Goal: Information Seeking & Learning: Learn about a topic

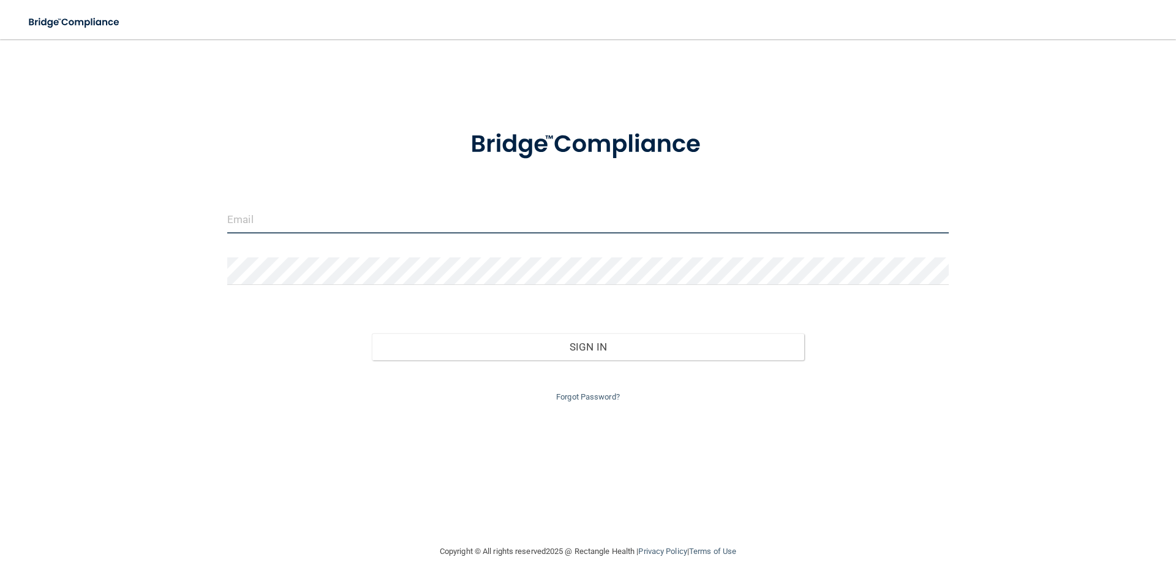
click at [464, 226] on input "email" at bounding box center [587, 220] width 721 height 28
type input "[PERSON_NAME][EMAIL_ADDRESS][DOMAIN_NAME]"
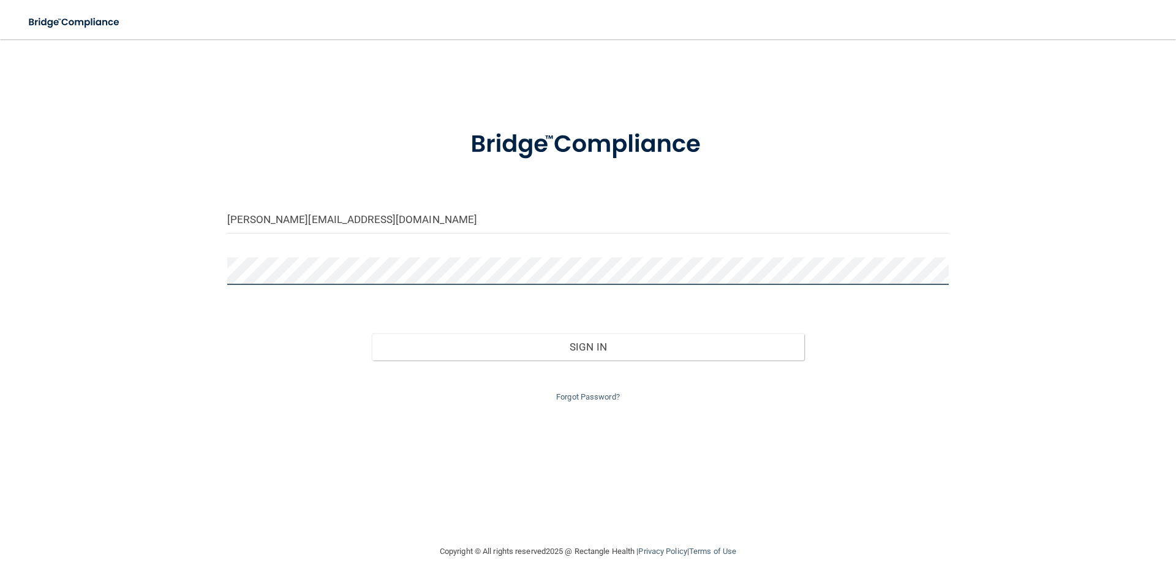
click at [372, 333] on button "Sign In" at bounding box center [588, 346] width 433 height 27
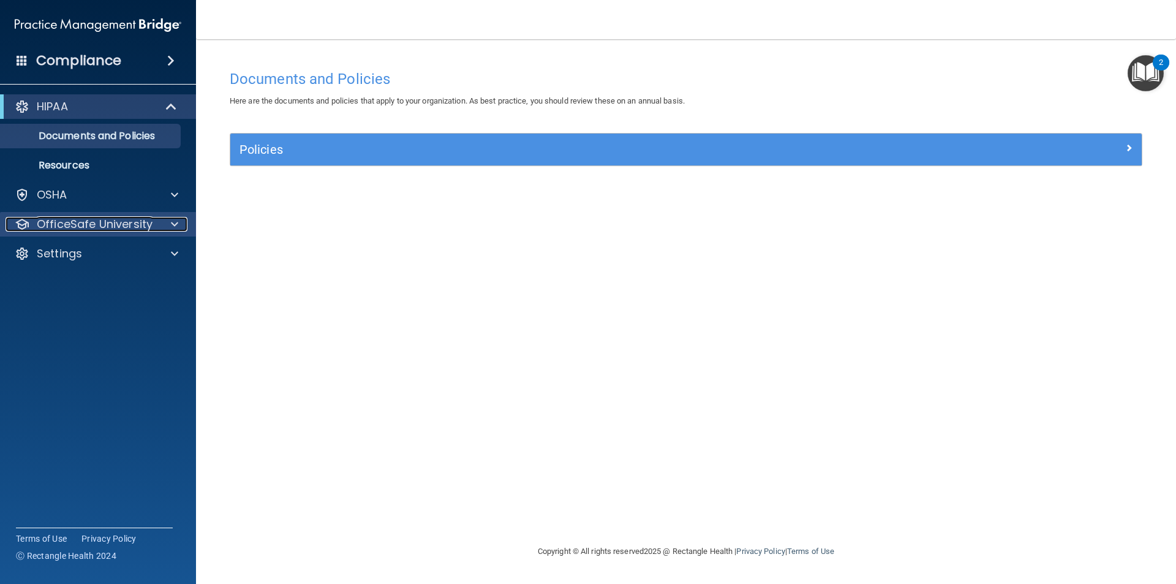
click at [140, 226] on p "OfficeSafe University" at bounding box center [95, 224] width 116 height 15
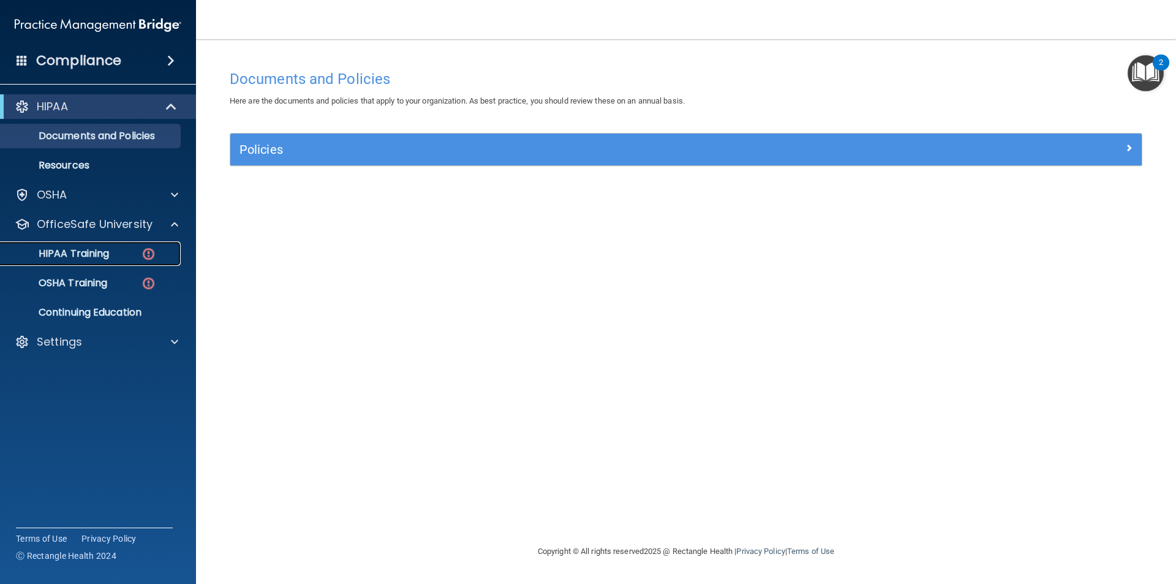
click at [118, 253] on div "HIPAA Training" at bounding box center [91, 253] width 167 height 12
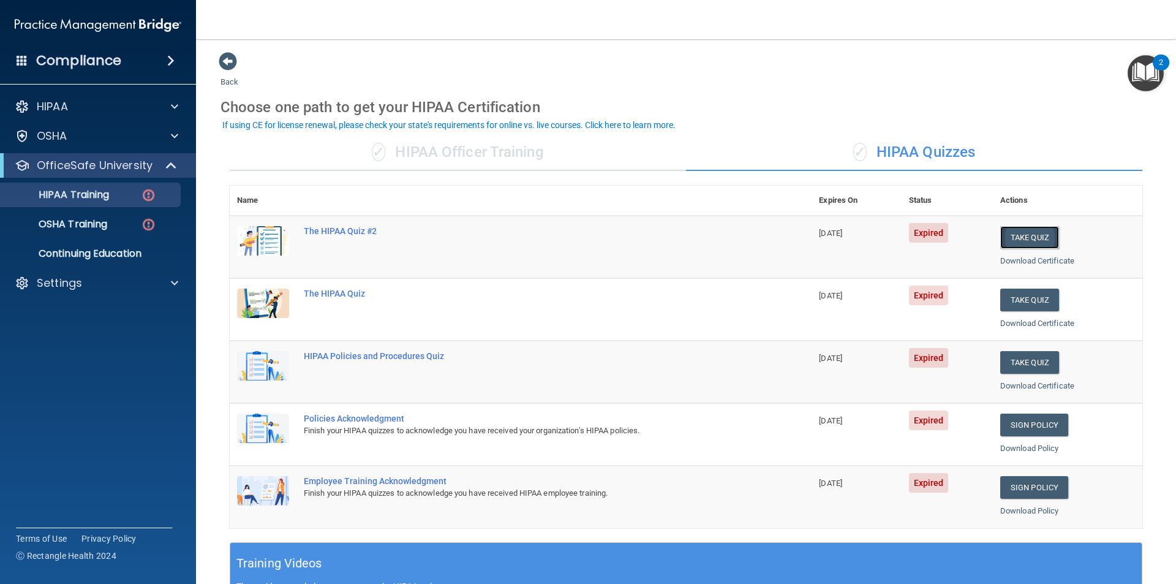
click at [1007, 244] on button "Take Quiz" at bounding box center [1029, 237] width 59 height 23
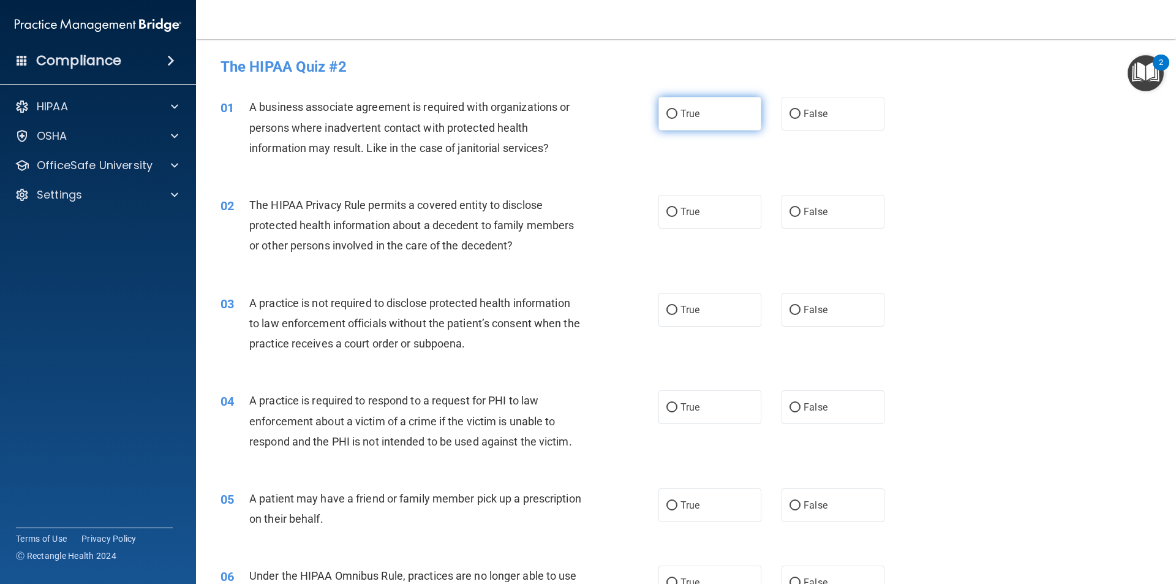
click at [663, 123] on label "True" at bounding box center [709, 114] width 103 height 34
click at [666, 119] on input "True" at bounding box center [671, 114] width 11 height 9
radio input "true"
click at [680, 215] on span "True" at bounding box center [689, 212] width 19 height 12
click at [677, 215] on input "True" at bounding box center [671, 212] width 11 height 9
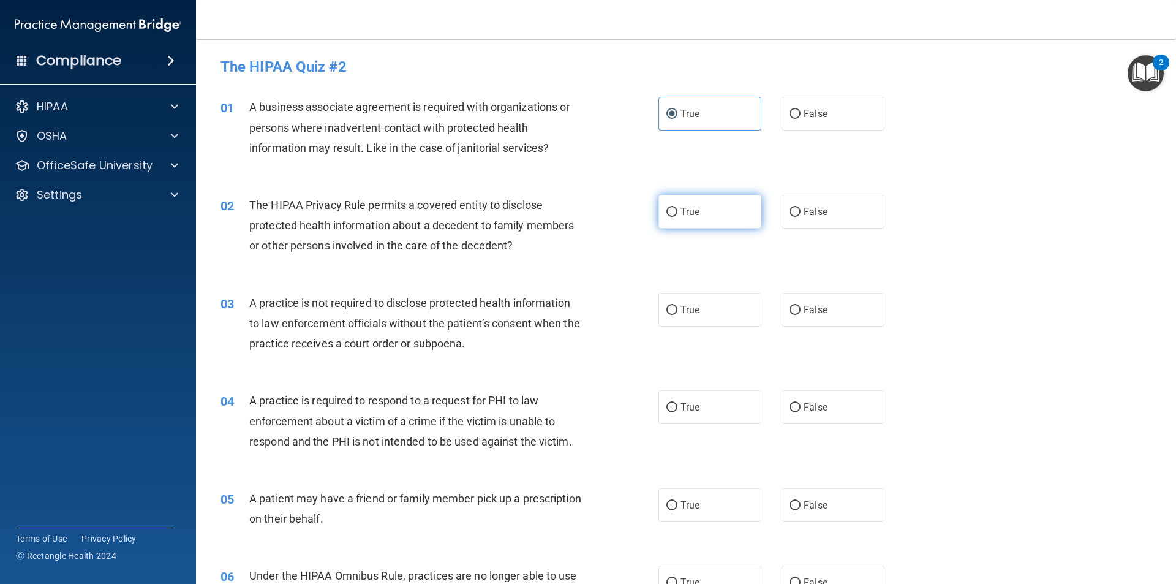
radio input "true"
click at [803, 311] on span "False" at bounding box center [815, 310] width 24 height 12
click at [800, 311] on input "False" at bounding box center [794, 310] width 11 height 9
radio input "true"
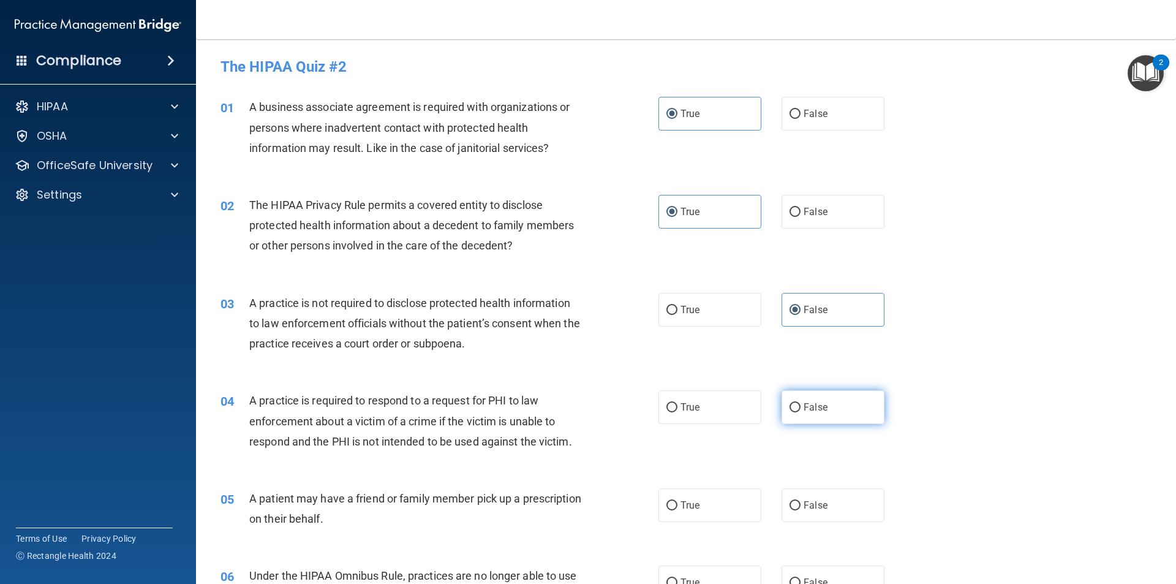
click at [811, 405] on span "False" at bounding box center [815, 407] width 24 height 12
click at [800, 405] on input "False" at bounding box center [794, 407] width 11 height 9
radio input "true"
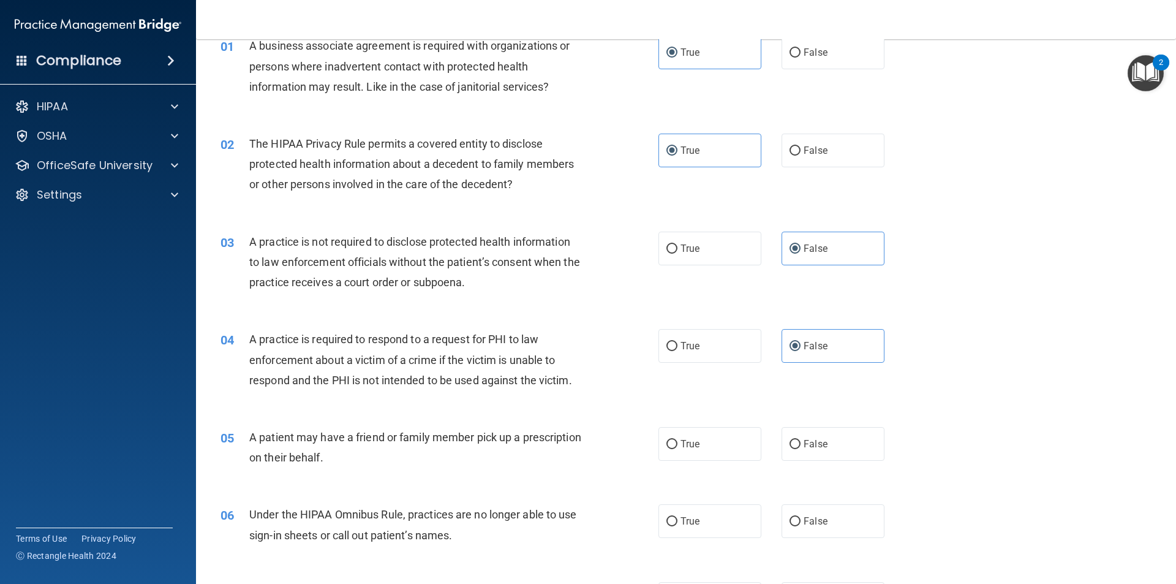
scroll to position [122, 0]
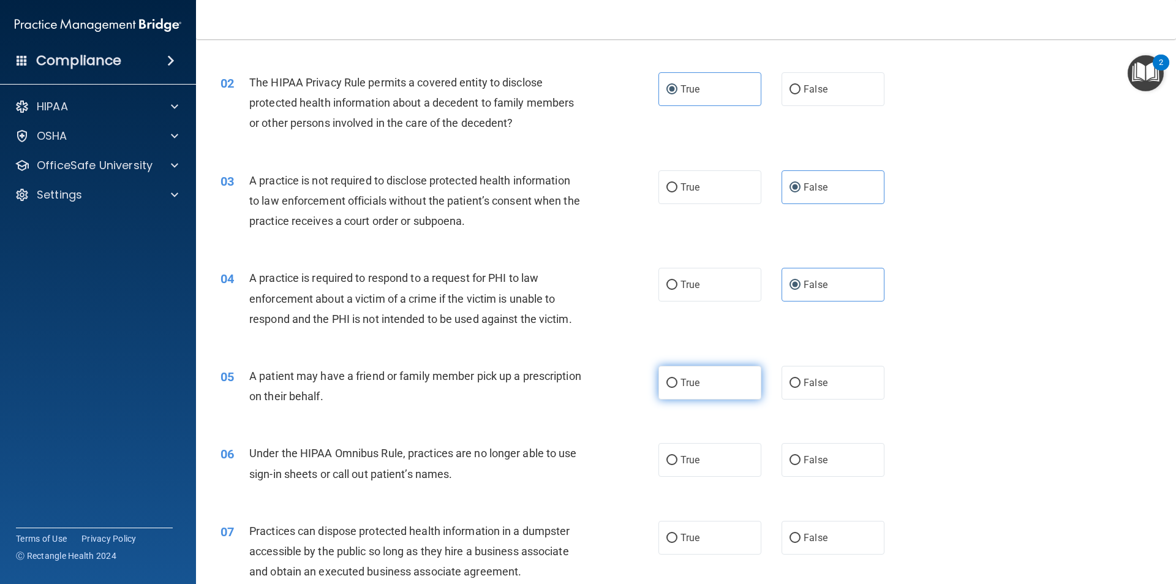
click at [667, 383] on input "True" at bounding box center [671, 382] width 11 height 9
radio input "true"
click at [803, 463] on span "False" at bounding box center [815, 460] width 24 height 12
click at [798, 463] on input "False" at bounding box center [794, 460] width 11 height 9
radio input "true"
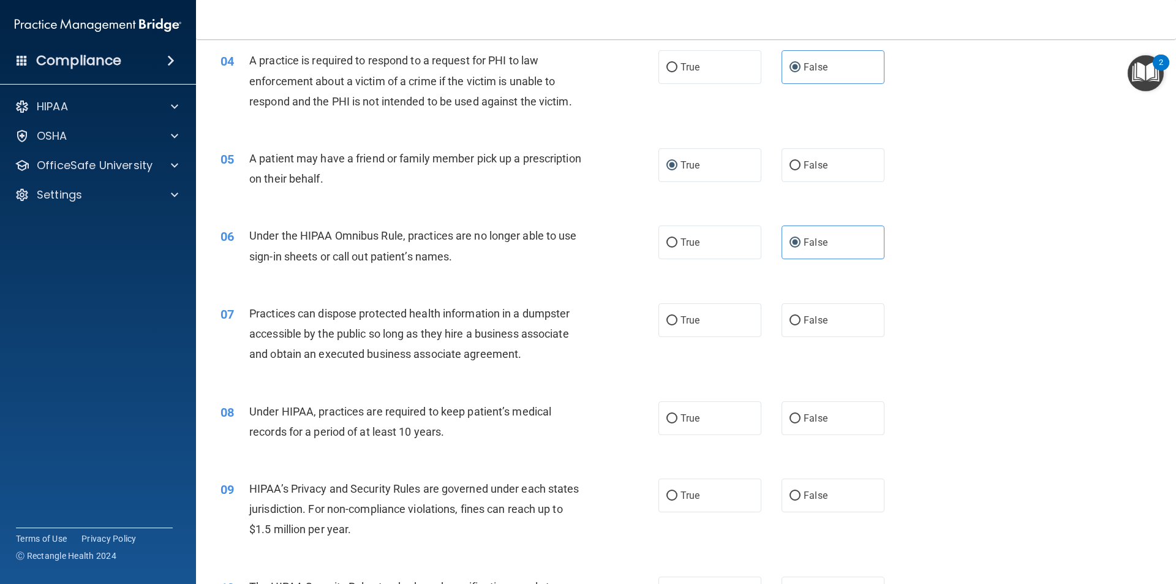
scroll to position [367, 0]
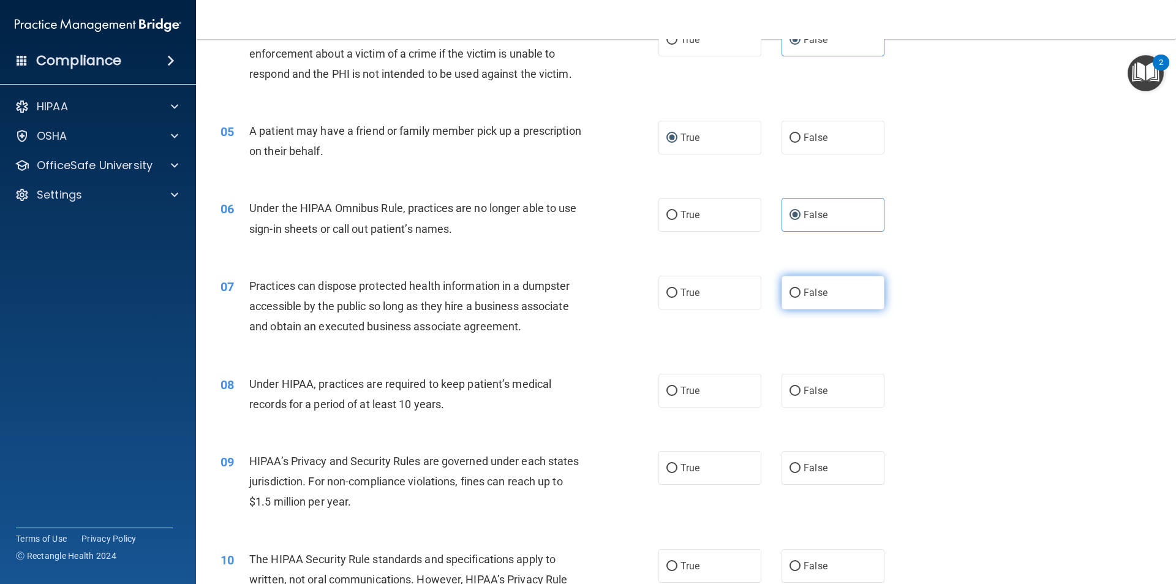
click at [784, 299] on label "False" at bounding box center [832, 293] width 103 height 34
click at [789, 298] on input "False" at bounding box center [794, 292] width 11 height 9
radio input "true"
click at [687, 386] on span "True" at bounding box center [689, 391] width 19 height 12
click at [677, 386] on input "True" at bounding box center [671, 390] width 11 height 9
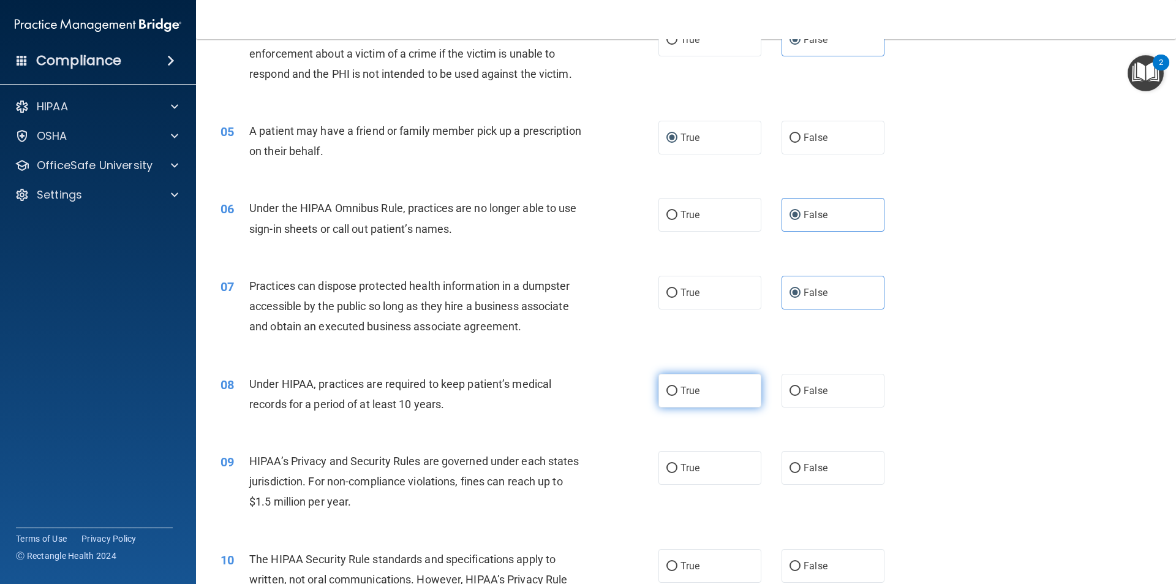
radio input "true"
click at [683, 473] on label "True" at bounding box center [709, 468] width 103 height 34
click at [677, 473] on input "True" at bounding box center [671, 468] width 11 height 9
radio input "true"
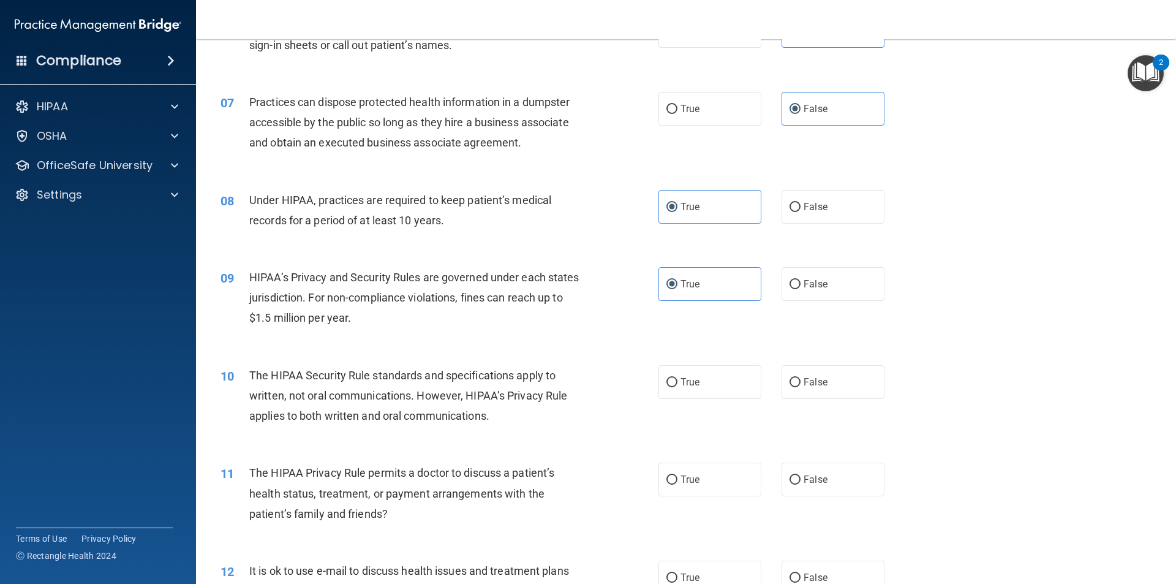
scroll to position [612, 0]
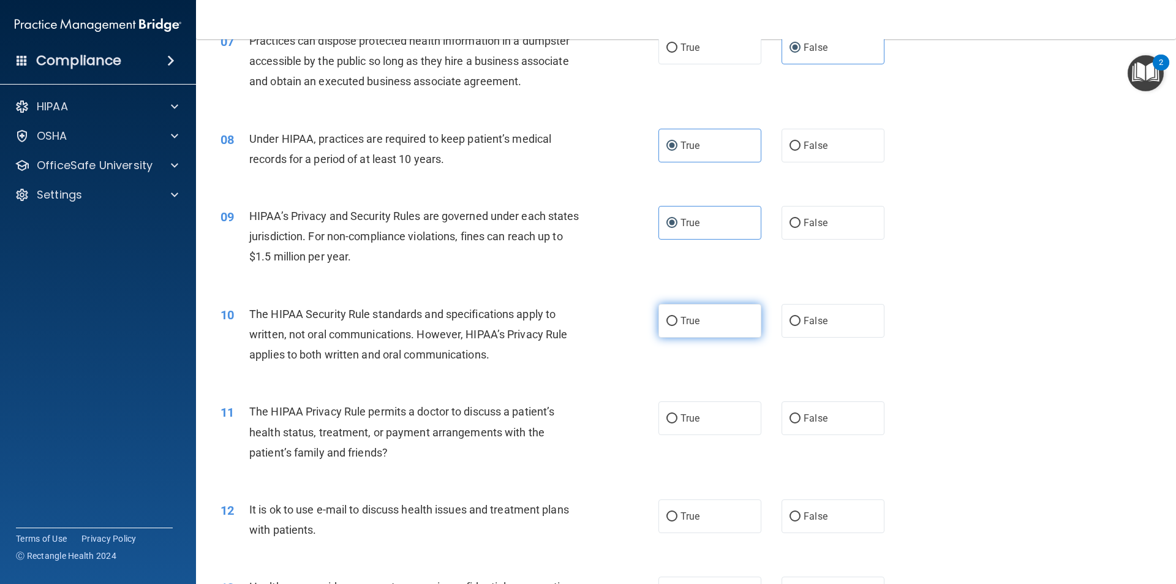
click at [672, 315] on label "True" at bounding box center [709, 321] width 103 height 34
click at [672, 317] on input "True" at bounding box center [671, 321] width 11 height 9
radio input "true"
click at [789, 419] on input "False" at bounding box center [794, 418] width 11 height 9
radio input "true"
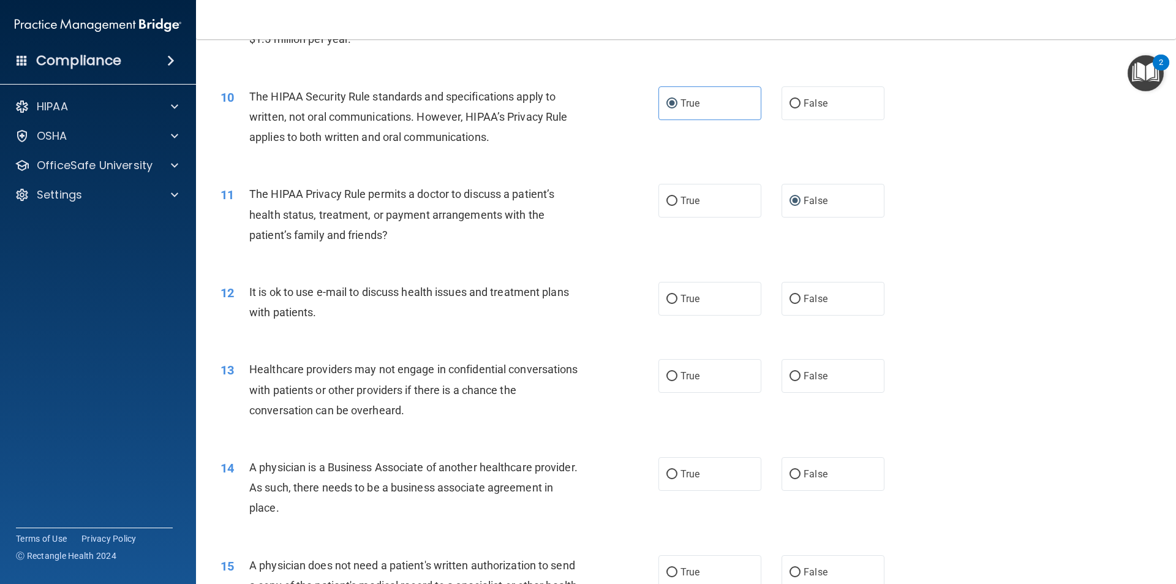
scroll to position [857, 0]
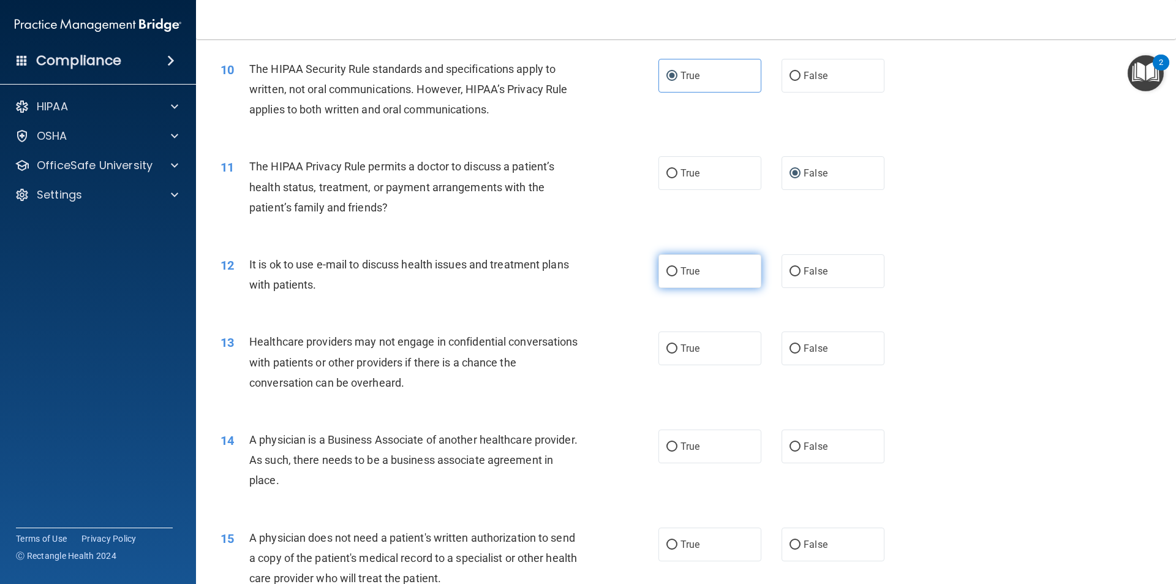
click at [693, 280] on label "True" at bounding box center [709, 271] width 103 height 34
click at [677, 276] on input "True" at bounding box center [671, 271] width 11 height 9
radio input "true"
click at [704, 346] on label "True" at bounding box center [709, 348] width 103 height 34
click at [677, 346] on input "True" at bounding box center [671, 348] width 11 height 9
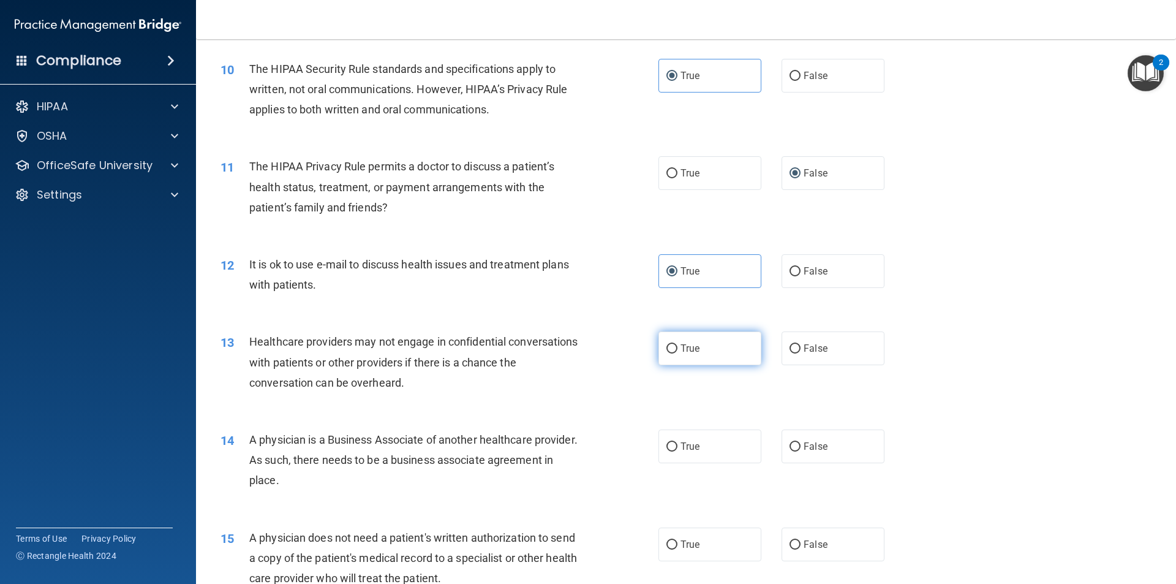
radio input "true"
click at [671, 440] on label "True" at bounding box center [709, 446] width 103 height 34
click at [671, 442] on input "True" at bounding box center [671, 446] width 11 height 9
radio input "true"
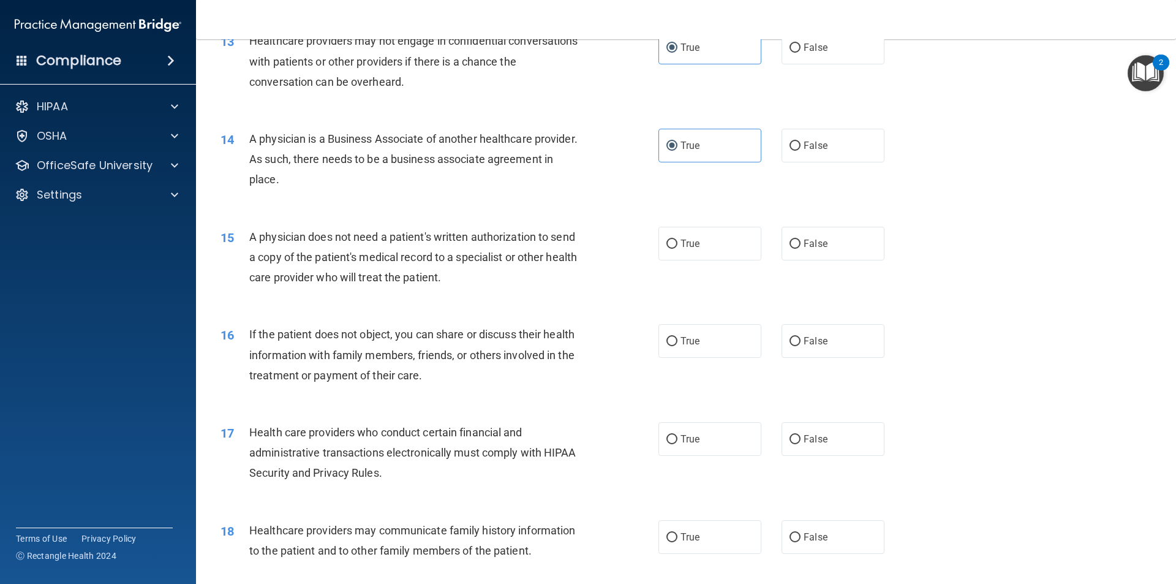
scroll to position [1163, 0]
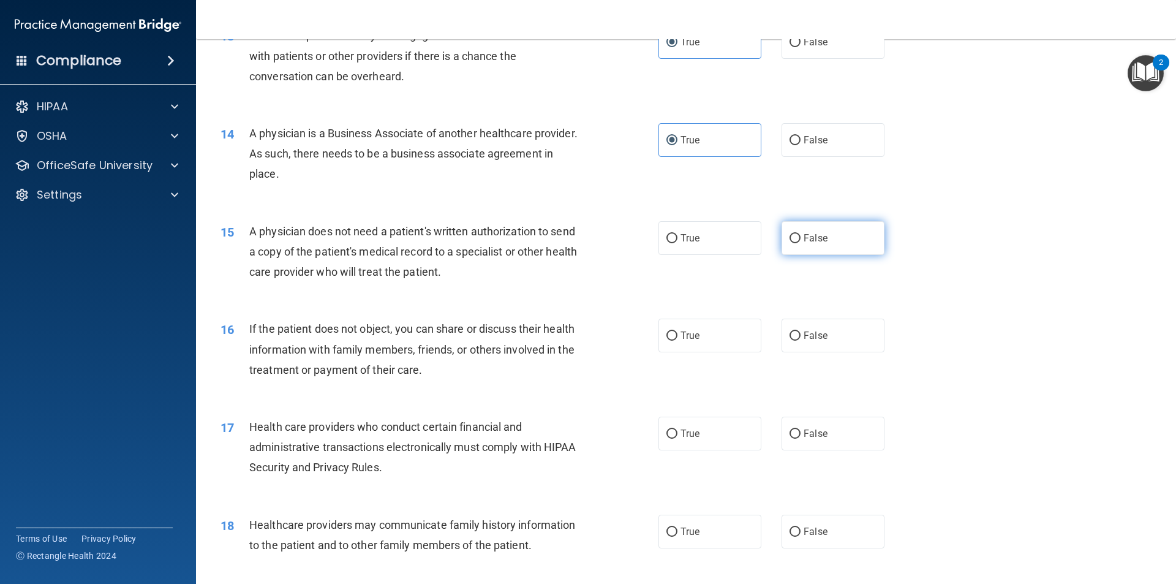
click at [791, 240] on input "False" at bounding box center [794, 238] width 11 height 9
radio input "true"
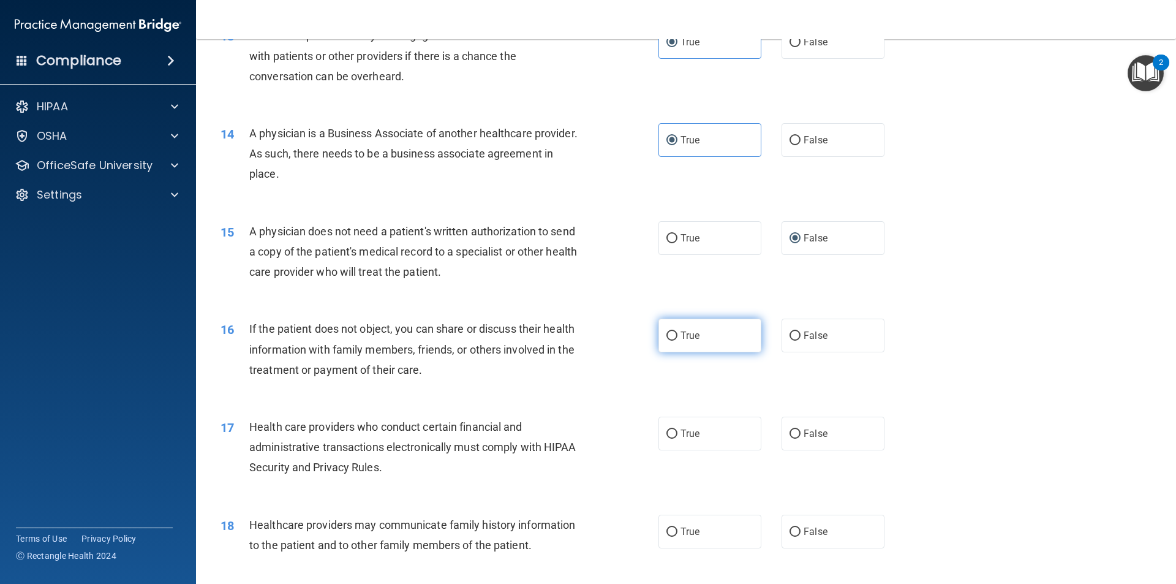
click at [666, 331] on input "True" at bounding box center [671, 335] width 11 height 9
radio input "true"
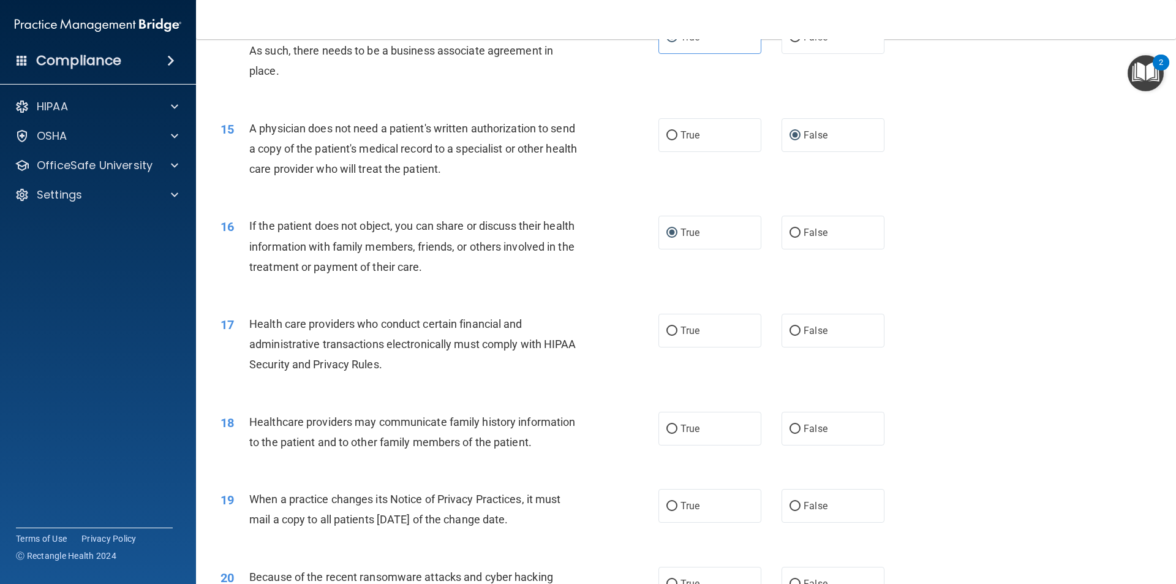
scroll to position [1286, 0]
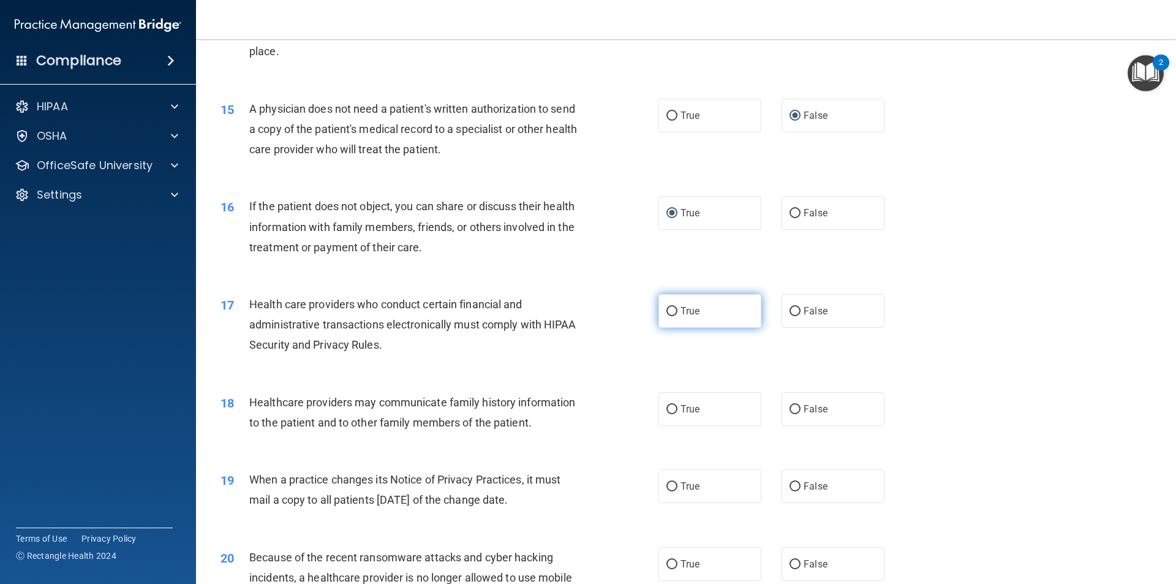
click at [684, 318] on label "True" at bounding box center [709, 311] width 103 height 34
click at [677, 316] on input "True" at bounding box center [671, 311] width 11 height 9
radio input "true"
click at [789, 405] on input "False" at bounding box center [794, 409] width 11 height 9
radio input "true"
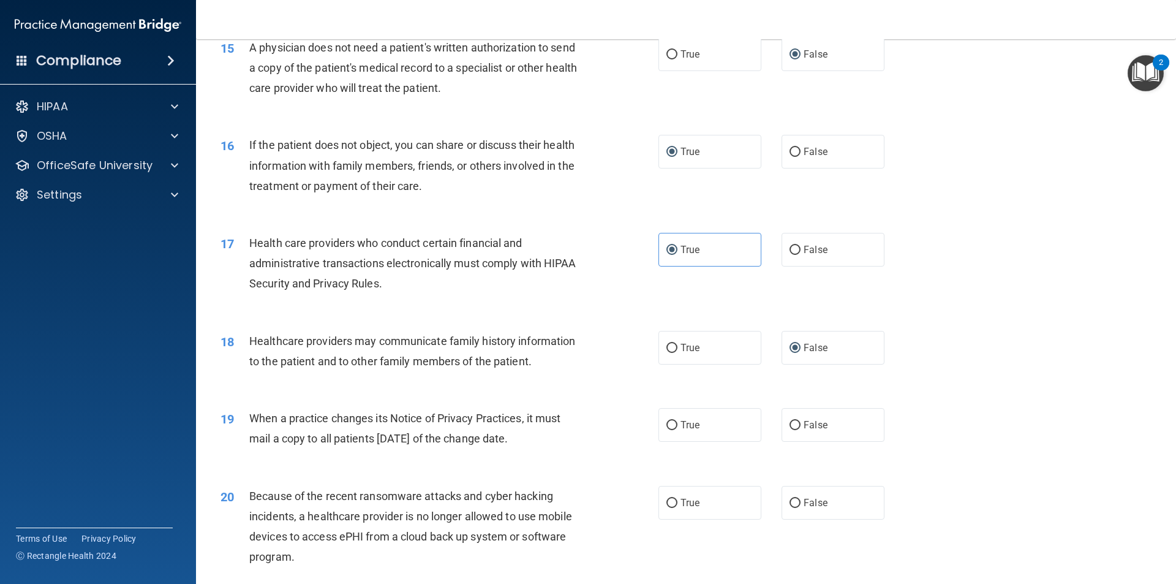
scroll to position [1408, 0]
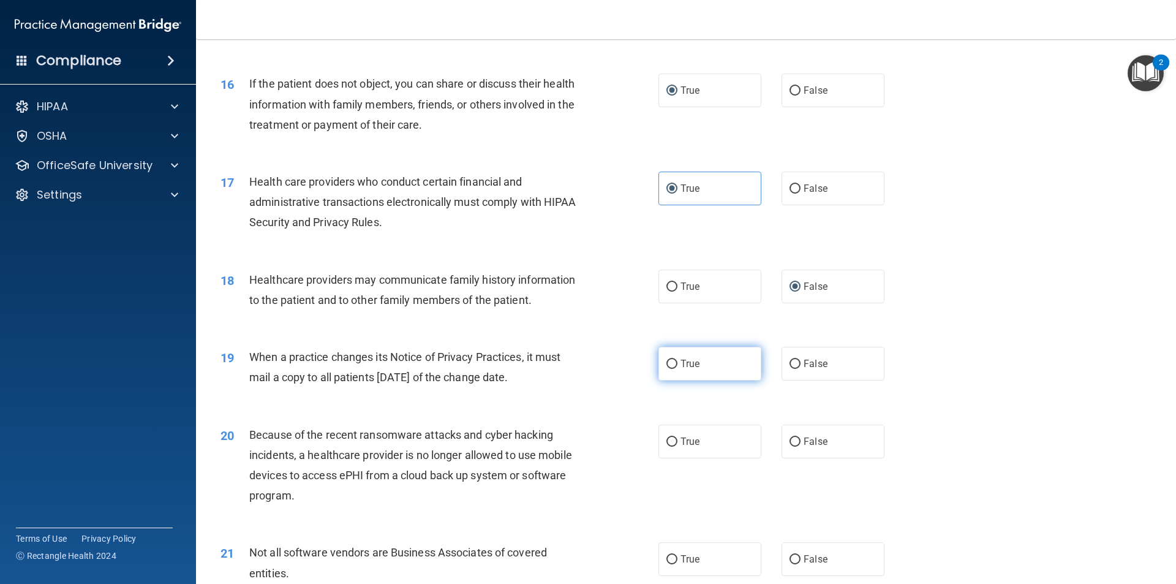
click at [682, 362] on span "True" at bounding box center [689, 364] width 19 height 12
click at [677, 362] on input "True" at bounding box center [671, 363] width 11 height 9
radio input "true"
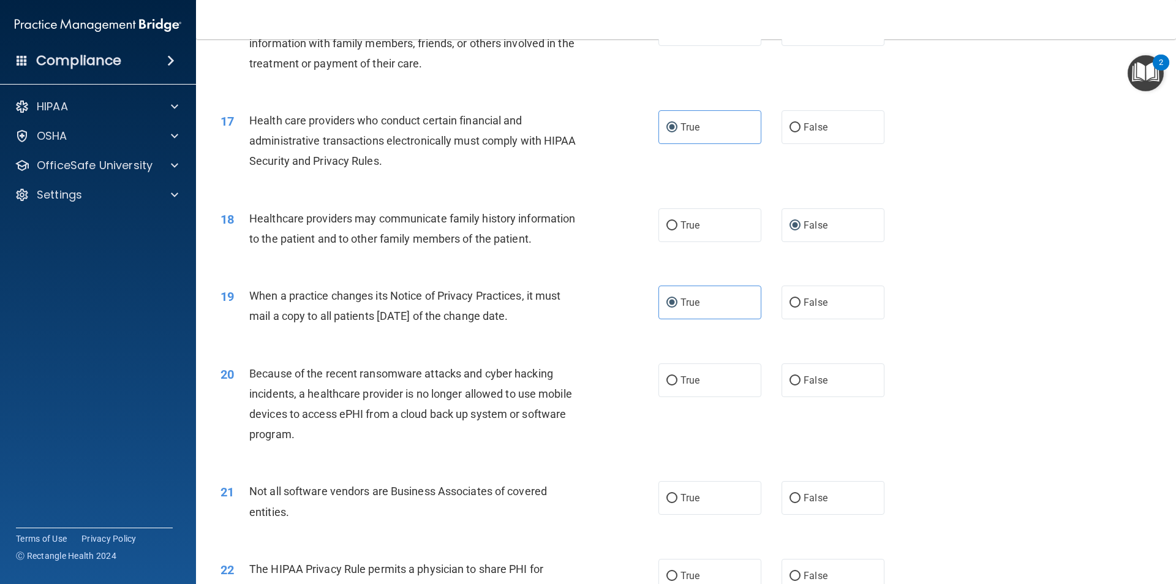
scroll to position [1531, 0]
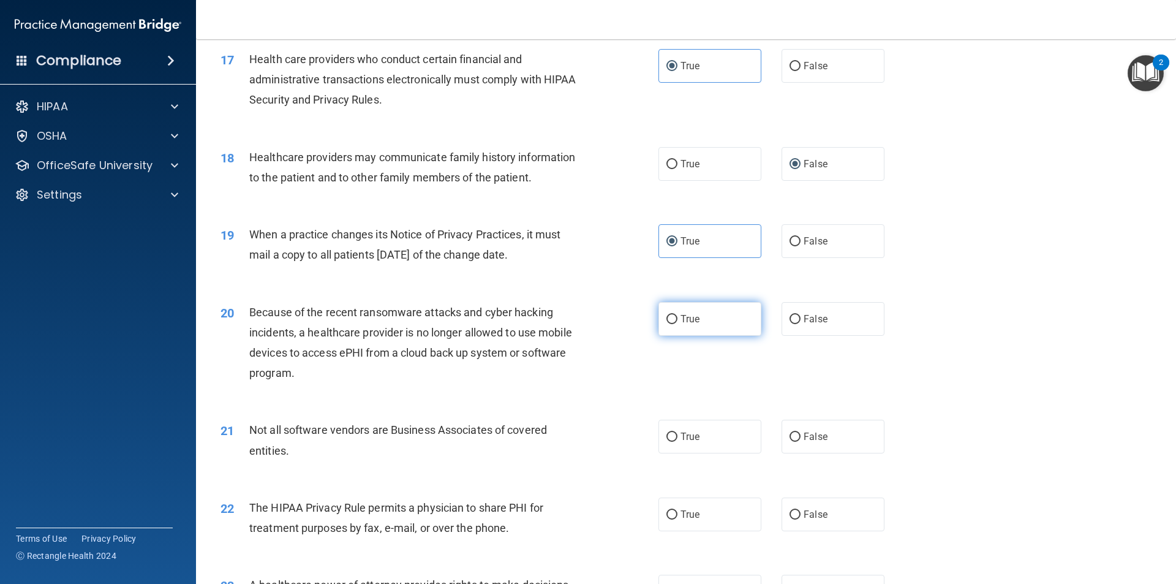
click at [670, 326] on label "True" at bounding box center [709, 319] width 103 height 34
click at [670, 324] on input "True" at bounding box center [671, 319] width 11 height 9
radio input "true"
click at [672, 437] on input "True" at bounding box center [671, 436] width 11 height 9
radio input "true"
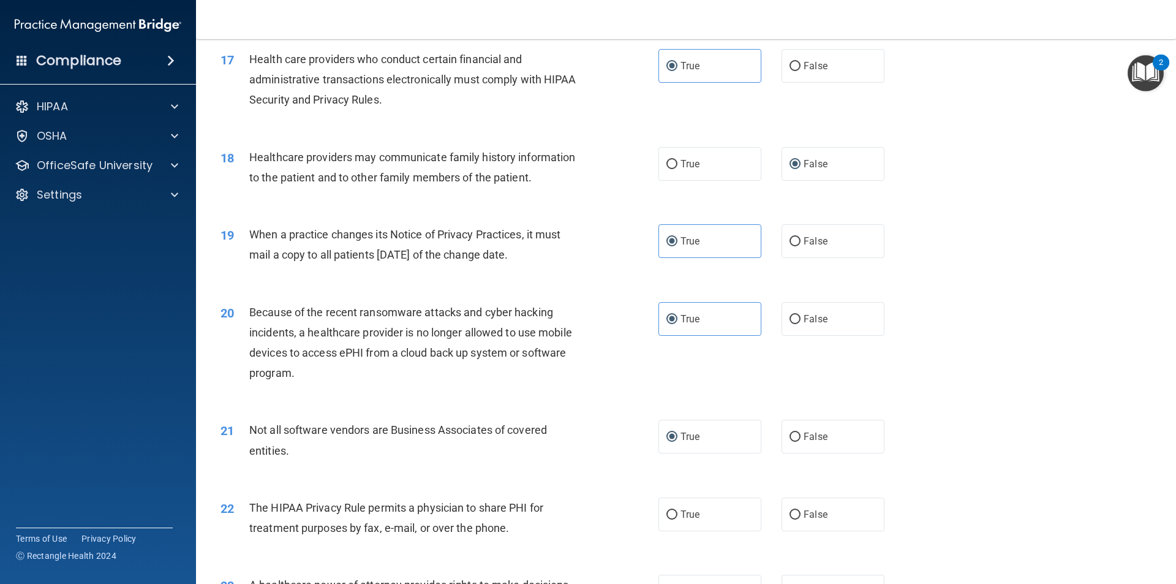
scroll to position [1592, 0]
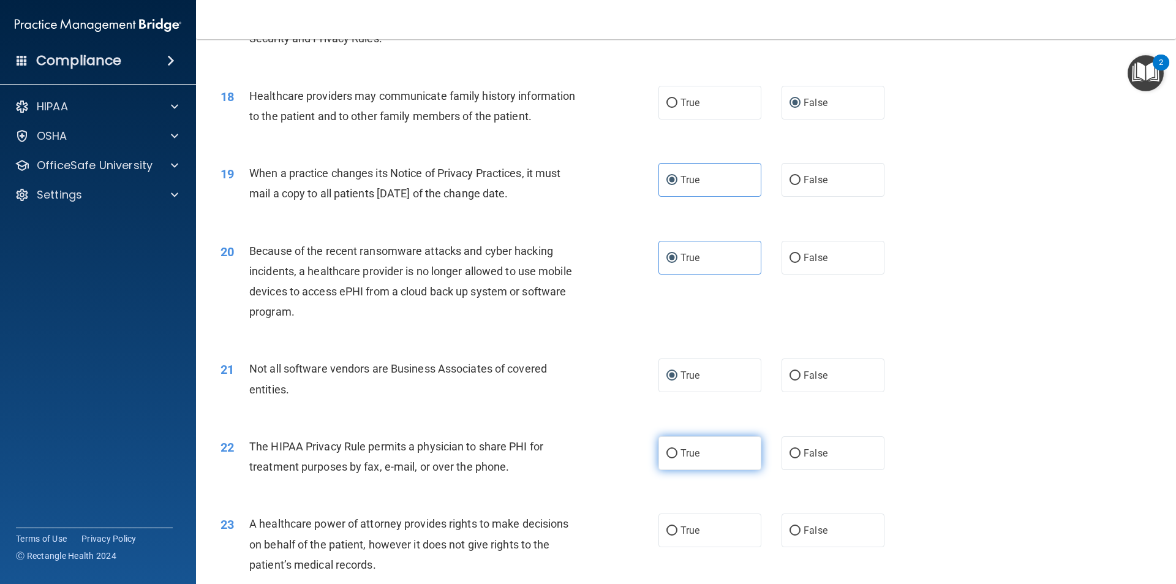
click at [681, 460] on label "True" at bounding box center [709, 453] width 103 height 34
click at [677, 458] on input "True" at bounding box center [671, 453] width 11 height 9
radio input "true"
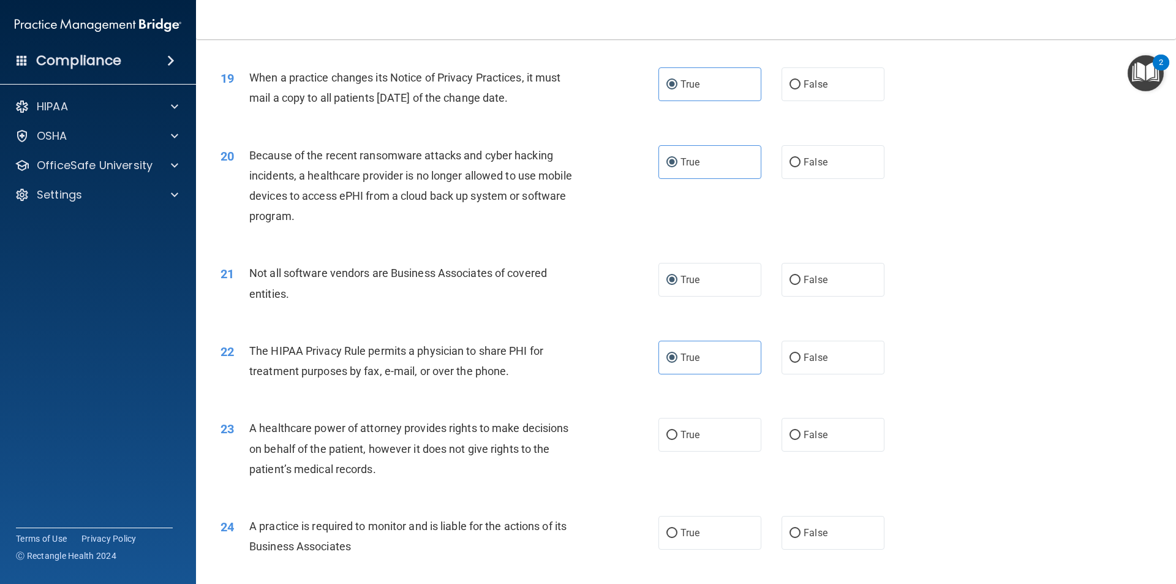
scroll to position [1714, 0]
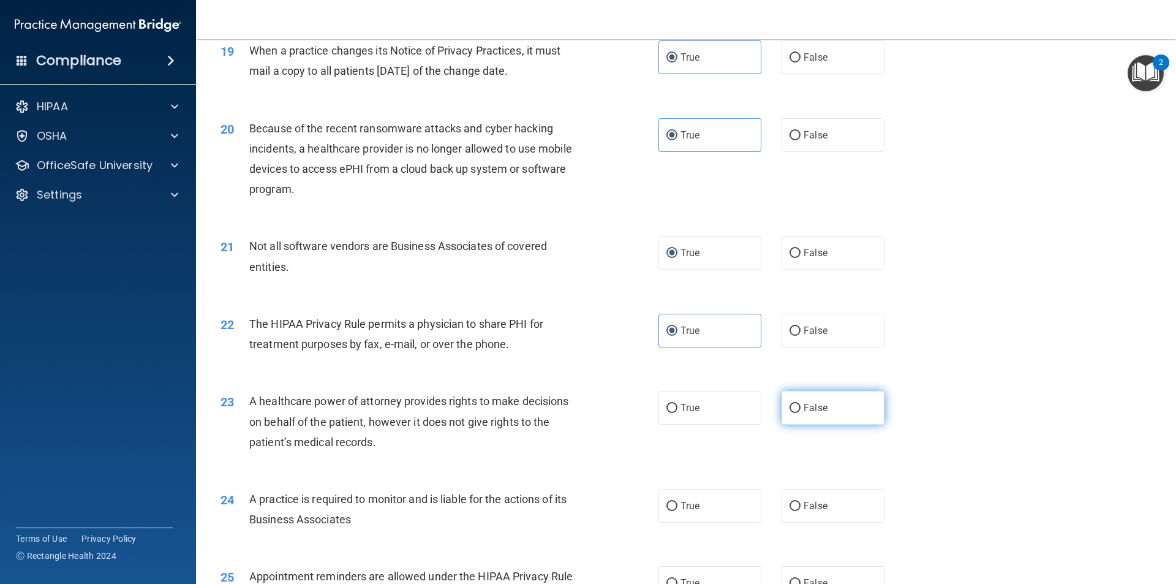
click at [791, 412] on input "False" at bounding box center [794, 408] width 11 height 9
radio input "true"
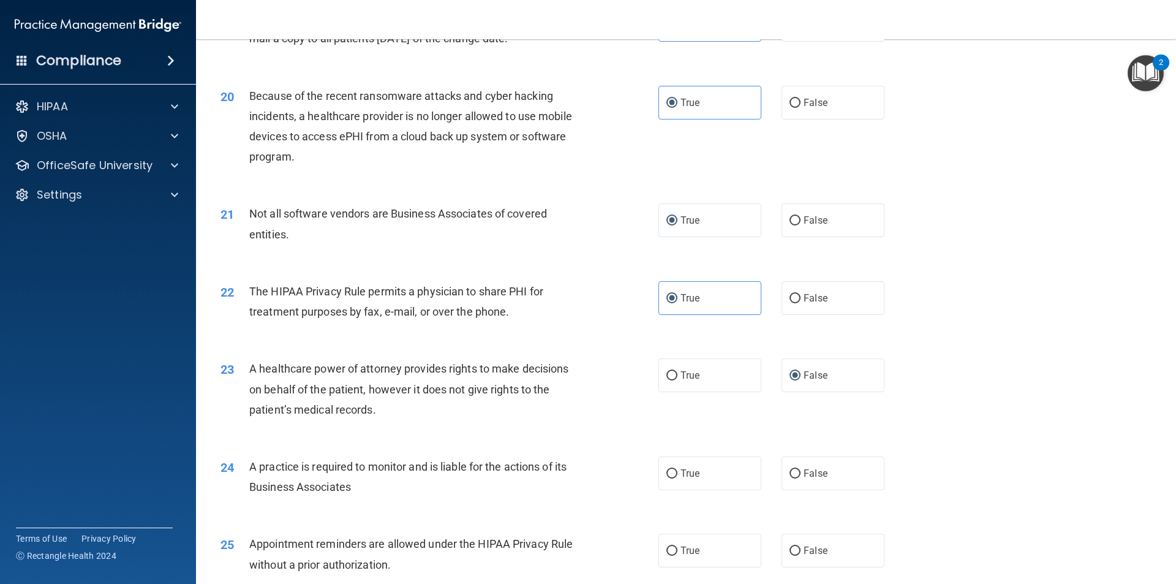
scroll to position [1776, 0]
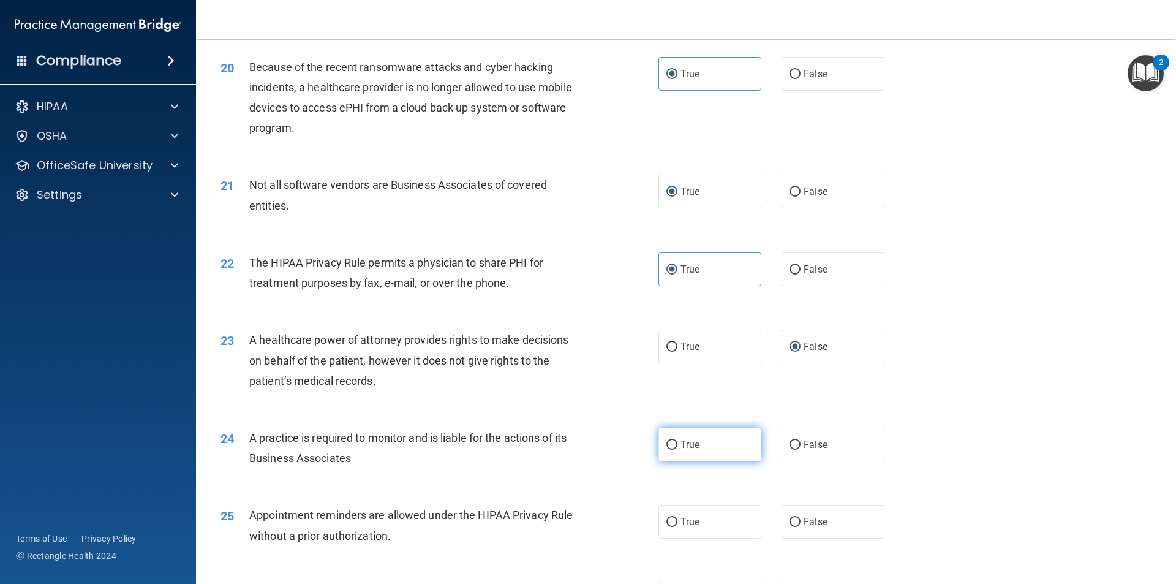
click at [682, 451] on label "True" at bounding box center [709, 444] width 103 height 34
click at [677, 449] on input "True" at bounding box center [671, 444] width 11 height 9
radio input "true"
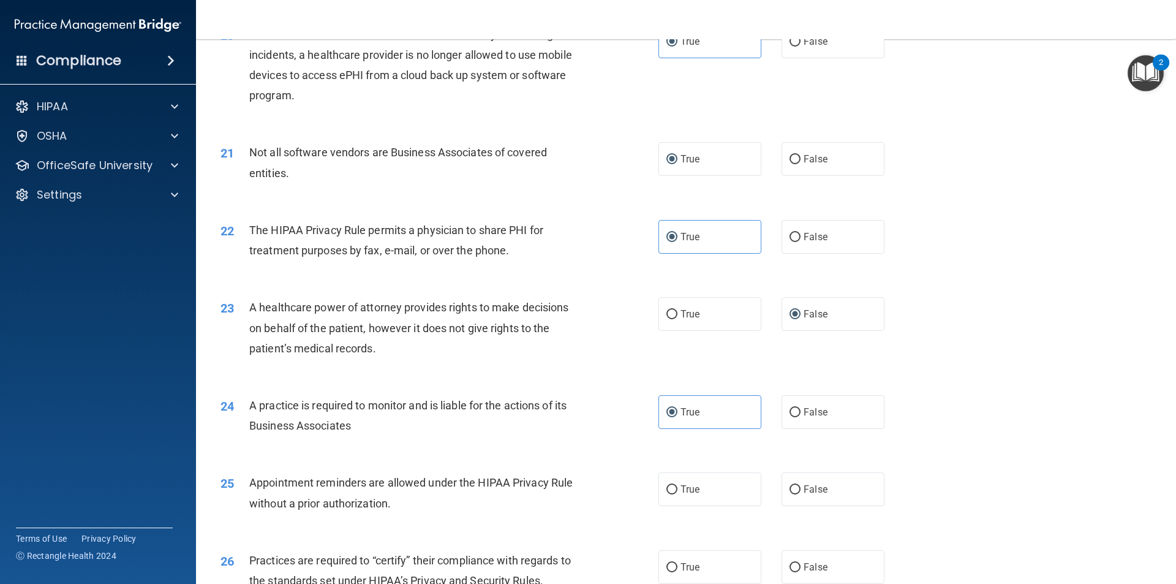
scroll to position [1837, 0]
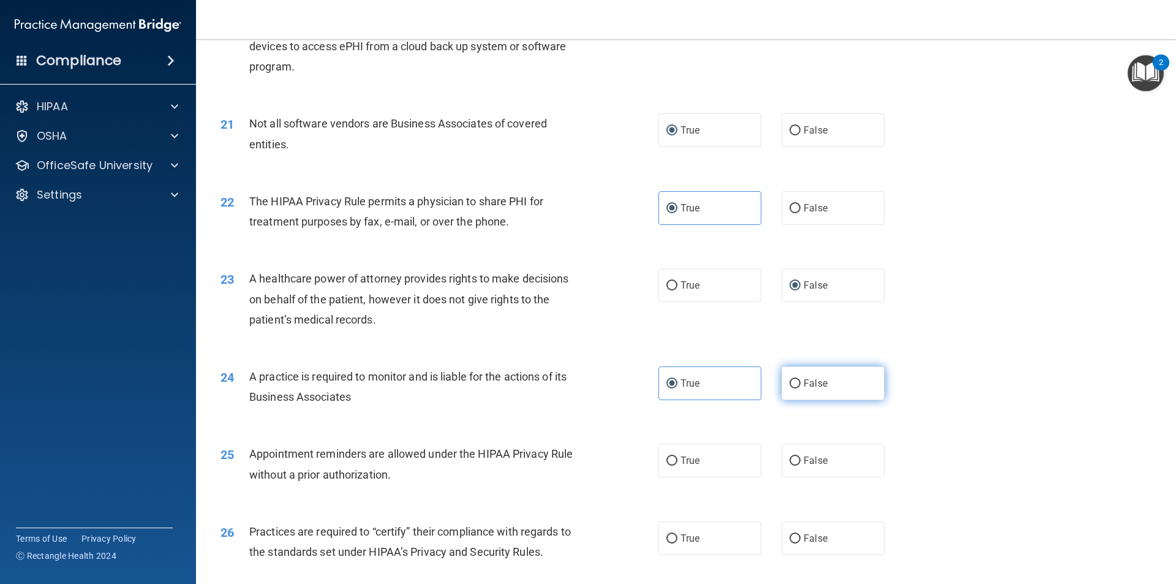
click at [789, 386] on input "False" at bounding box center [794, 383] width 11 height 9
radio input "true"
radio input "false"
click at [686, 464] on span "True" at bounding box center [689, 460] width 19 height 12
click at [677, 464] on input "True" at bounding box center [671, 460] width 11 height 9
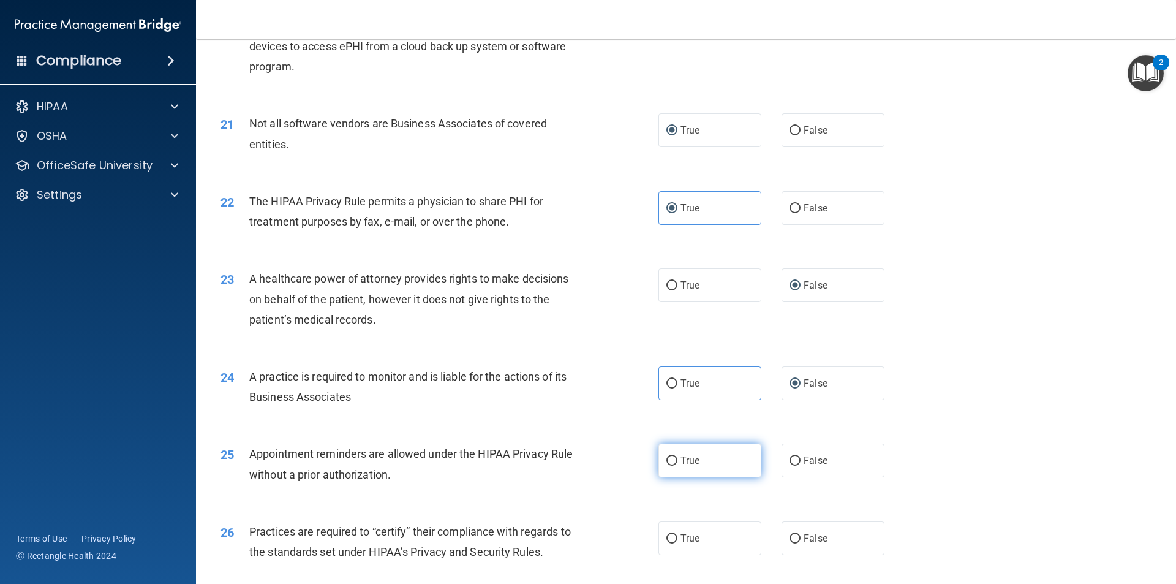
radio input "true"
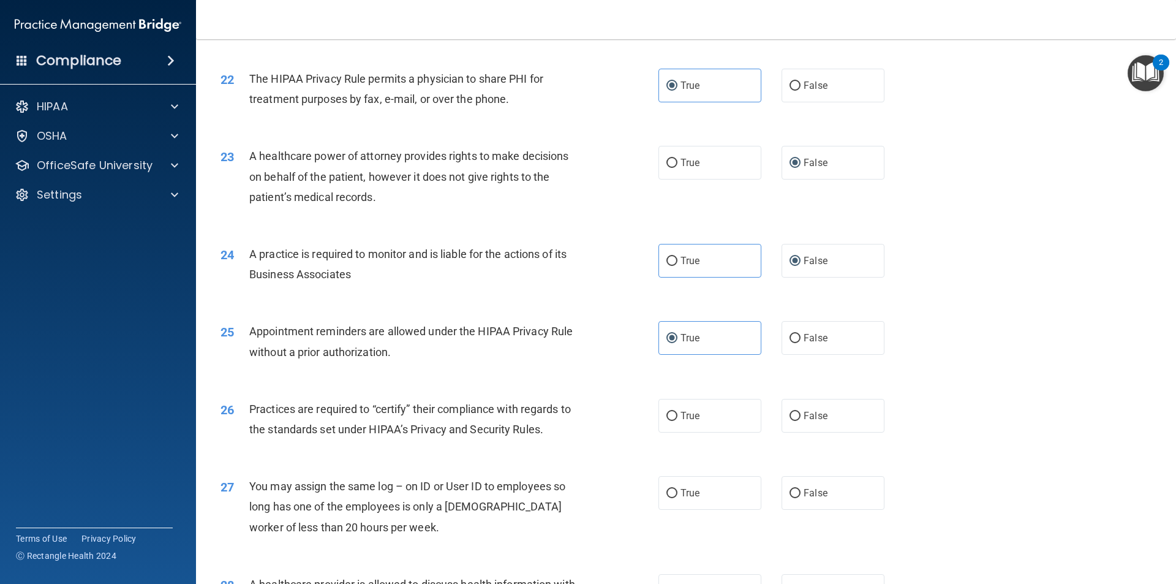
scroll to position [2021, 0]
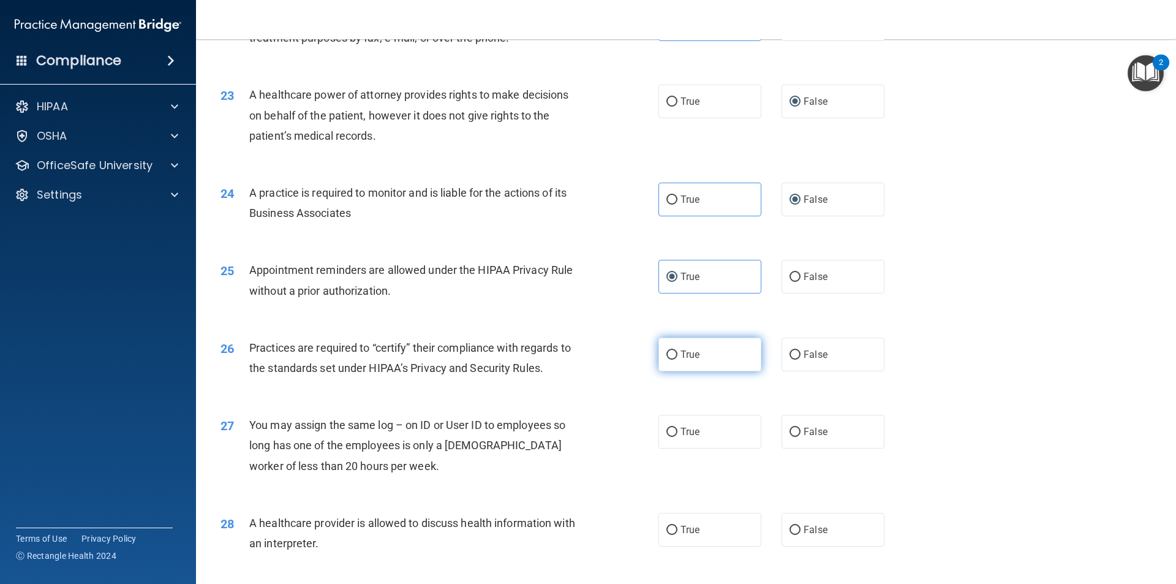
click at [675, 361] on label "True" at bounding box center [709, 354] width 103 height 34
click at [675, 359] on input "True" at bounding box center [671, 354] width 11 height 9
radio input "true"
click at [821, 440] on label "False" at bounding box center [832, 432] width 103 height 34
click at [800, 437] on input "False" at bounding box center [794, 431] width 11 height 9
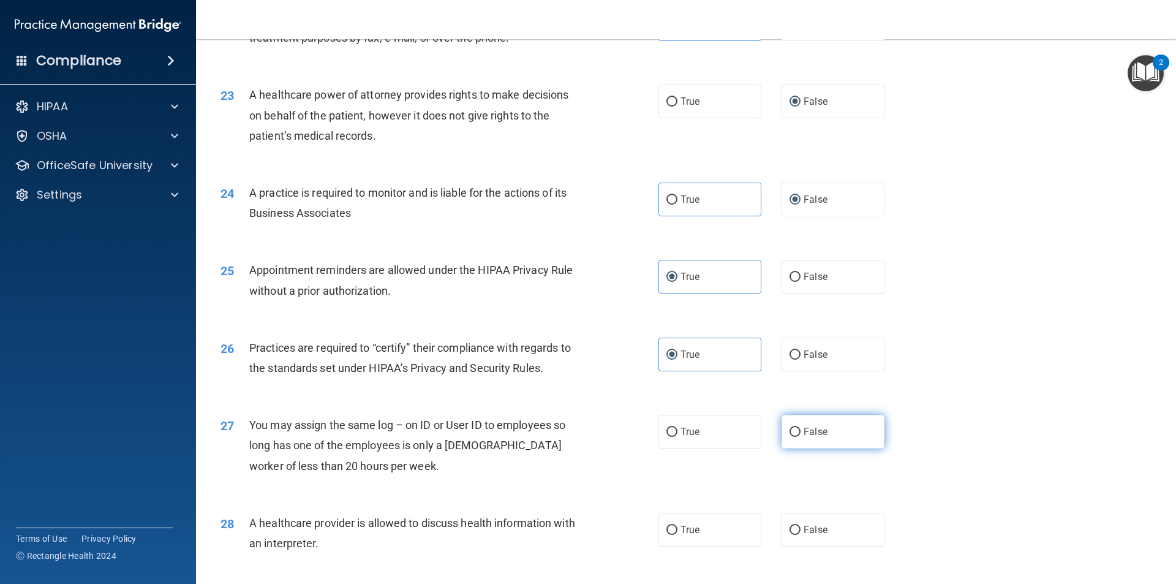
radio input "true"
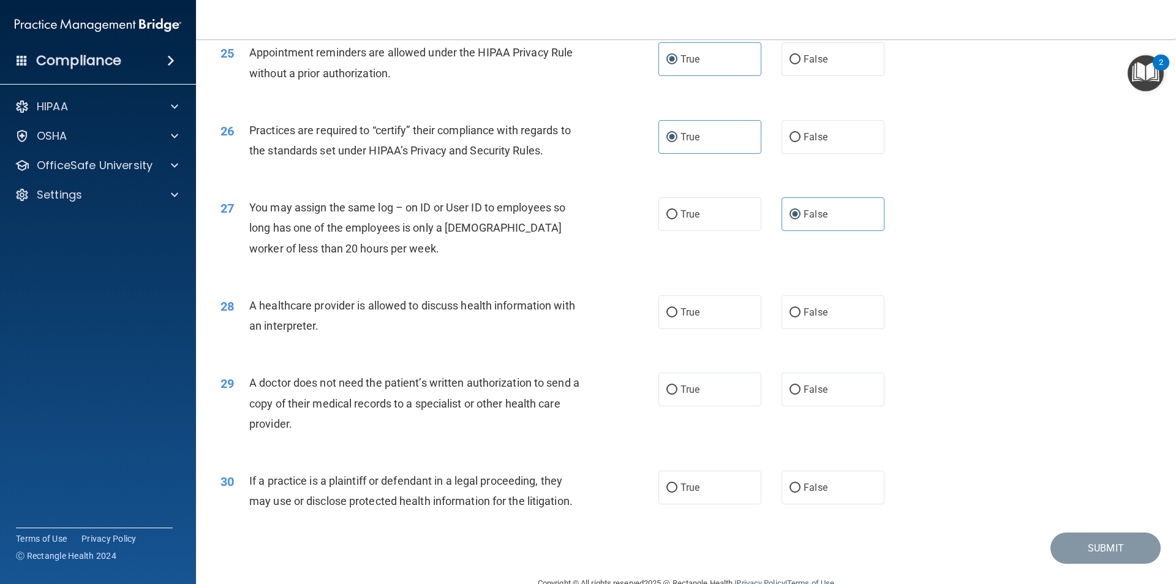
scroll to position [2266, 0]
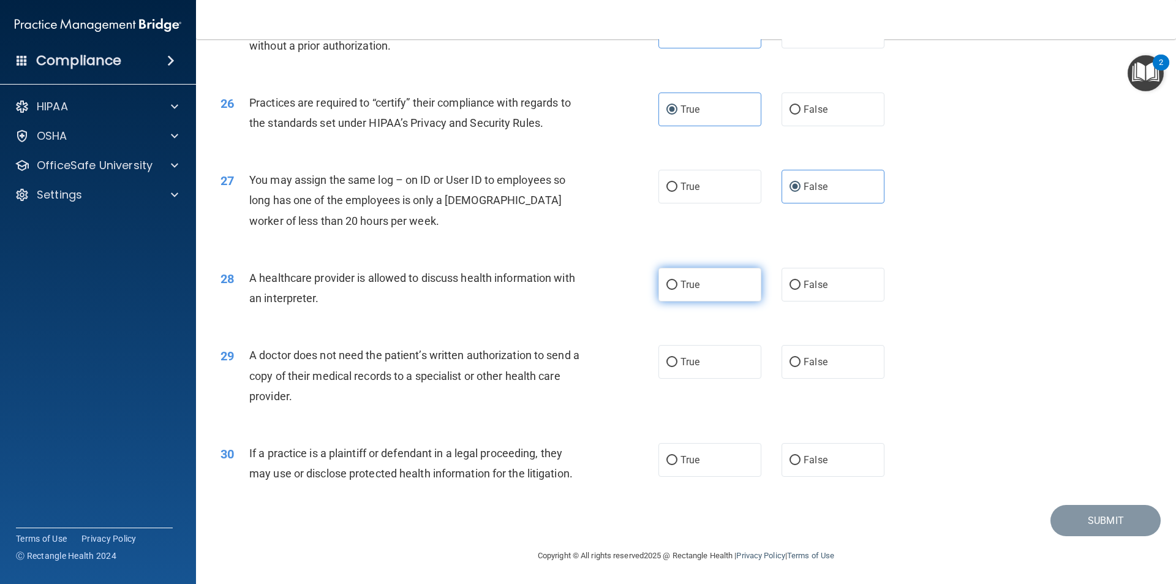
click at [672, 290] on label "True" at bounding box center [709, 285] width 103 height 34
click at [672, 290] on input "True" at bounding box center [671, 284] width 11 height 9
radio input "true"
click at [708, 367] on label "True" at bounding box center [709, 362] width 103 height 34
click at [677, 367] on input "True" at bounding box center [671, 362] width 11 height 9
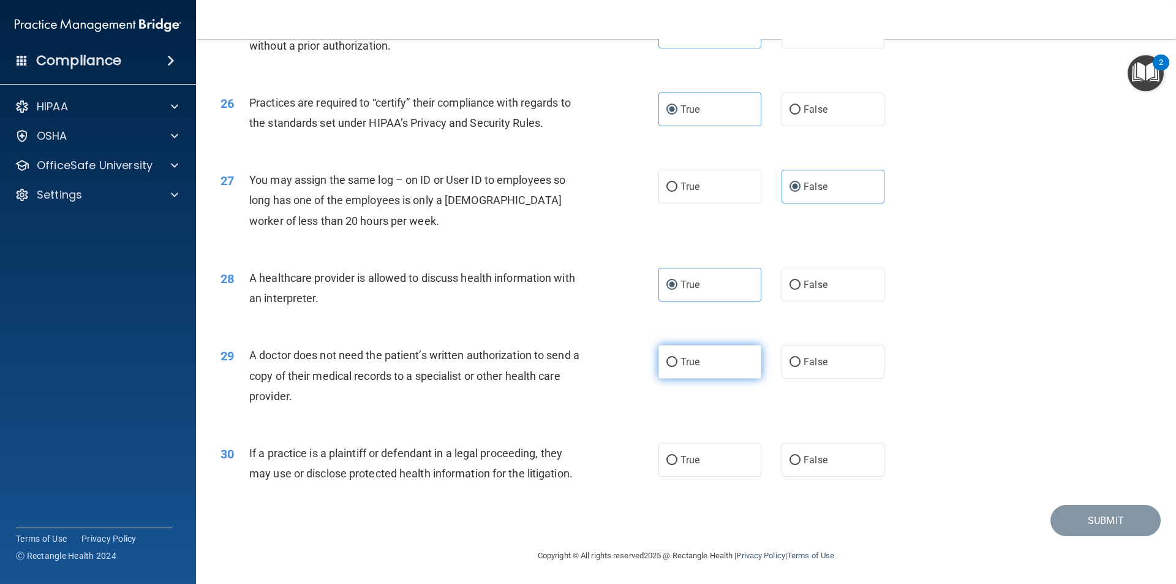
radio input "true"
click at [673, 461] on label "True" at bounding box center [709, 460] width 103 height 34
click at [673, 461] on input "True" at bounding box center [671, 460] width 11 height 9
radio input "true"
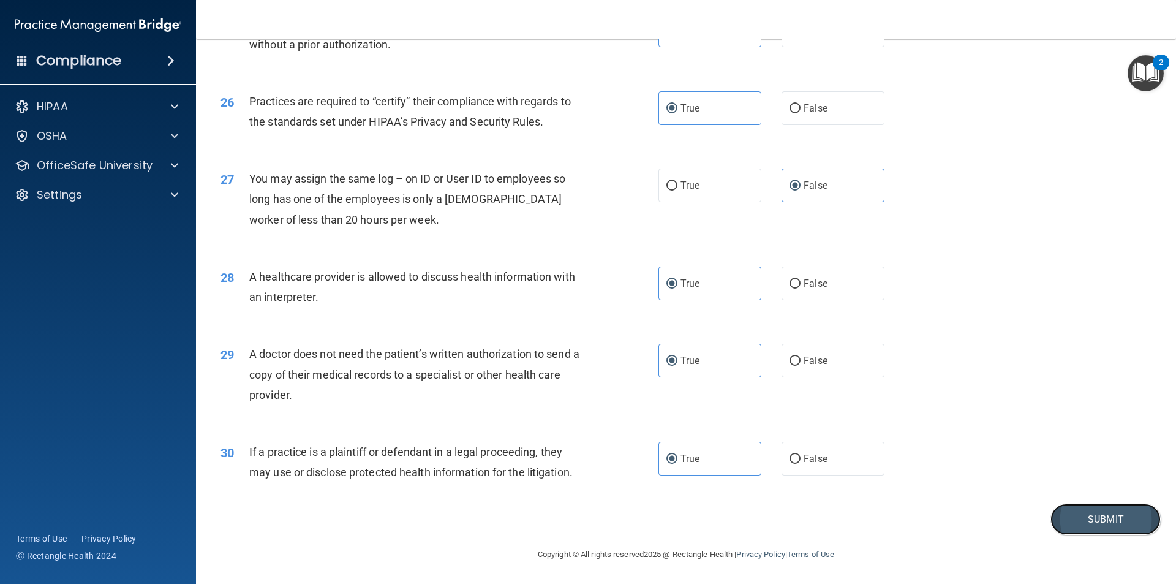
click at [1064, 519] on button "Submit" at bounding box center [1105, 518] width 110 height 31
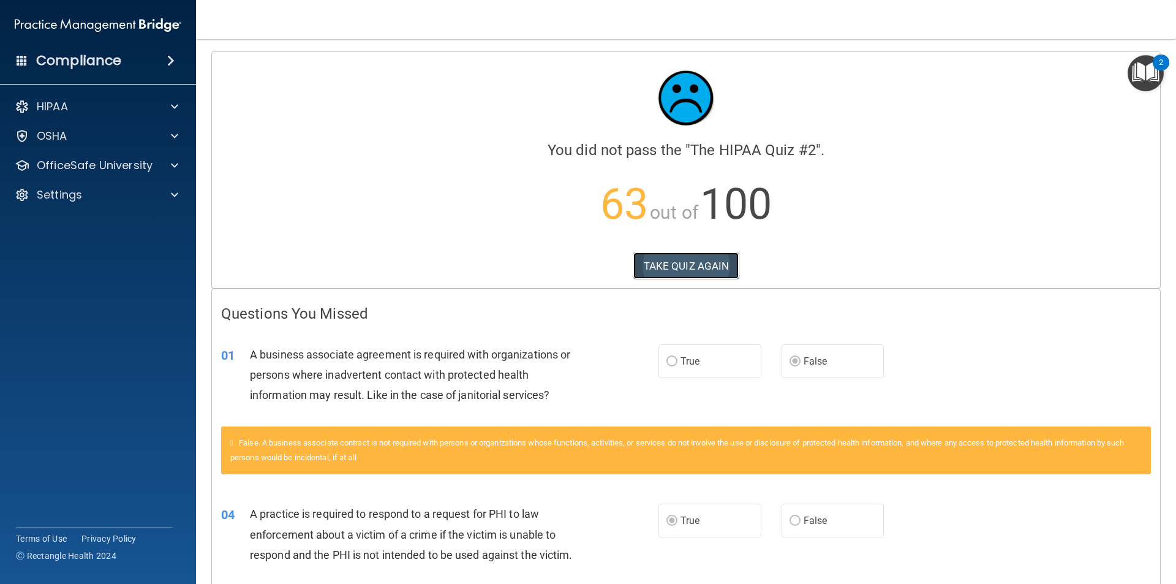
click at [671, 270] on button "TAKE QUIZ AGAIN" at bounding box center [686, 265] width 106 height 27
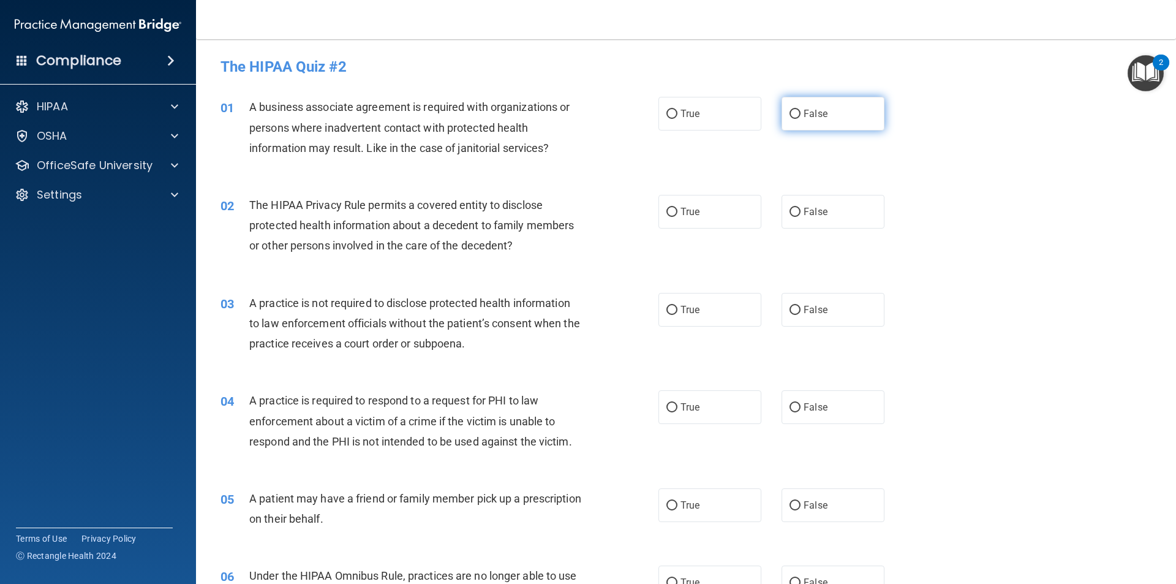
click at [791, 110] on input "False" at bounding box center [794, 114] width 11 height 9
radio input "true"
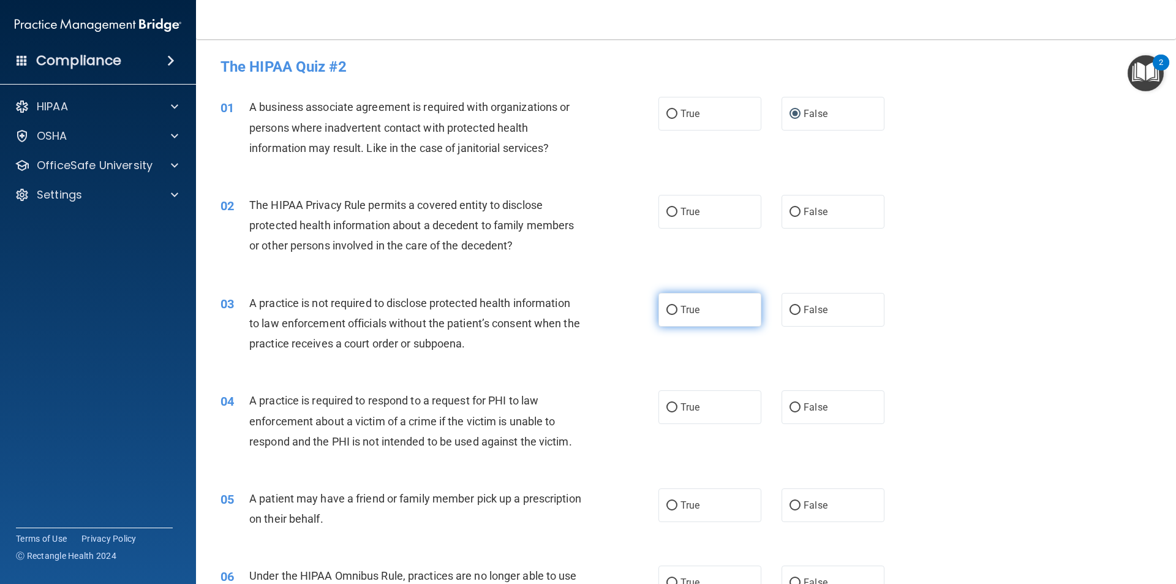
click at [666, 312] on input "True" at bounding box center [671, 310] width 11 height 9
radio input "true"
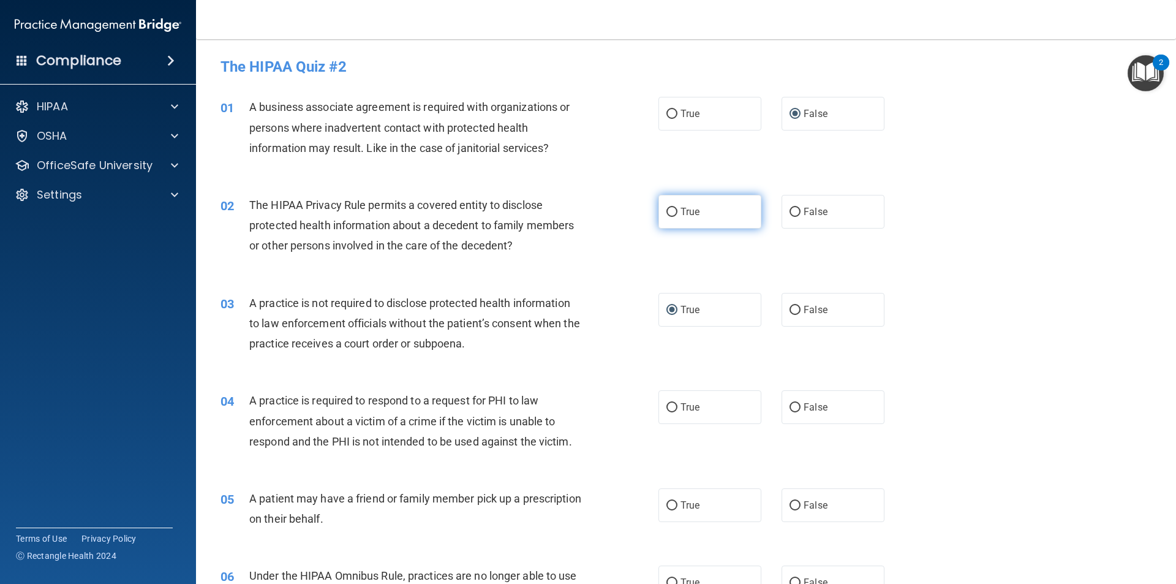
click at [666, 212] on input "True" at bounding box center [671, 212] width 11 height 9
radio input "true"
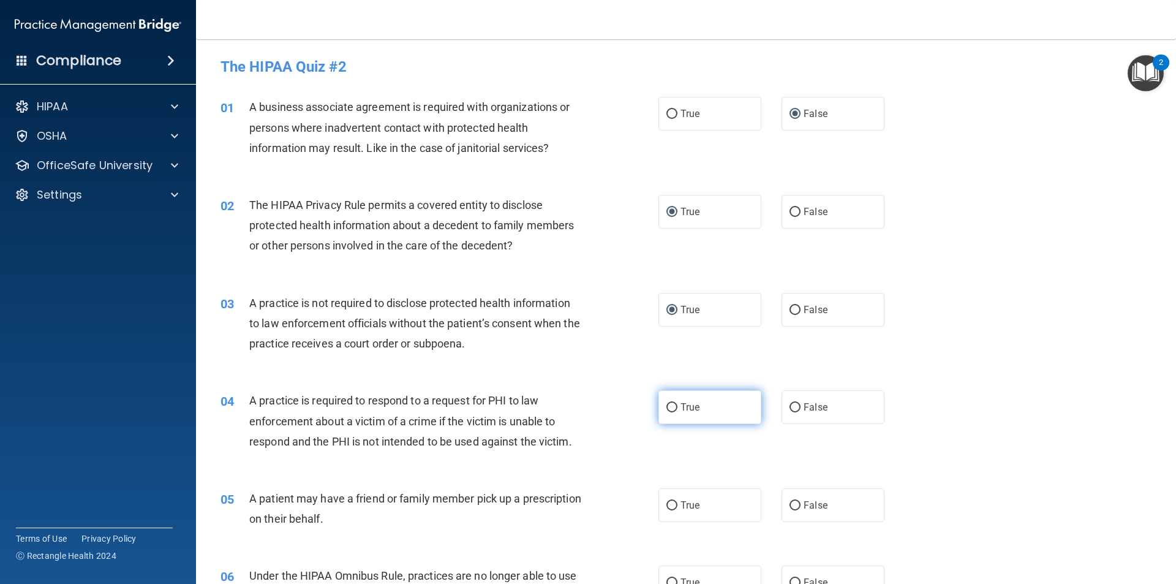
click at [683, 408] on span "True" at bounding box center [689, 407] width 19 height 12
click at [677, 408] on input "True" at bounding box center [671, 407] width 11 height 9
radio input "true"
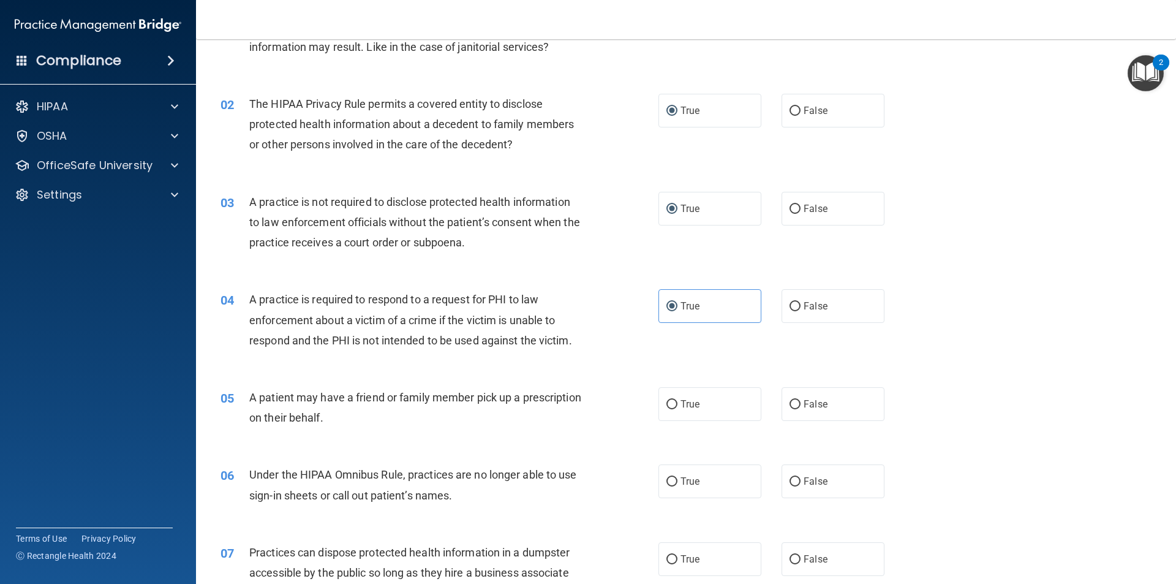
scroll to position [122, 0]
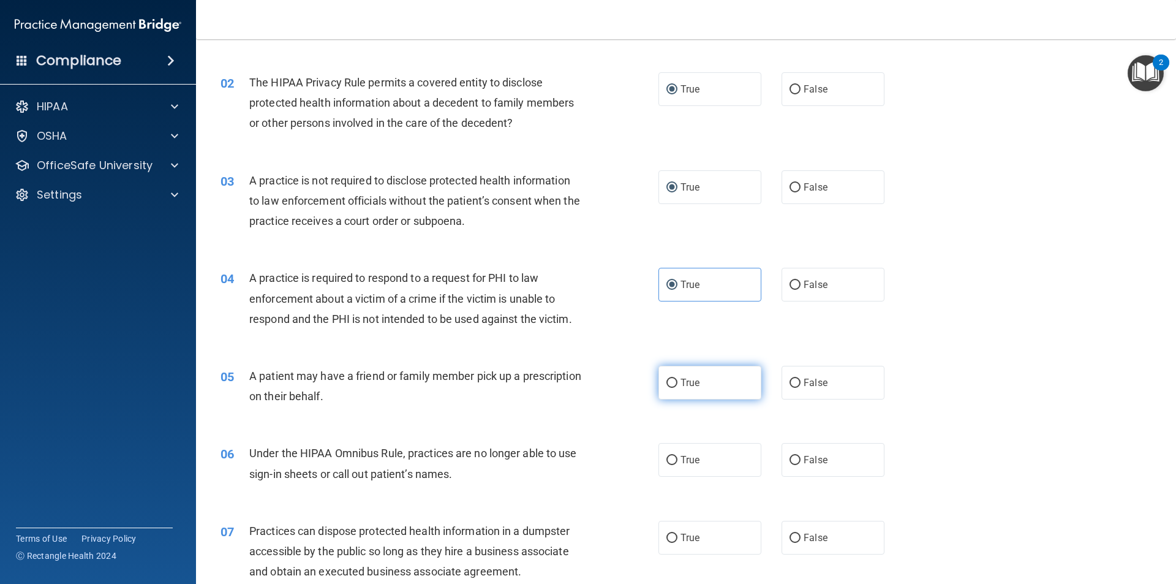
click at [704, 384] on label "True" at bounding box center [709, 383] width 103 height 34
click at [677, 384] on input "True" at bounding box center [671, 382] width 11 height 9
radio input "true"
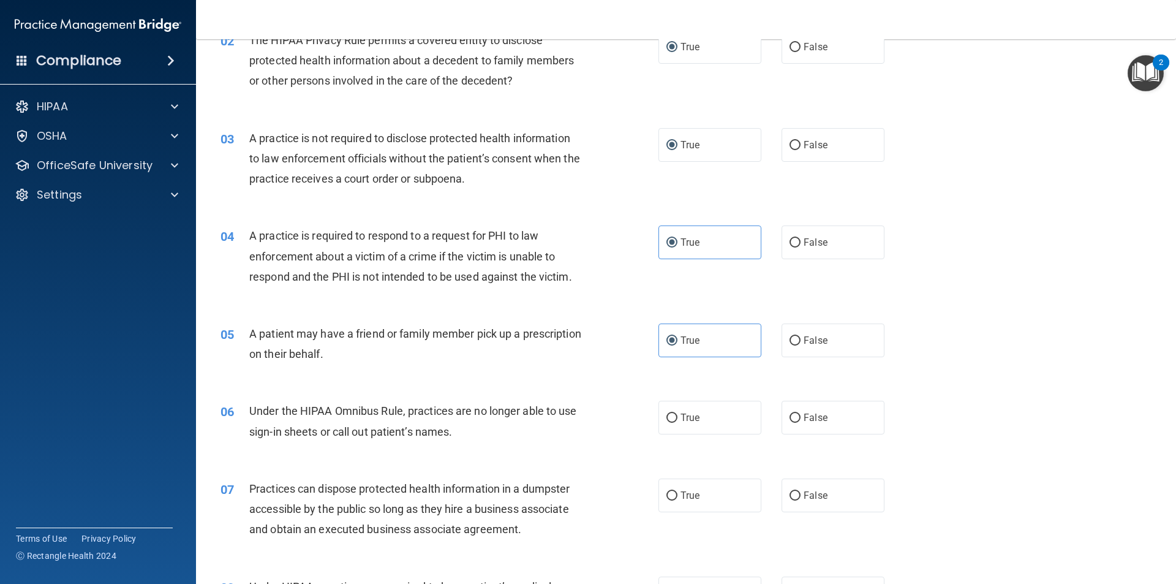
scroll to position [184, 0]
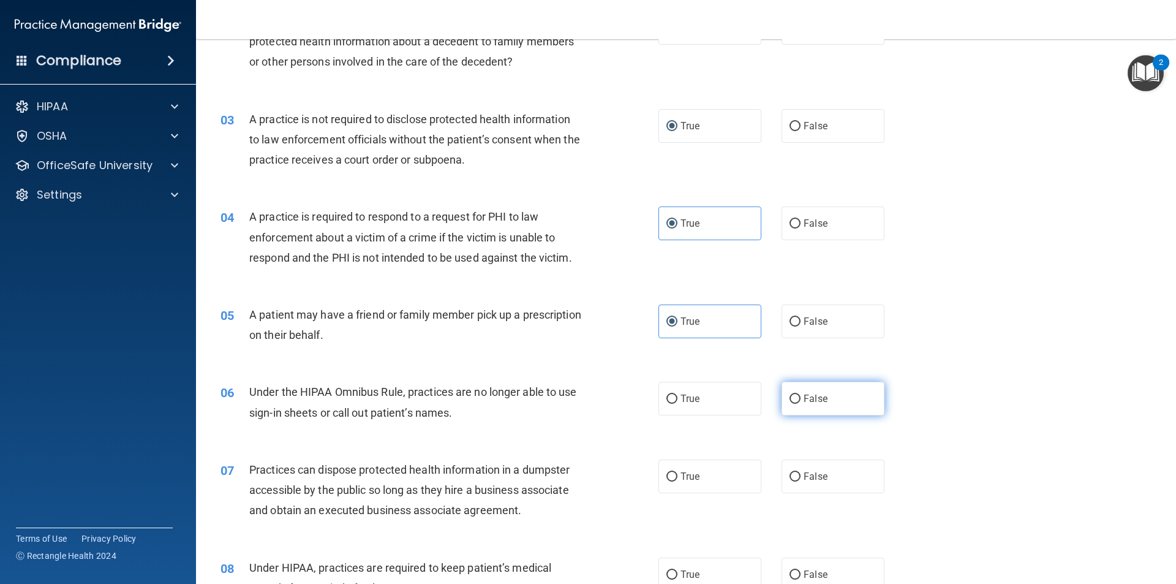
click at [797, 399] on label "False" at bounding box center [832, 398] width 103 height 34
click at [797, 399] on input "False" at bounding box center [794, 398] width 11 height 9
radio input "true"
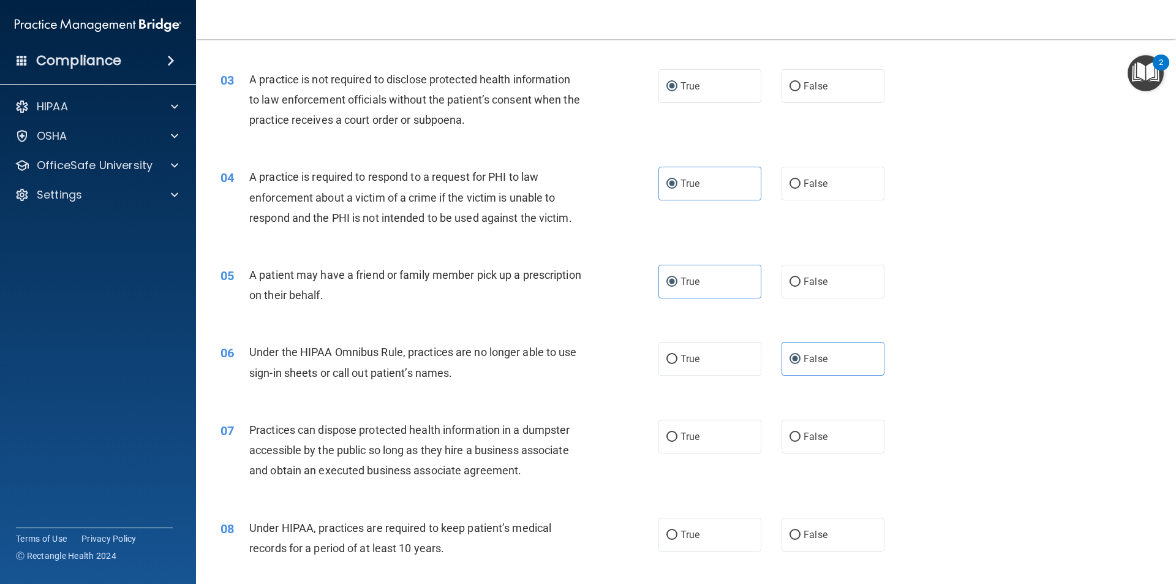
scroll to position [245, 0]
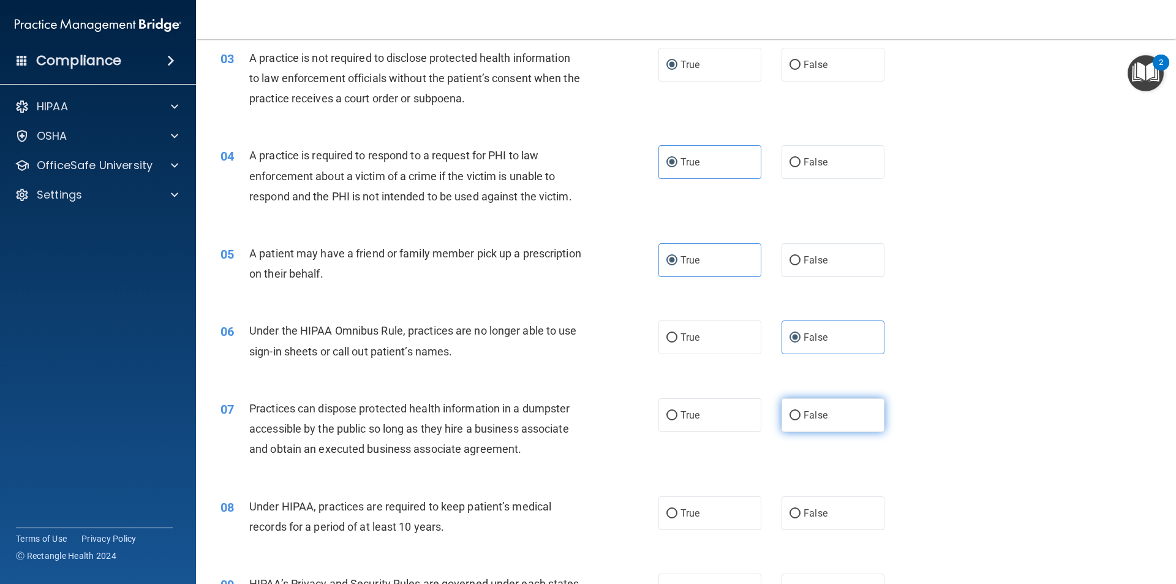
click at [809, 410] on span "False" at bounding box center [815, 415] width 24 height 12
click at [800, 411] on input "False" at bounding box center [794, 415] width 11 height 9
radio input "true"
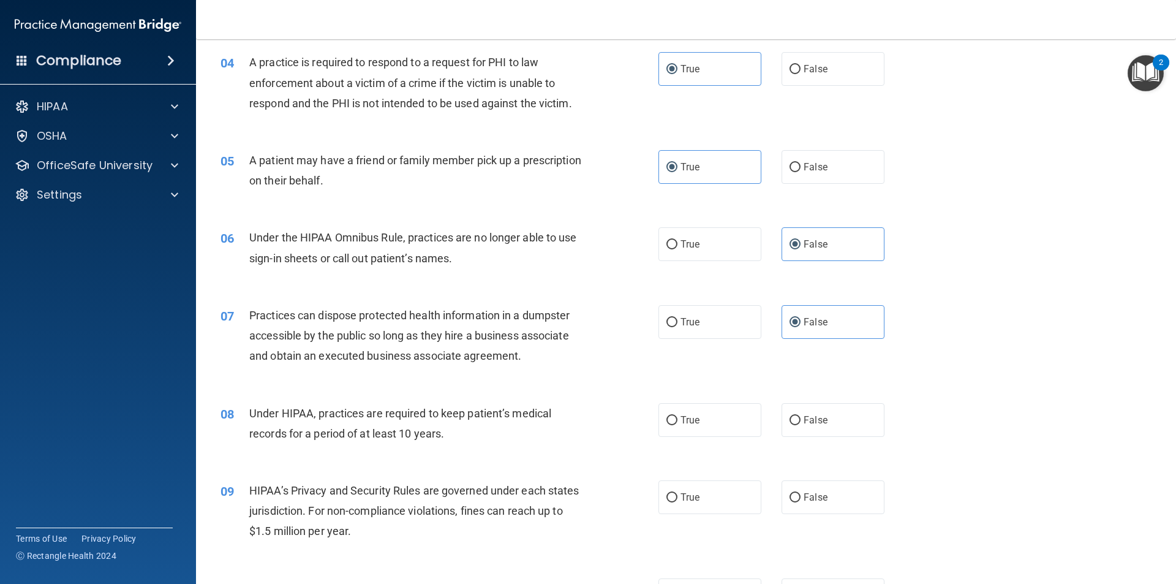
scroll to position [367, 0]
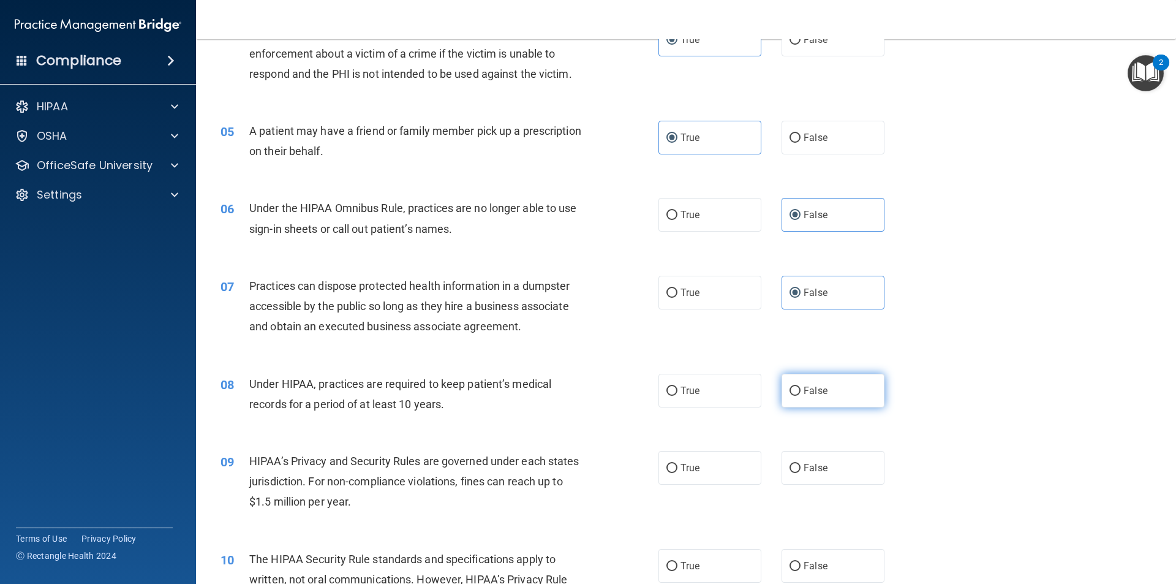
click at [799, 398] on label "False" at bounding box center [832, 391] width 103 height 34
click at [799, 396] on input "False" at bounding box center [794, 390] width 11 height 9
radio input "true"
click at [789, 468] on input "False" at bounding box center [794, 468] width 11 height 9
radio input "true"
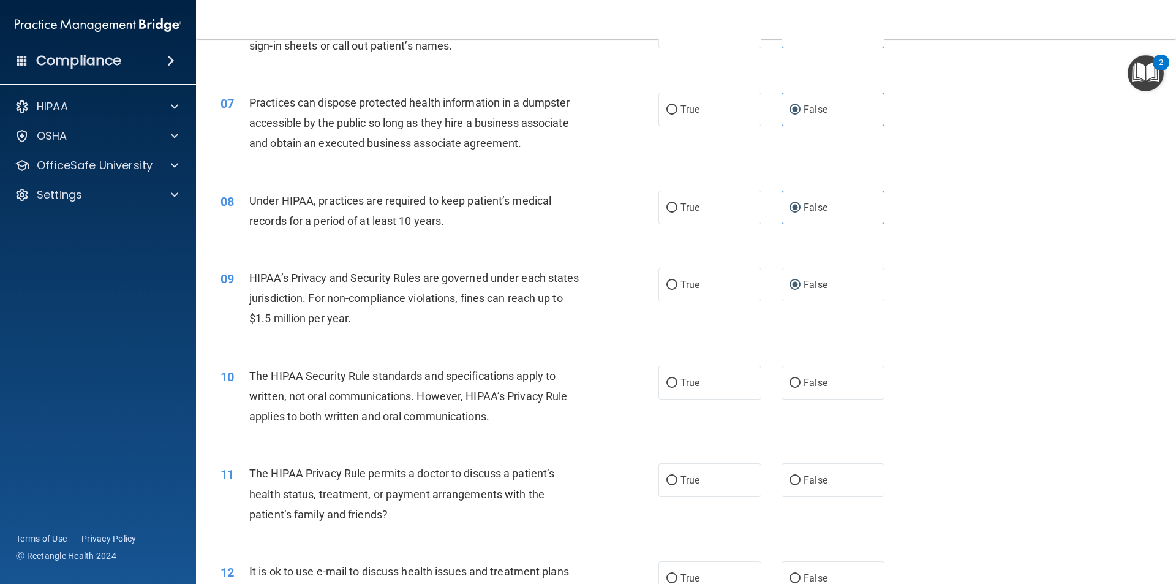
scroll to position [551, 0]
click at [672, 391] on label "True" at bounding box center [709, 382] width 103 height 34
click at [672, 387] on input "True" at bounding box center [671, 382] width 11 height 9
radio input "true"
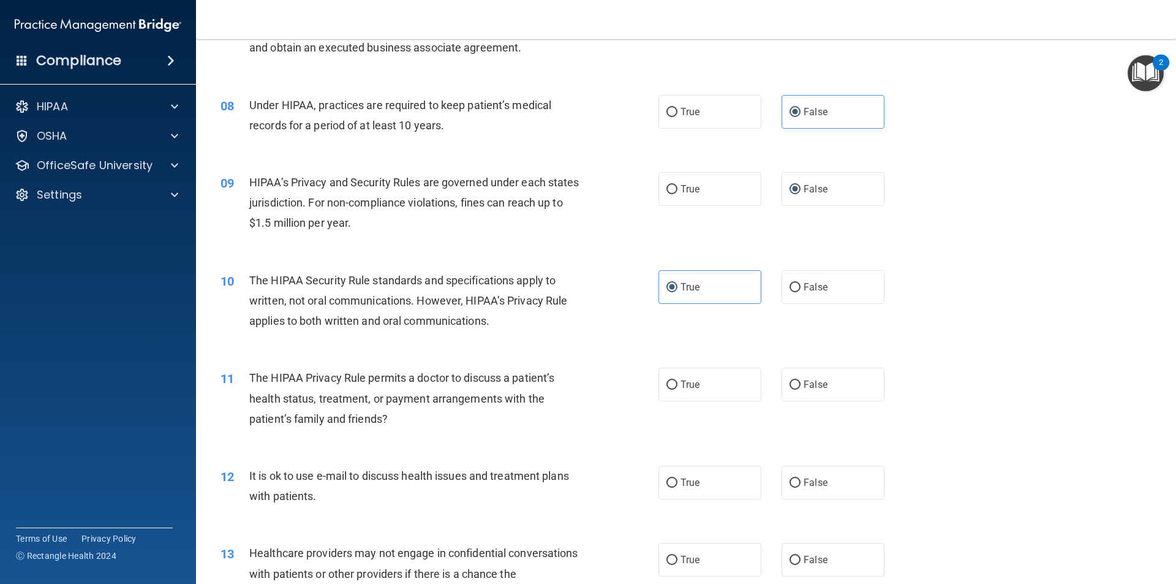
scroll to position [674, 0]
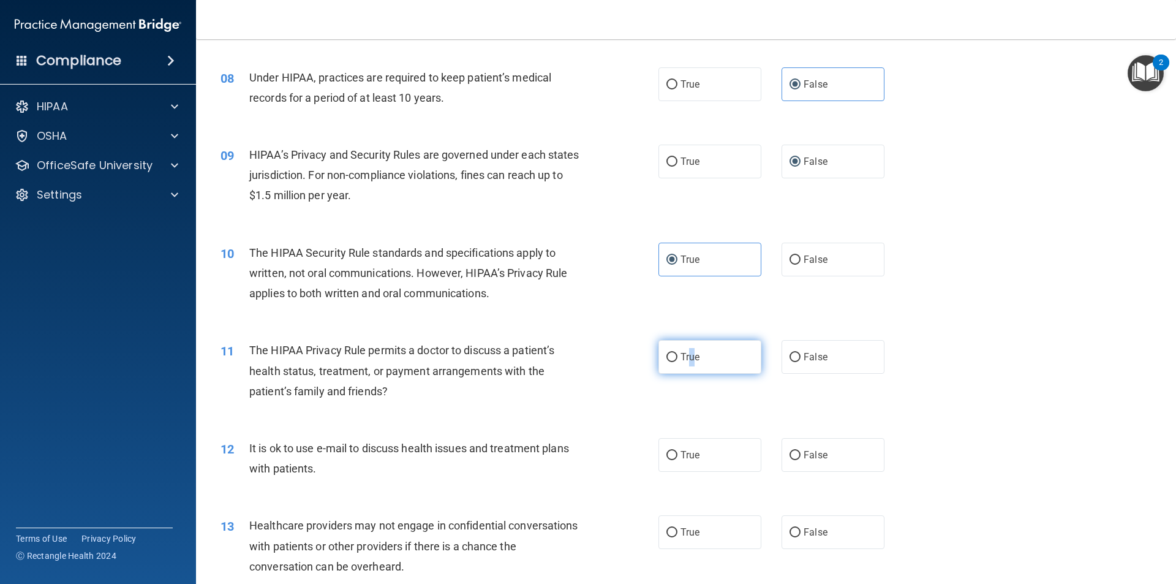
click at [688, 363] on label "True" at bounding box center [709, 357] width 103 height 34
click at [668, 358] on input "True" at bounding box center [671, 357] width 11 height 9
radio input "true"
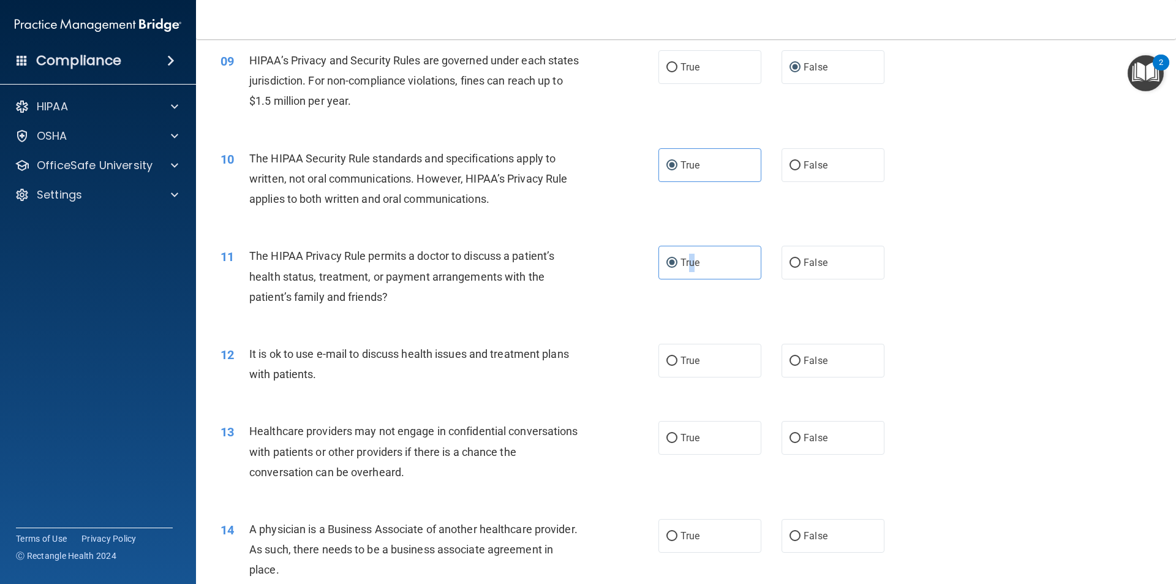
scroll to position [796, 0]
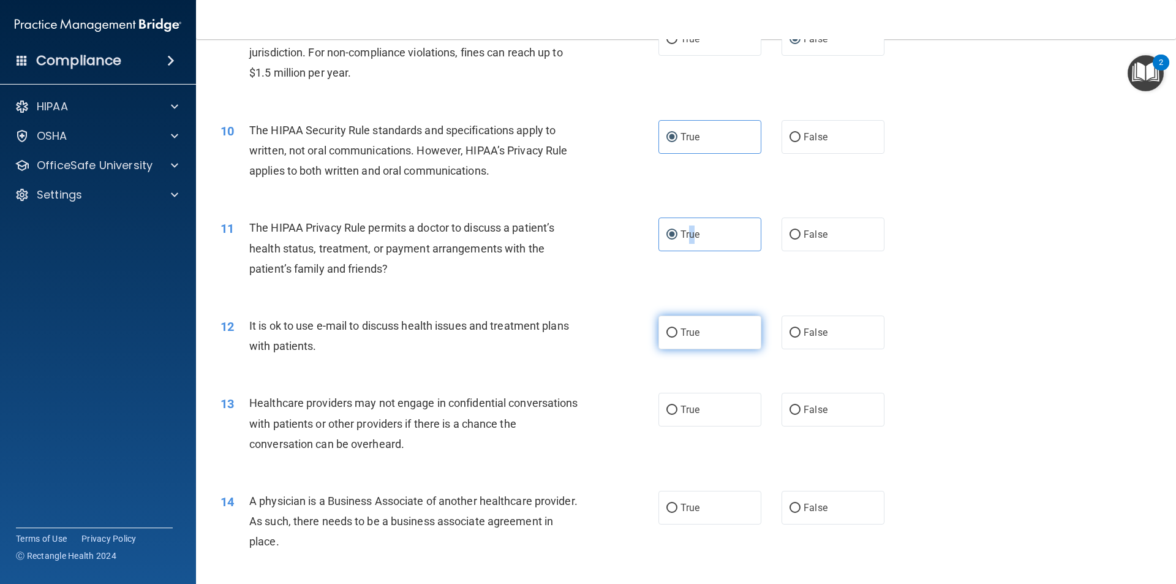
click at [668, 336] on input "True" at bounding box center [671, 332] width 11 height 9
radio input "true"
click at [796, 411] on label "False" at bounding box center [832, 409] width 103 height 34
click at [796, 411] on input "False" at bounding box center [794, 409] width 11 height 9
radio input "true"
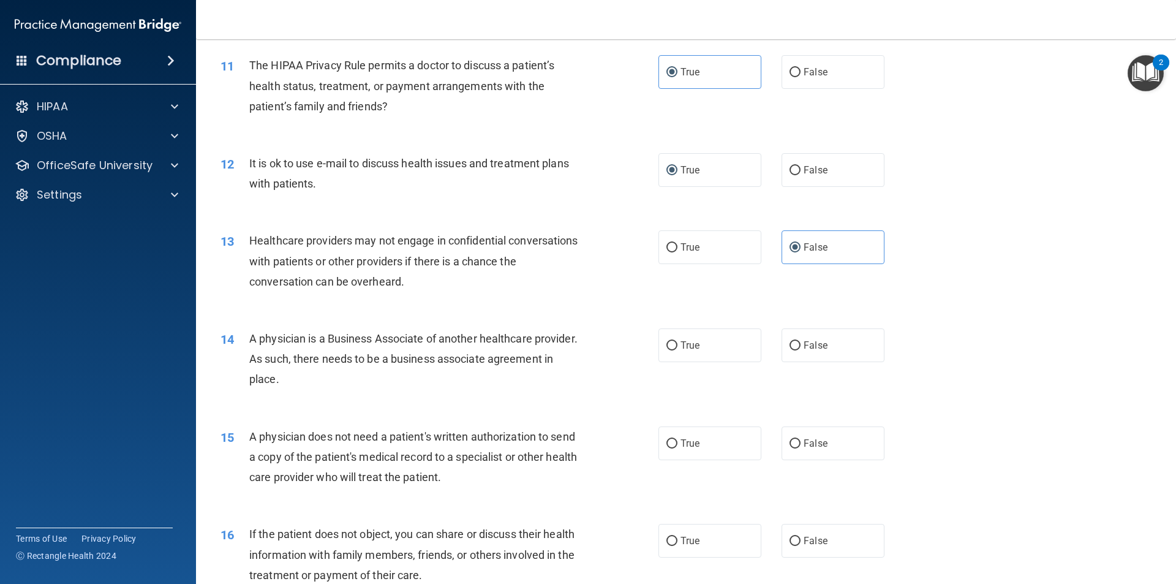
scroll to position [980, 0]
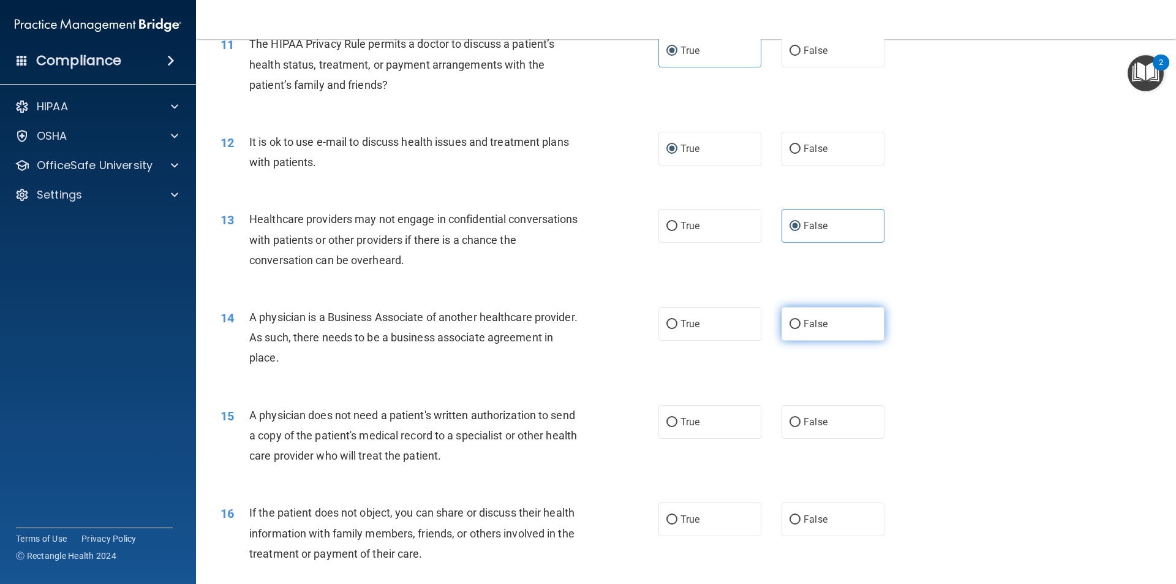
click at [789, 323] on input "False" at bounding box center [794, 324] width 11 height 9
radio input "true"
click at [670, 418] on input "True" at bounding box center [671, 422] width 11 height 9
radio input "true"
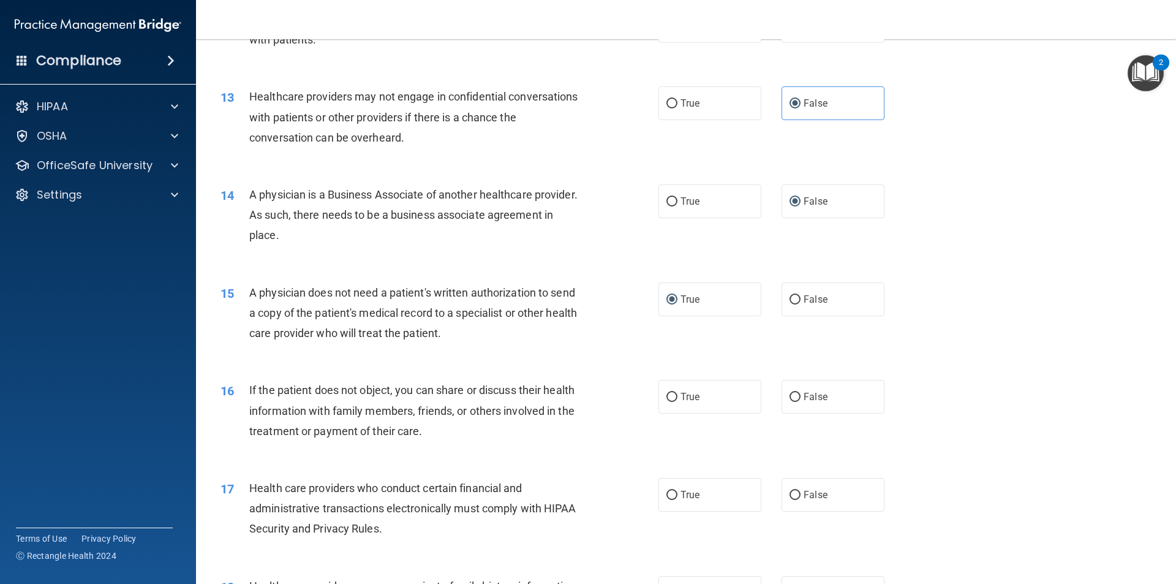
scroll to position [1163, 0]
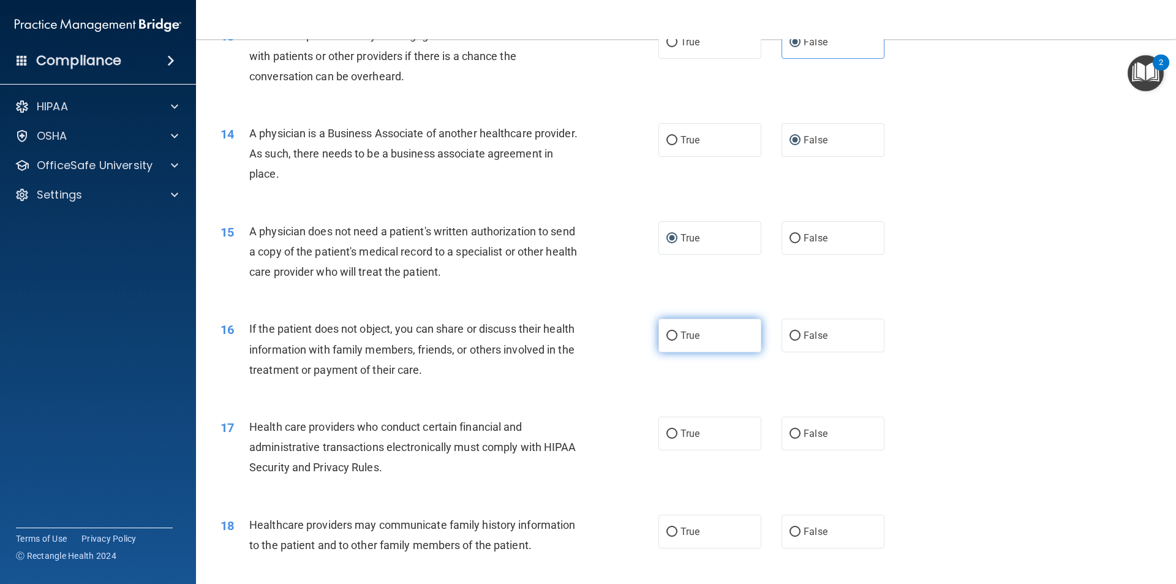
click at [669, 333] on input "True" at bounding box center [671, 335] width 11 height 9
radio input "true"
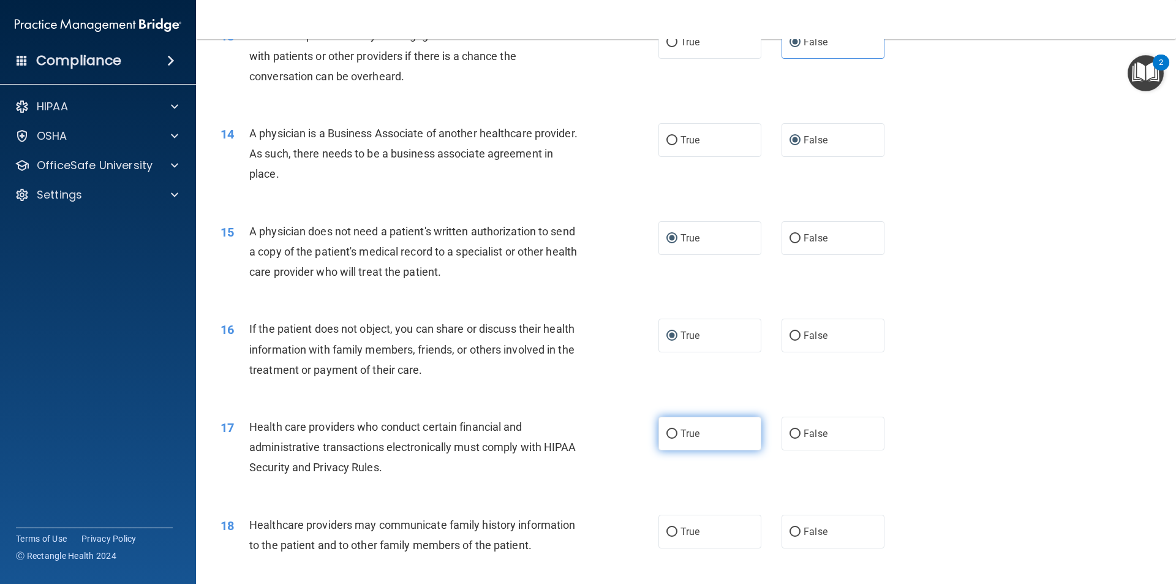
click at [669, 435] on input "True" at bounding box center [671, 433] width 11 height 9
radio input "true"
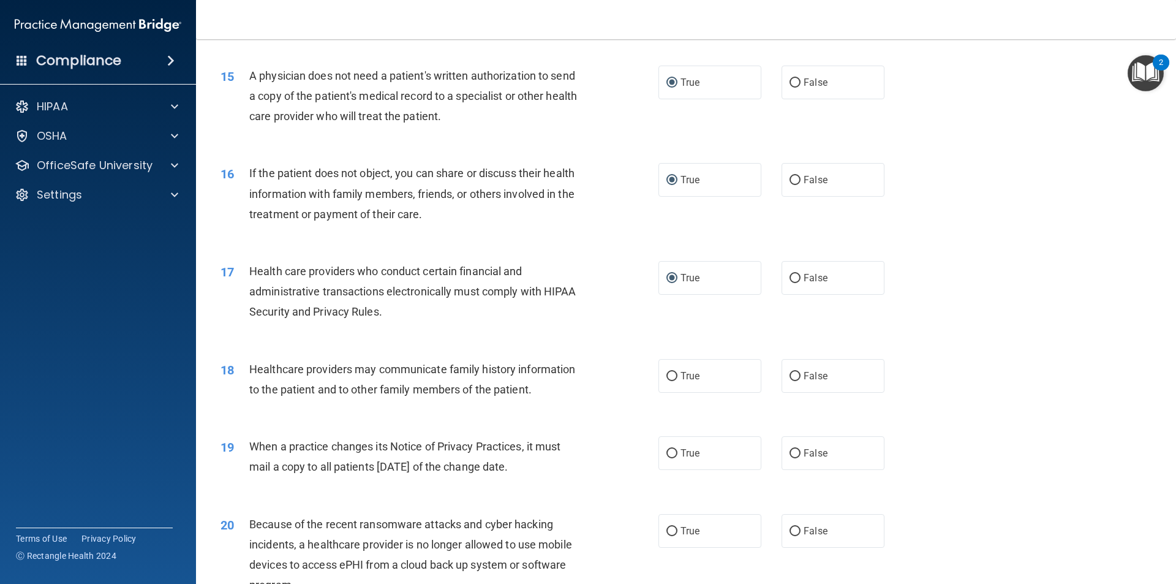
scroll to position [1347, 0]
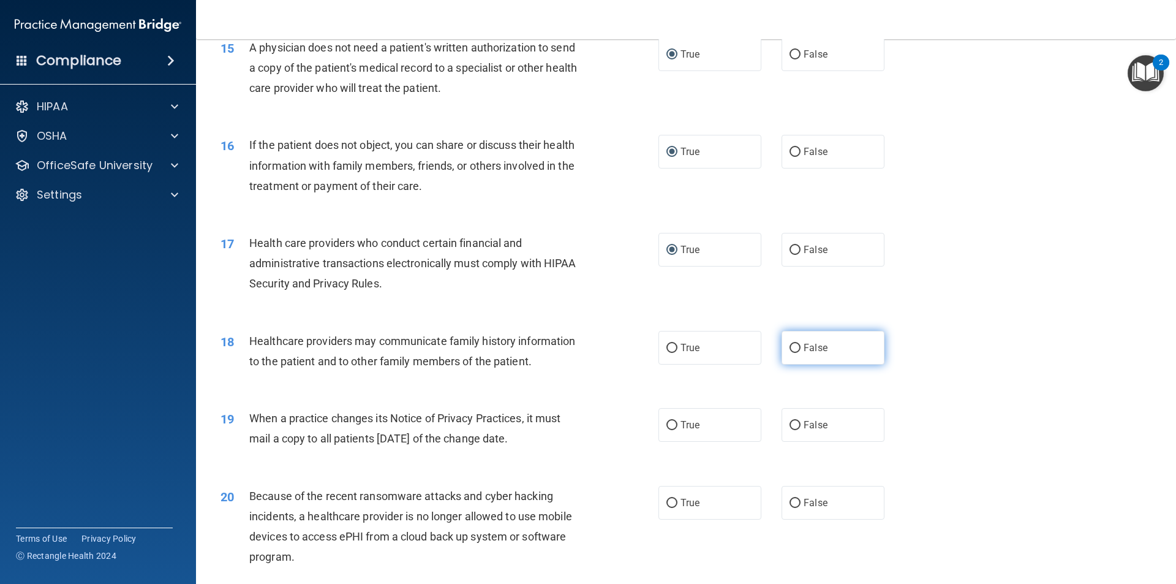
click at [789, 345] on input "False" at bounding box center [794, 348] width 11 height 9
radio input "true"
click at [803, 426] on span "False" at bounding box center [815, 425] width 24 height 12
click at [798, 426] on input "False" at bounding box center [794, 425] width 11 height 9
radio input "true"
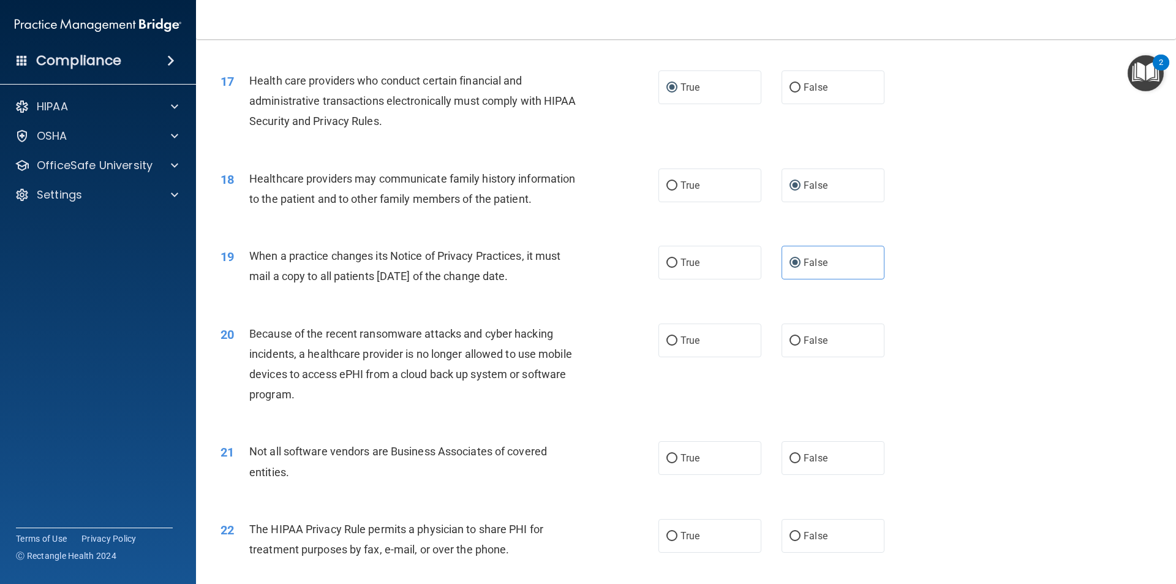
scroll to position [1531, 0]
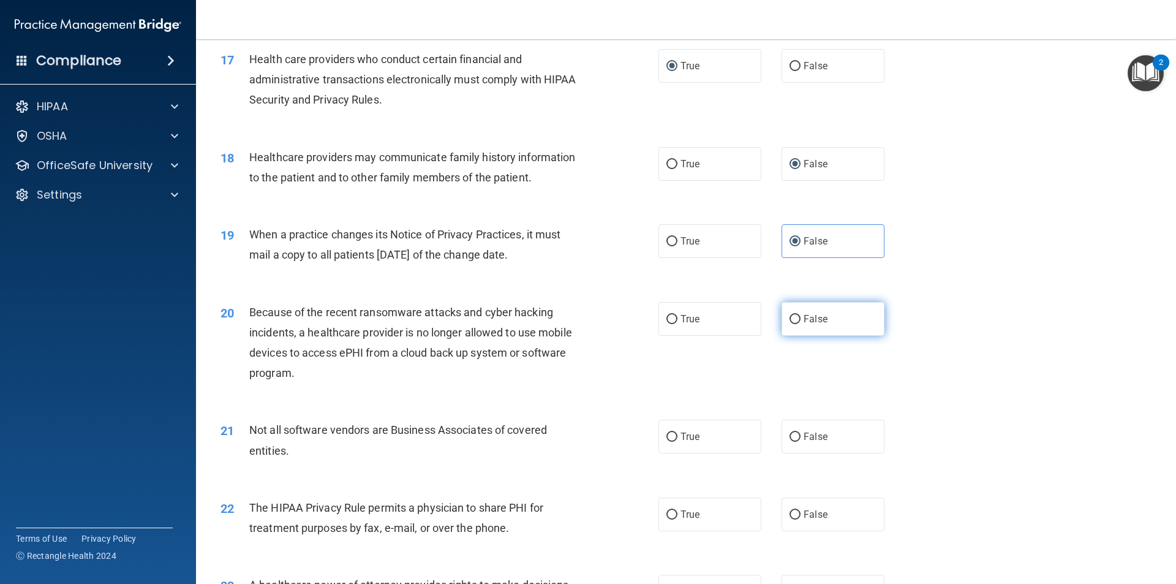
click at [789, 320] on input "False" at bounding box center [794, 319] width 11 height 9
radio input "true"
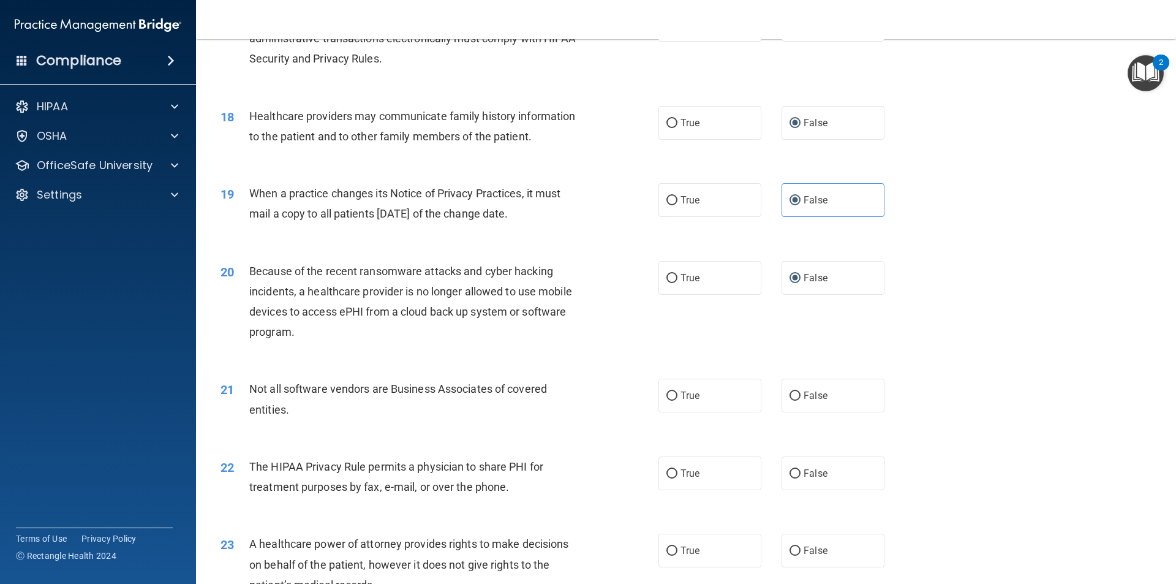
scroll to position [1592, 0]
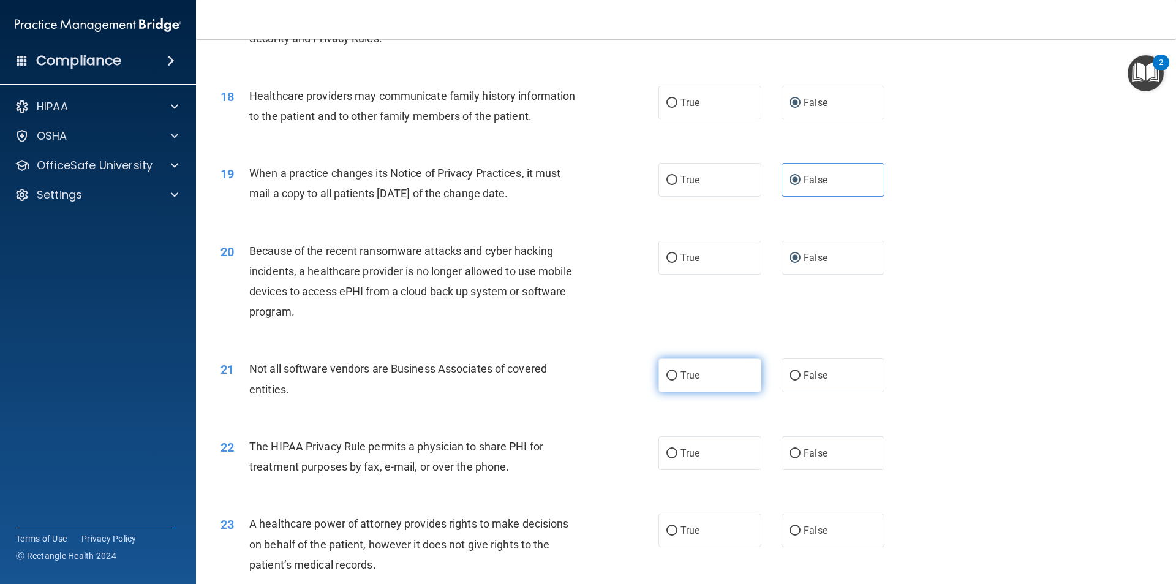
click at [680, 380] on span "True" at bounding box center [689, 375] width 19 height 12
click at [677, 380] on input "True" at bounding box center [671, 375] width 11 height 9
radio input "true"
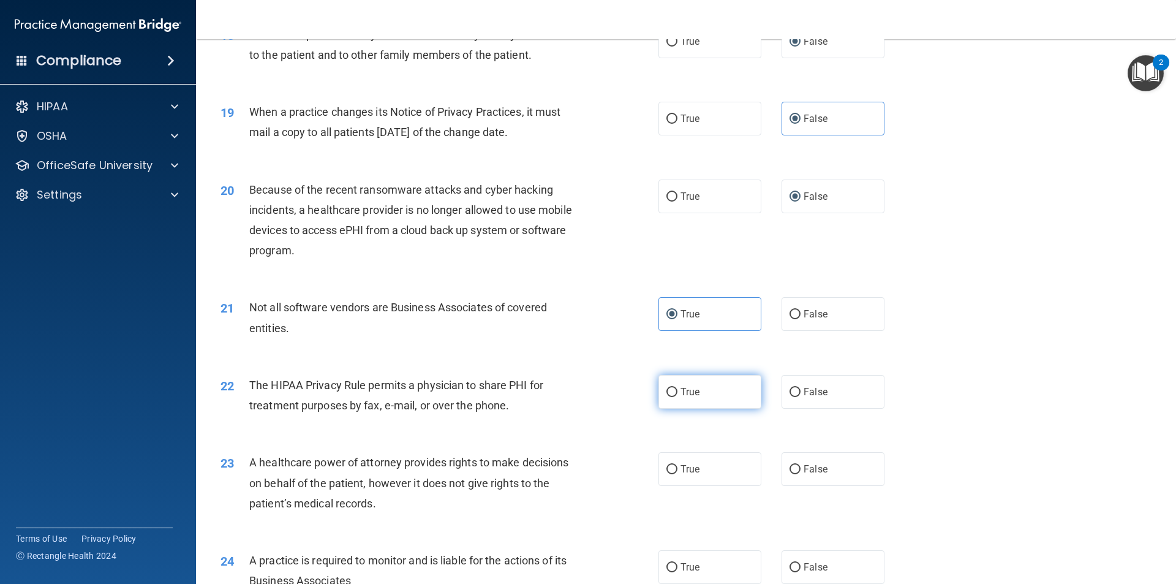
click at [672, 389] on input "True" at bounding box center [671, 392] width 11 height 9
radio input "true"
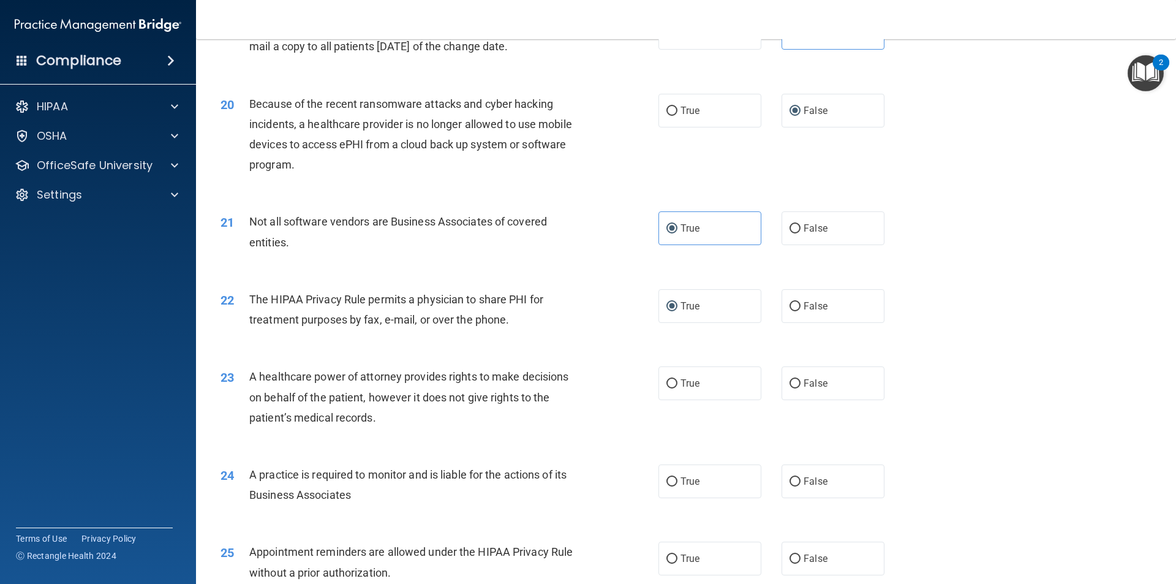
scroll to position [1776, 0]
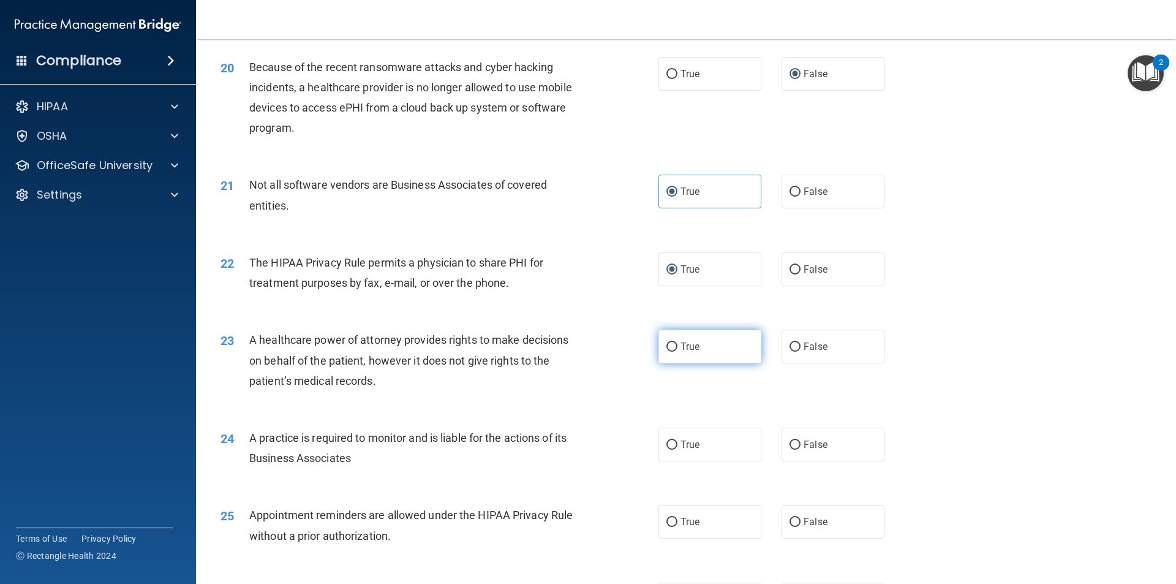
click at [675, 348] on label "True" at bounding box center [709, 346] width 103 height 34
click at [675, 348] on input "True" at bounding box center [671, 346] width 11 height 9
radio input "true"
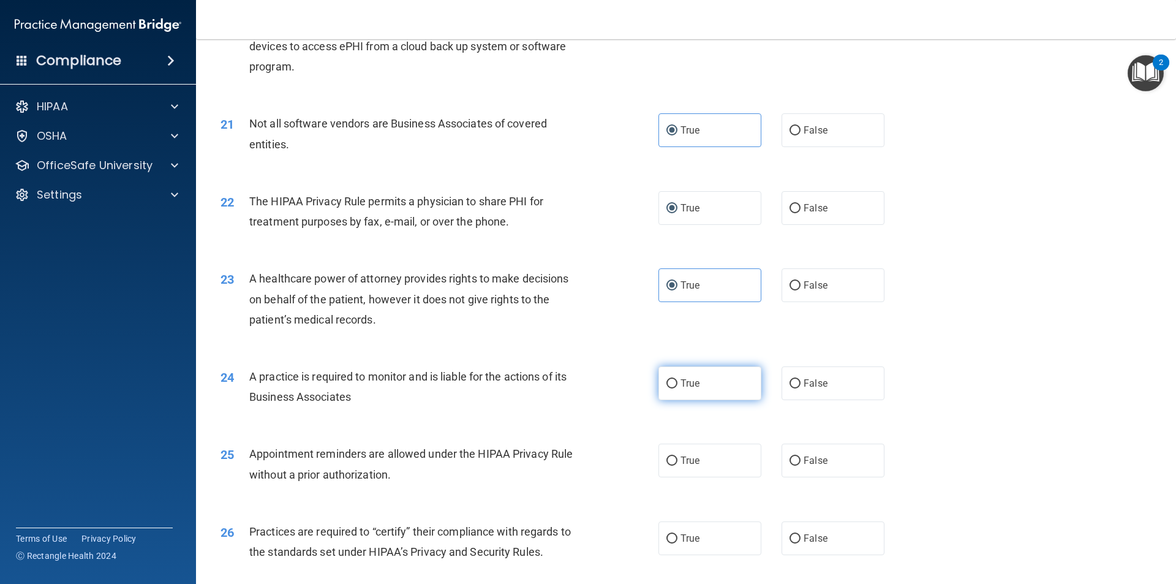
click at [685, 385] on span "True" at bounding box center [689, 383] width 19 height 12
click at [677, 385] on input "True" at bounding box center [671, 383] width 11 height 9
radio input "true"
click at [797, 385] on label "False" at bounding box center [832, 383] width 103 height 34
click at [797, 385] on input "False" at bounding box center [794, 383] width 11 height 9
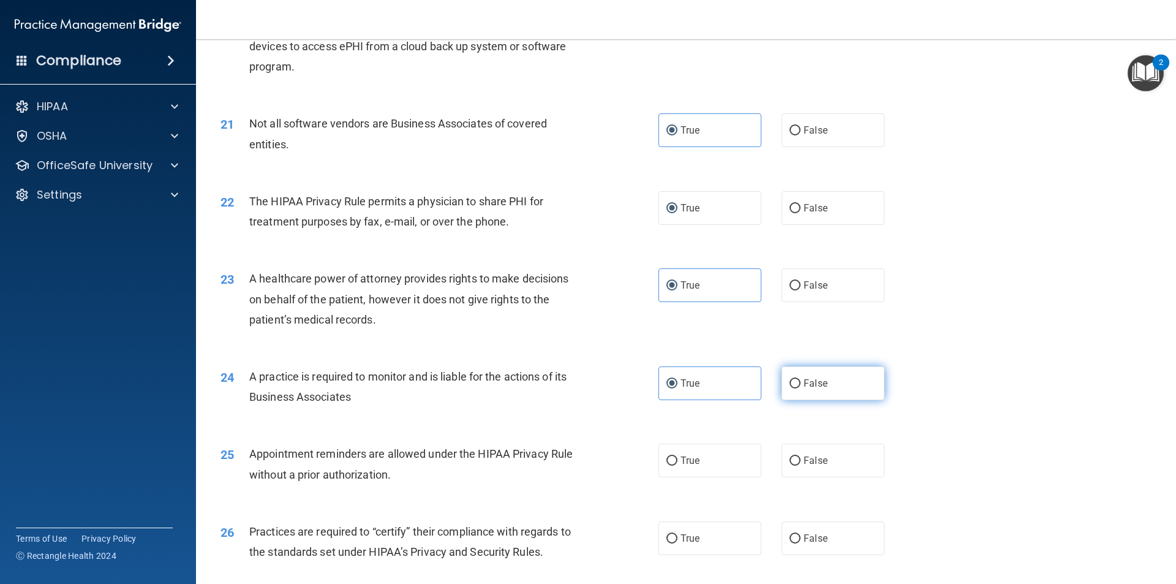
radio input "true"
radio input "false"
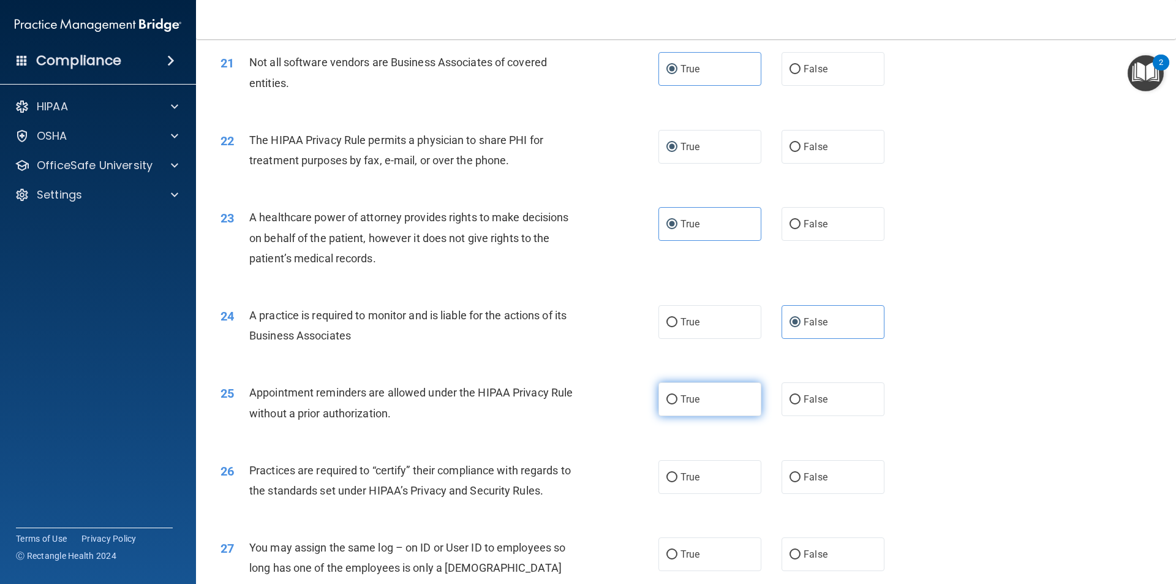
click at [663, 407] on label "True" at bounding box center [709, 399] width 103 height 34
click at [666, 404] on input "True" at bounding box center [671, 399] width 11 height 9
radio input "true"
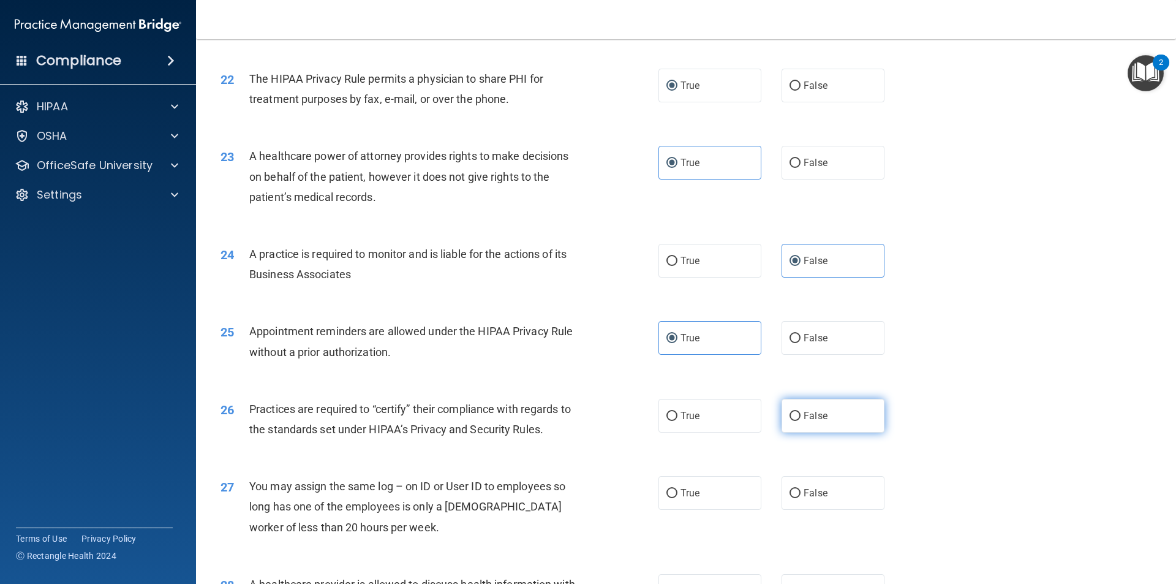
click at [794, 418] on input "False" at bounding box center [794, 415] width 11 height 9
radio input "true"
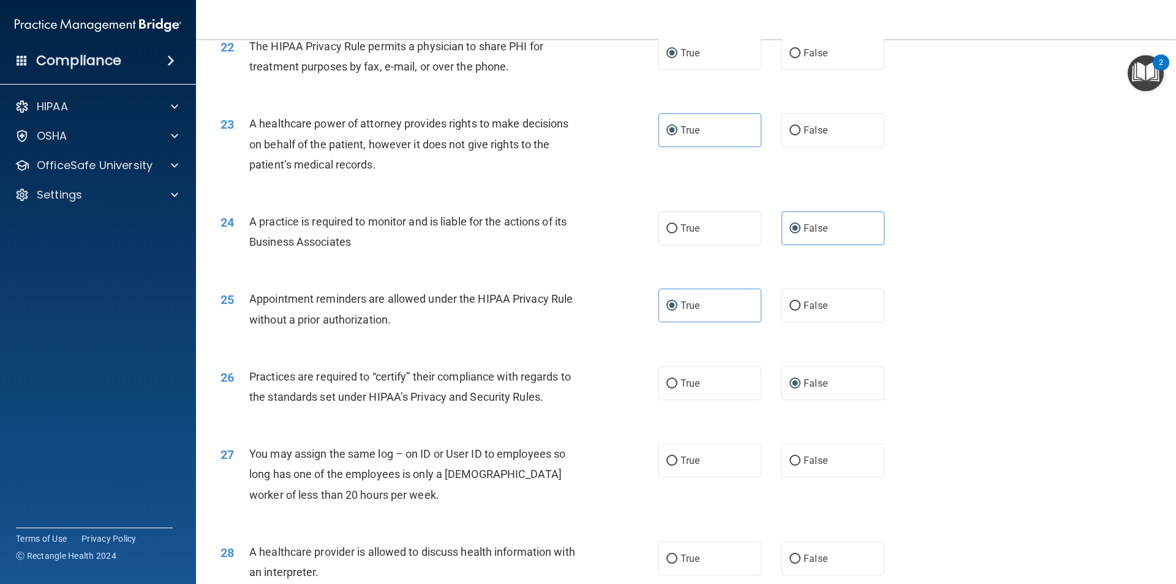
scroll to position [2021, 0]
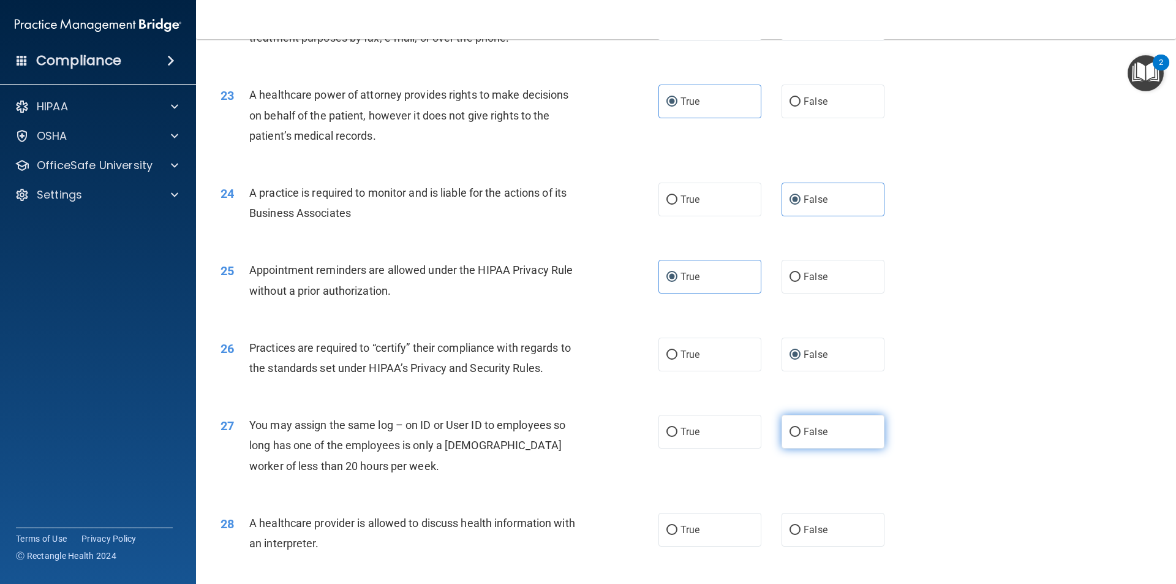
click at [820, 440] on label "False" at bounding box center [832, 432] width 103 height 34
click at [800, 437] on input "False" at bounding box center [794, 431] width 11 height 9
radio input "true"
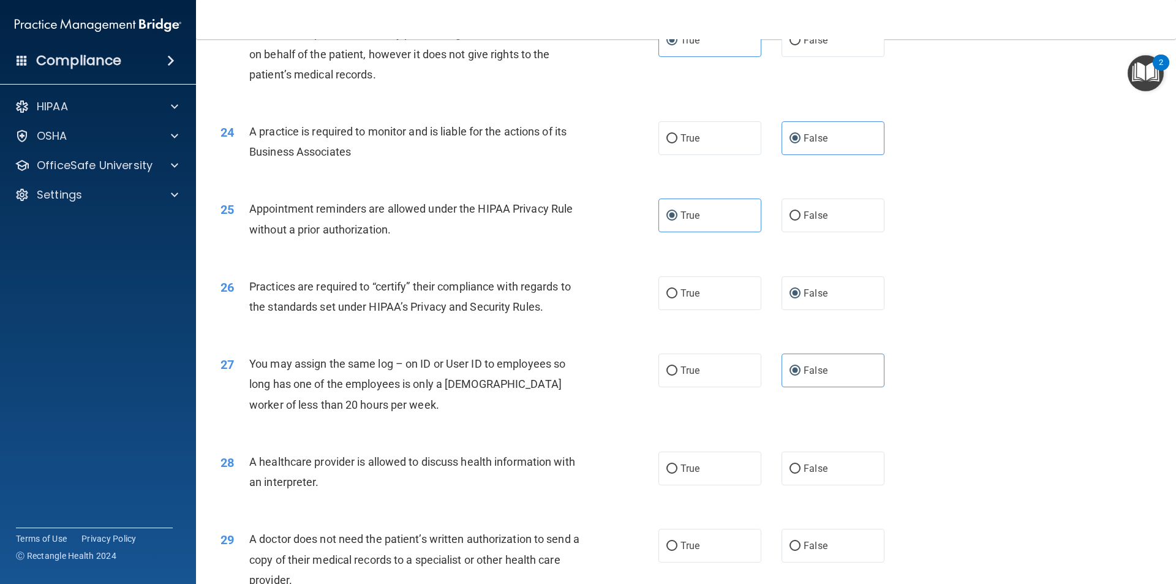
scroll to position [2143, 0]
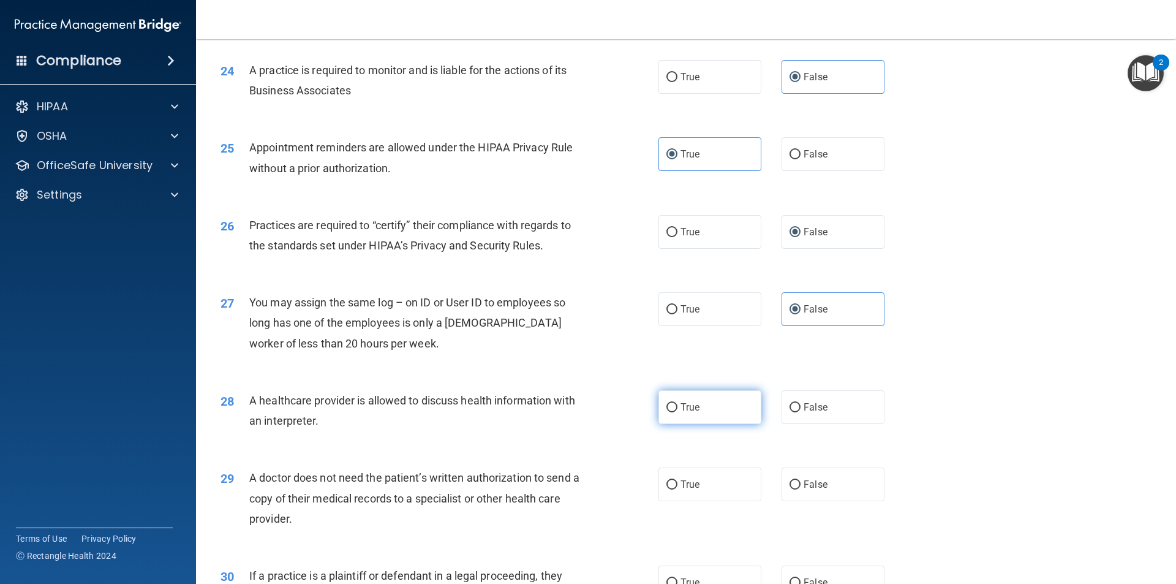
click at [680, 410] on span "True" at bounding box center [689, 407] width 19 height 12
click at [677, 410] on input "True" at bounding box center [671, 407] width 11 height 9
radio input "true"
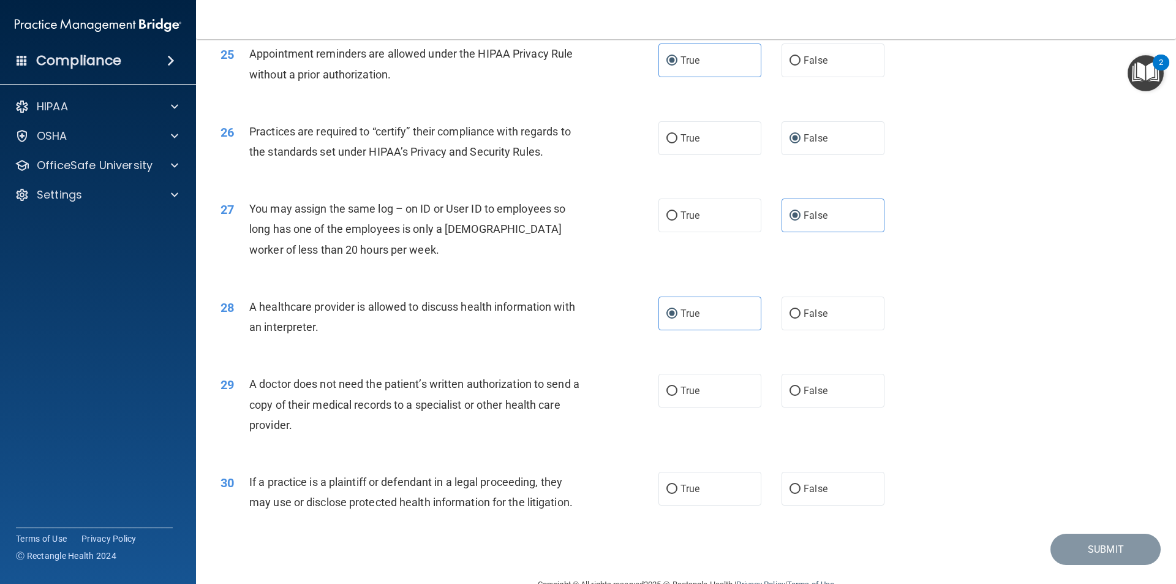
scroll to position [2266, 0]
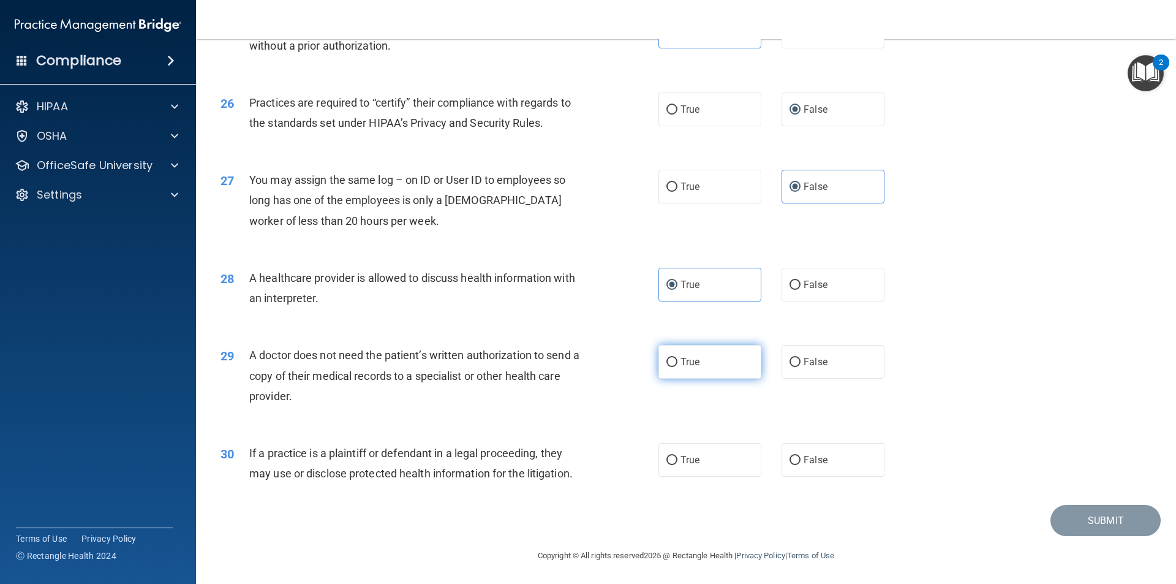
click at [665, 353] on label "True" at bounding box center [709, 362] width 103 height 34
click at [666, 358] on input "True" at bounding box center [671, 362] width 11 height 9
radio input "true"
click at [667, 456] on input "True" at bounding box center [671, 460] width 11 height 9
radio input "true"
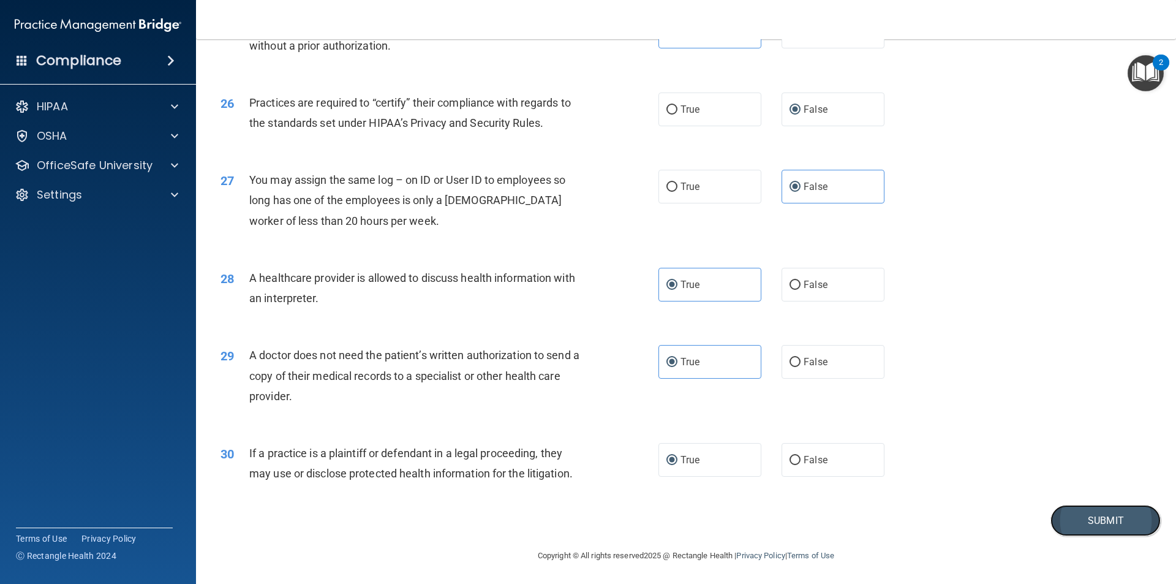
click at [1080, 527] on button "Submit" at bounding box center [1105, 520] width 110 height 31
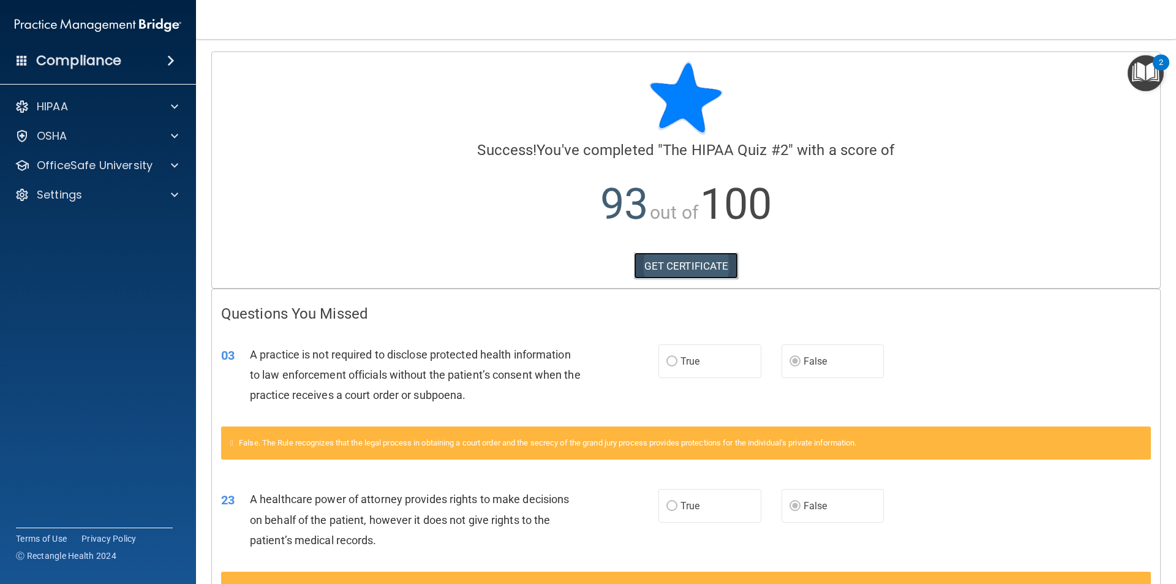
click at [680, 265] on link "GET CERTIFICATE" at bounding box center [686, 265] width 105 height 27
click at [95, 163] on p "OfficeSafe University" at bounding box center [95, 165] width 116 height 15
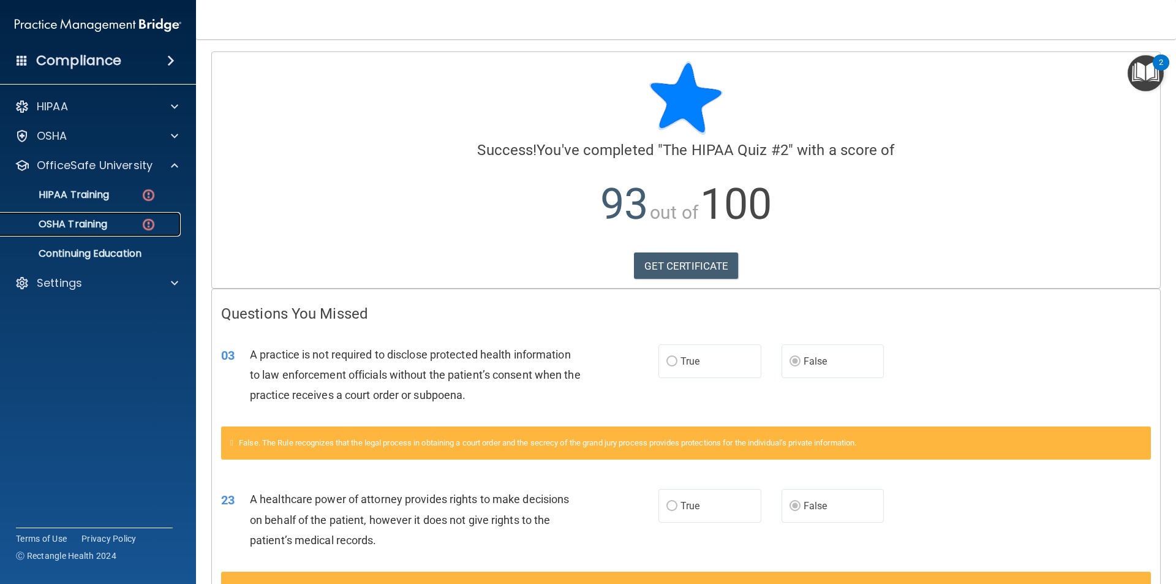
click at [96, 231] on link "OSHA Training" at bounding box center [84, 224] width 193 height 24
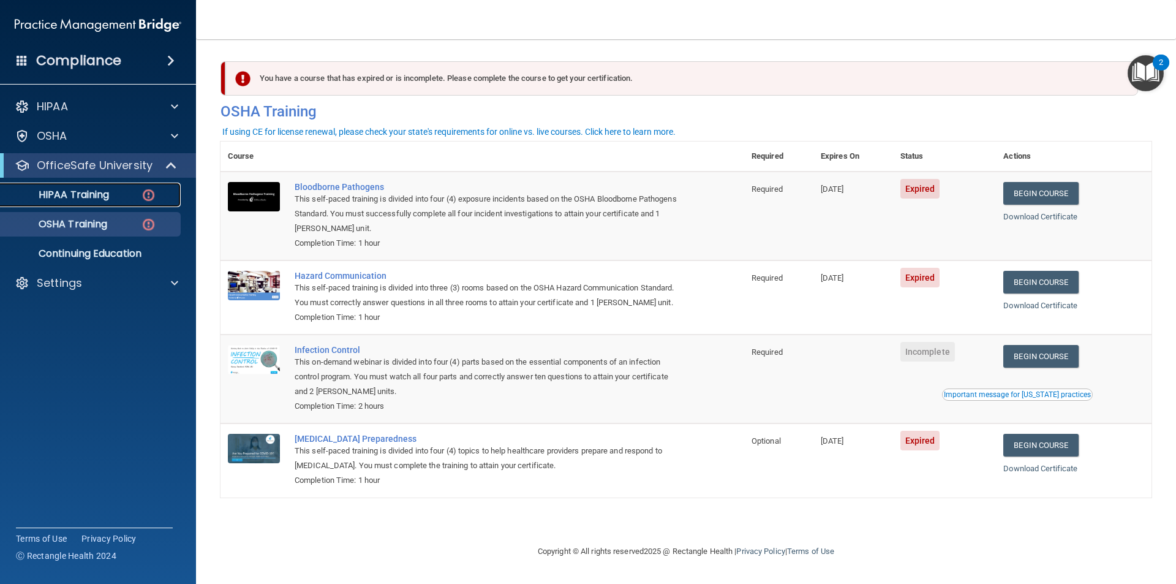
click at [91, 194] on p "HIPAA Training" at bounding box center [58, 195] width 101 height 12
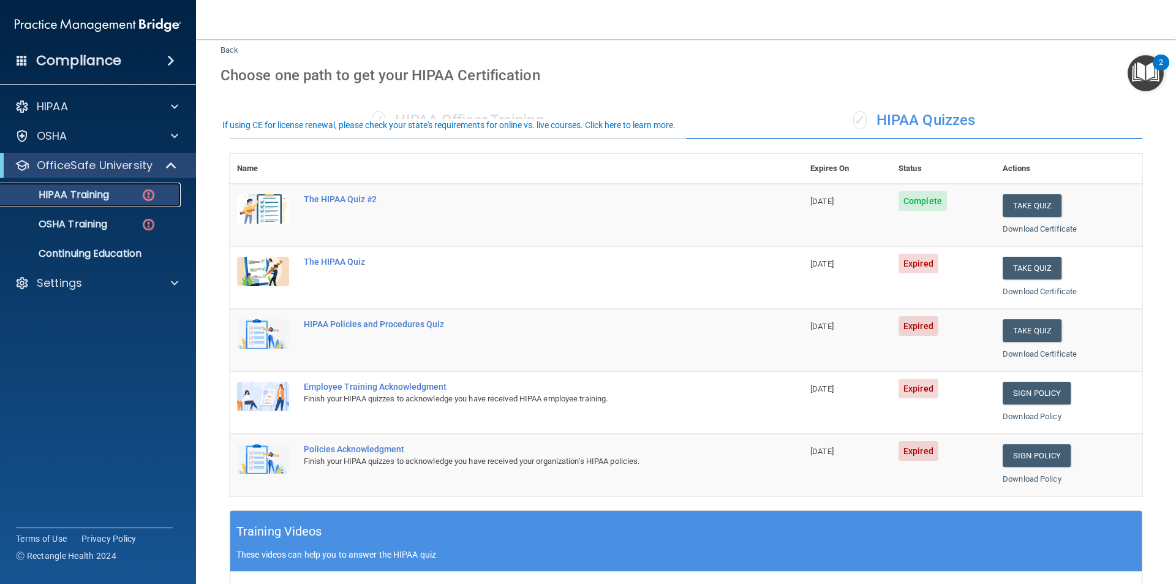
scroll to position [61, 0]
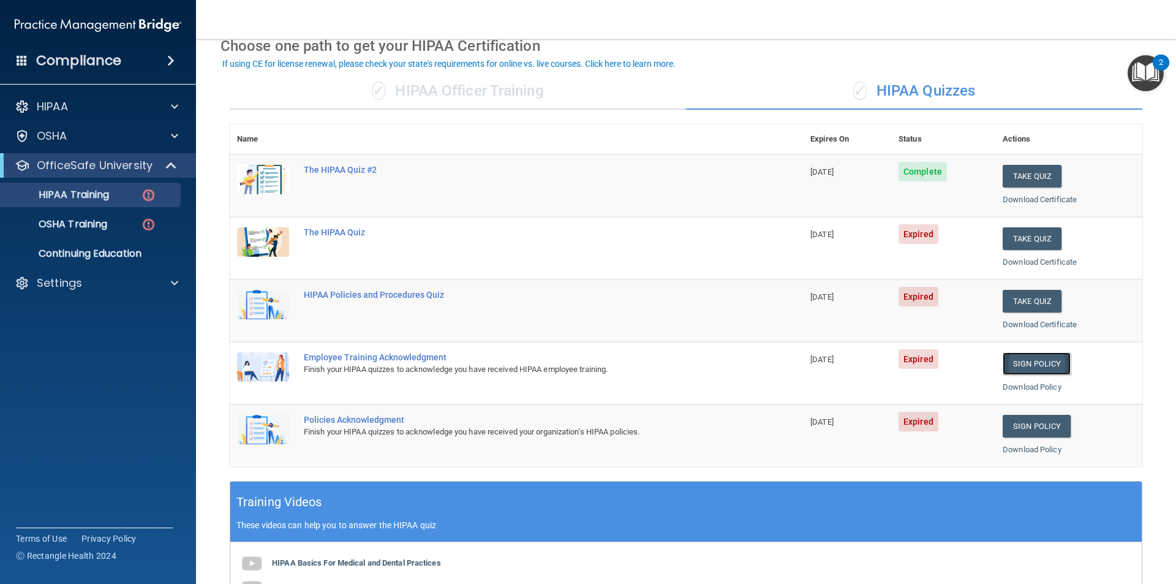
click at [1008, 361] on link "Sign Policy" at bounding box center [1036, 363] width 68 height 23
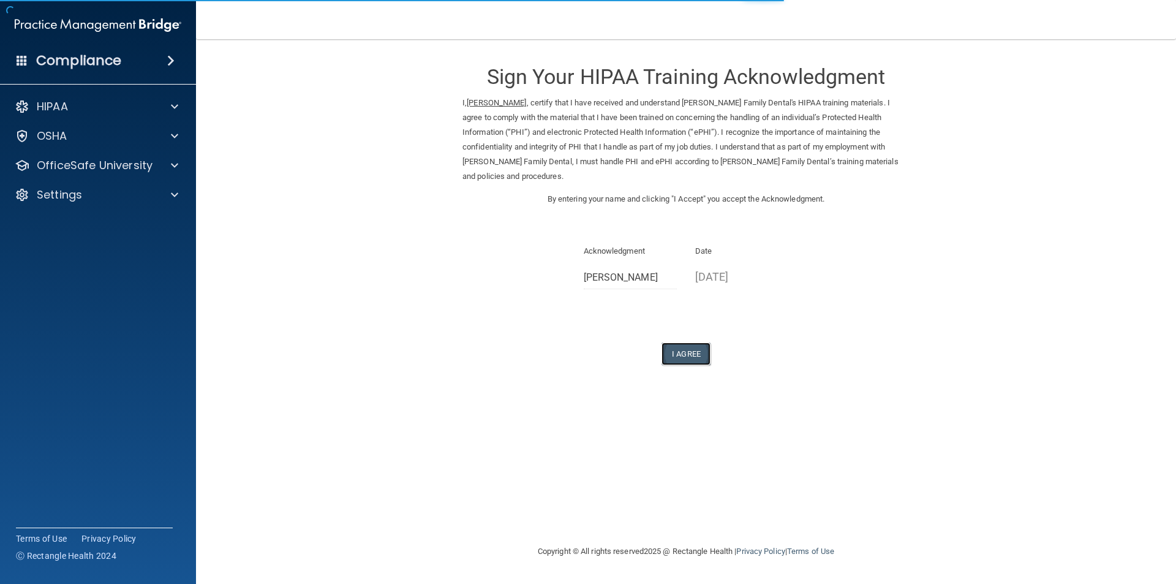
click at [685, 342] on button "I Agree" at bounding box center [685, 353] width 49 height 23
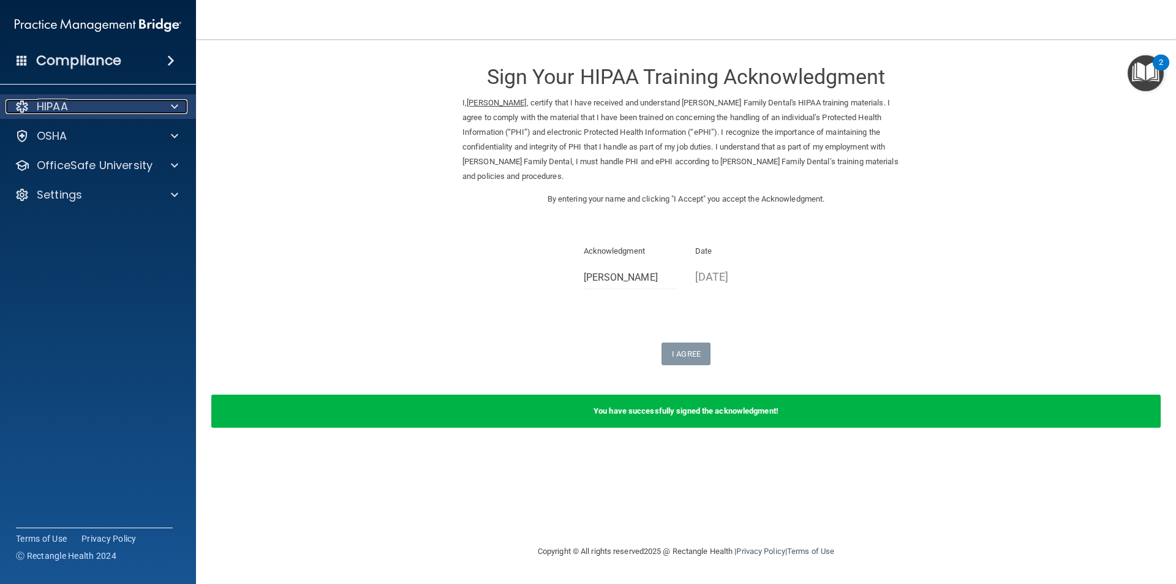
click at [94, 110] on div "HIPAA" at bounding box center [82, 106] width 152 height 15
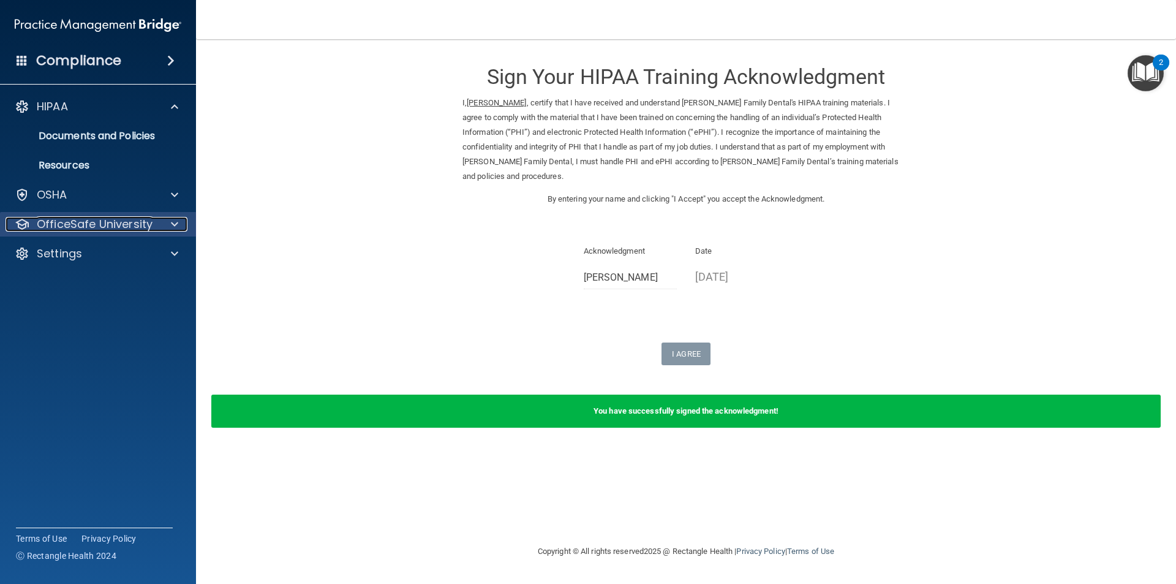
click at [102, 217] on p "OfficeSafe University" at bounding box center [95, 224] width 116 height 15
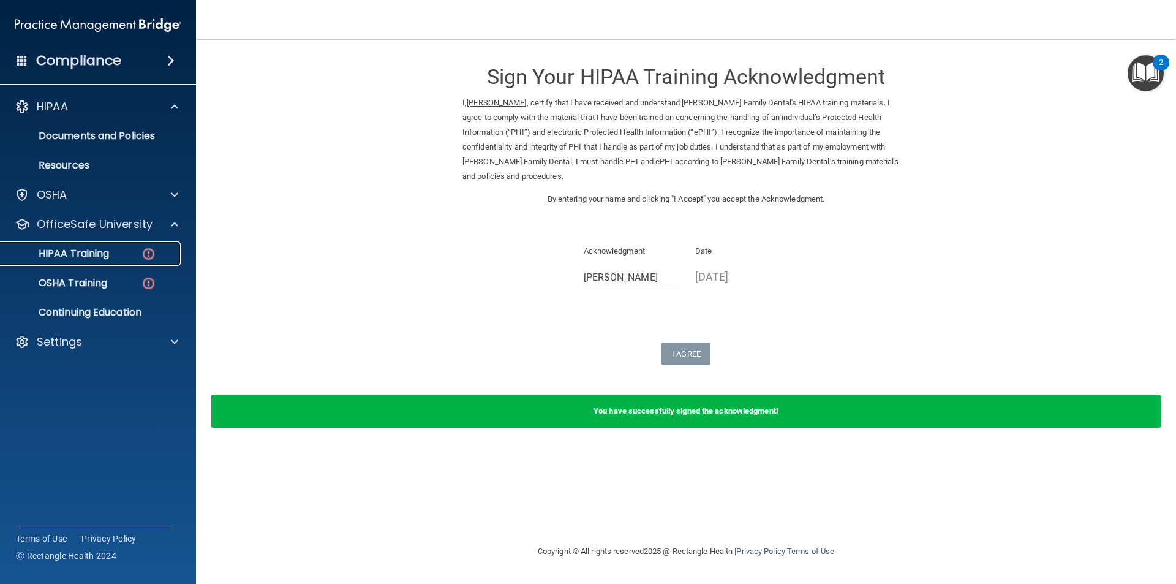
click at [121, 254] on div "HIPAA Training" at bounding box center [91, 253] width 167 height 12
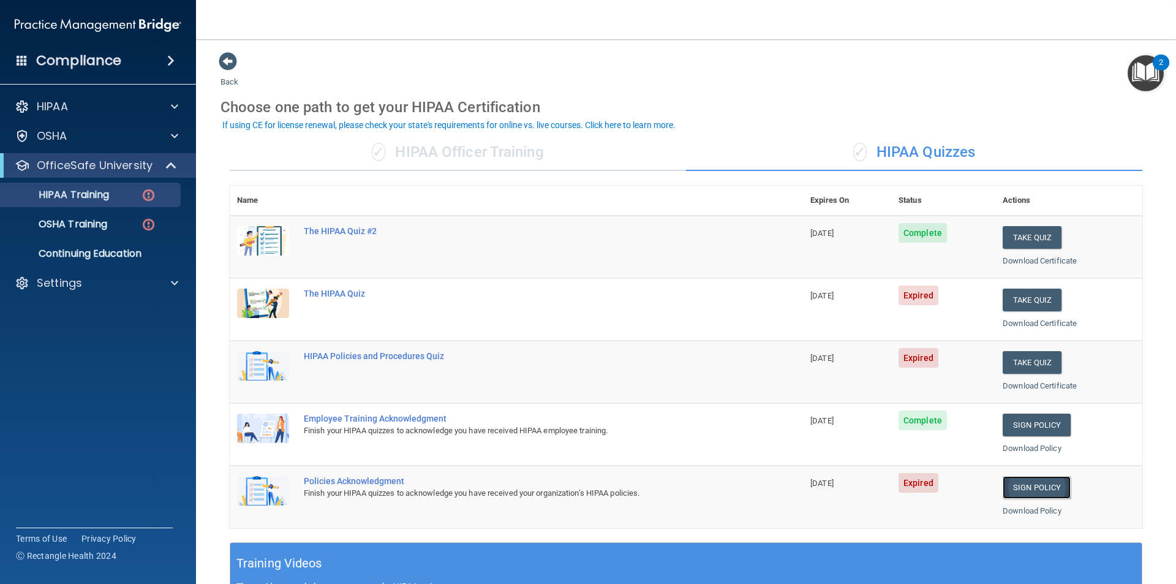
click at [1026, 490] on link "Sign Policy" at bounding box center [1036, 487] width 68 height 23
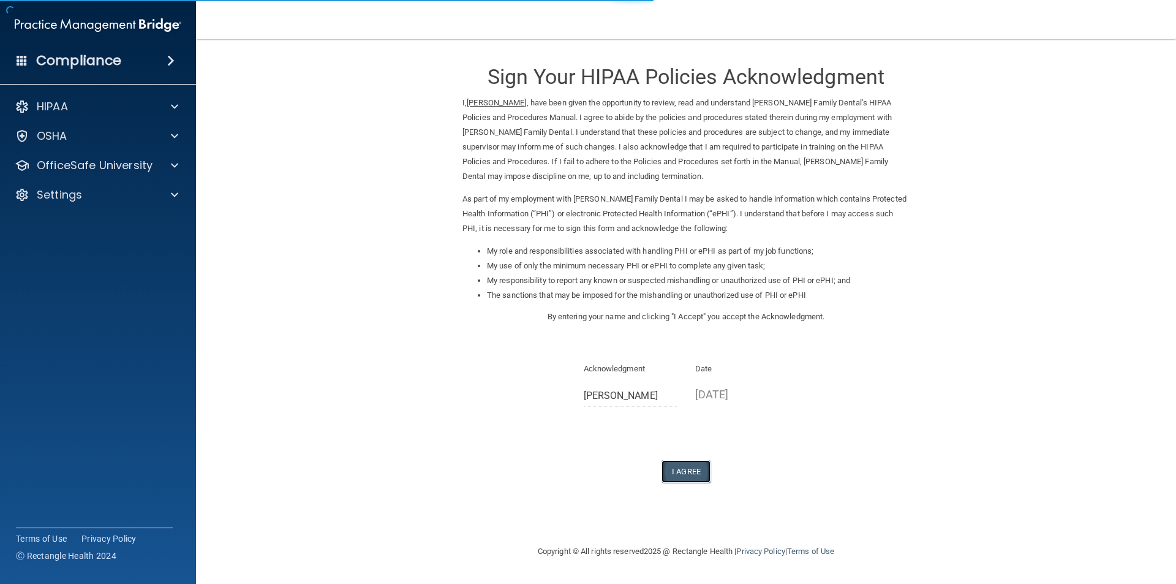
click at [680, 473] on button "I Agree" at bounding box center [685, 471] width 49 height 23
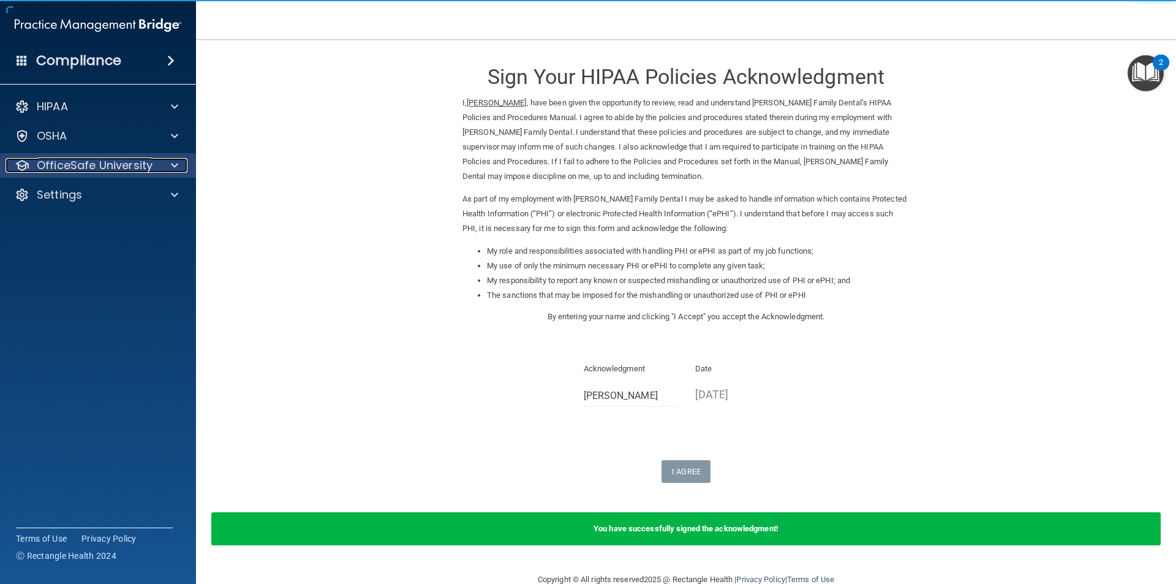
click at [89, 164] on p "OfficeSafe University" at bounding box center [95, 165] width 116 height 15
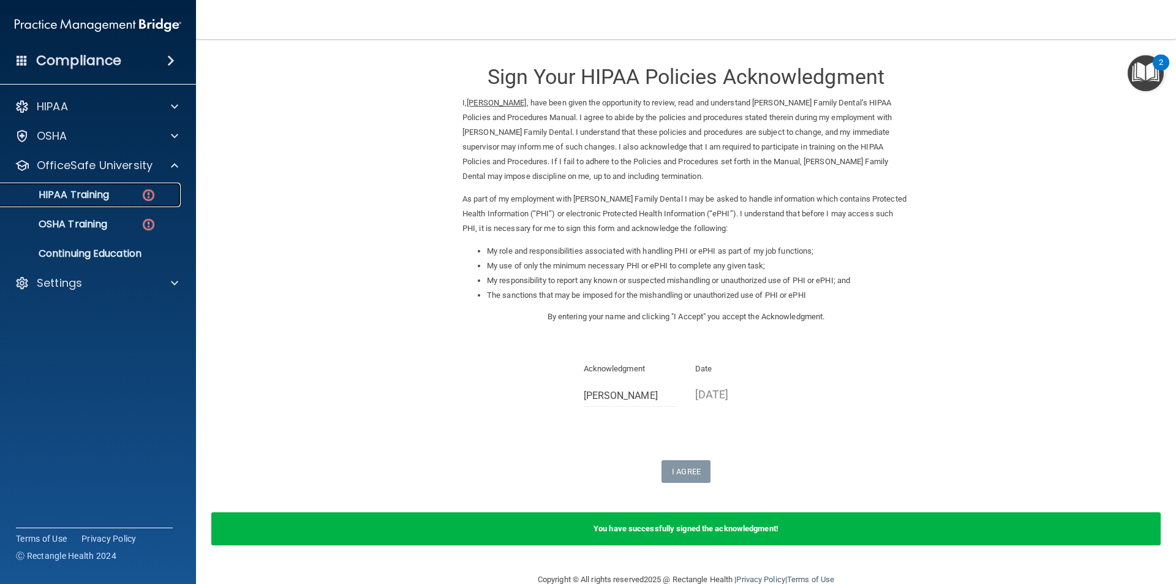
click at [87, 192] on p "HIPAA Training" at bounding box center [58, 195] width 101 height 12
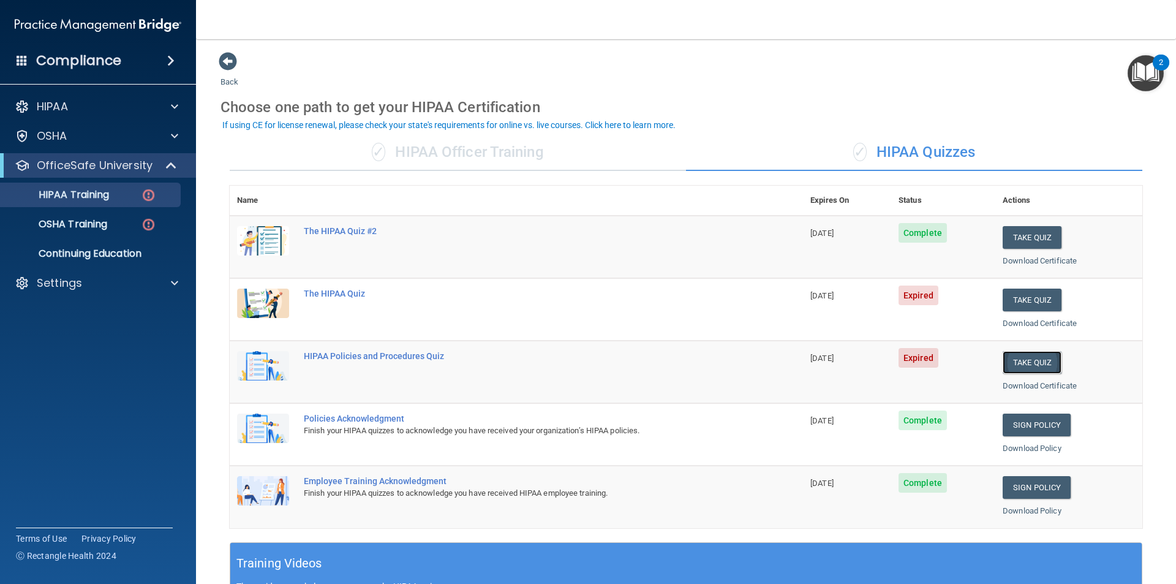
click at [1004, 363] on button "Take Quiz" at bounding box center [1031, 362] width 59 height 23
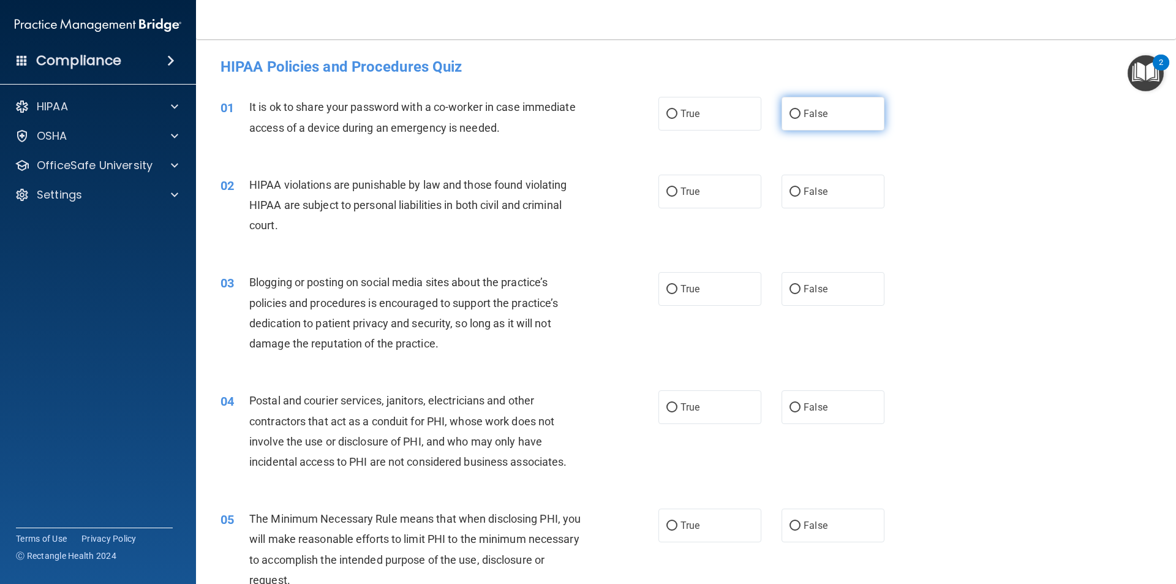
click at [789, 117] on input "False" at bounding box center [794, 114] width 11 height 9
radio input "true"
click at [667, 191] on input "True" at bounding box center [671, 191] width 11 height 9
radio input "true"
click at [668, 287] on input "True" at bounding box center [671, 289] width 11 height 9
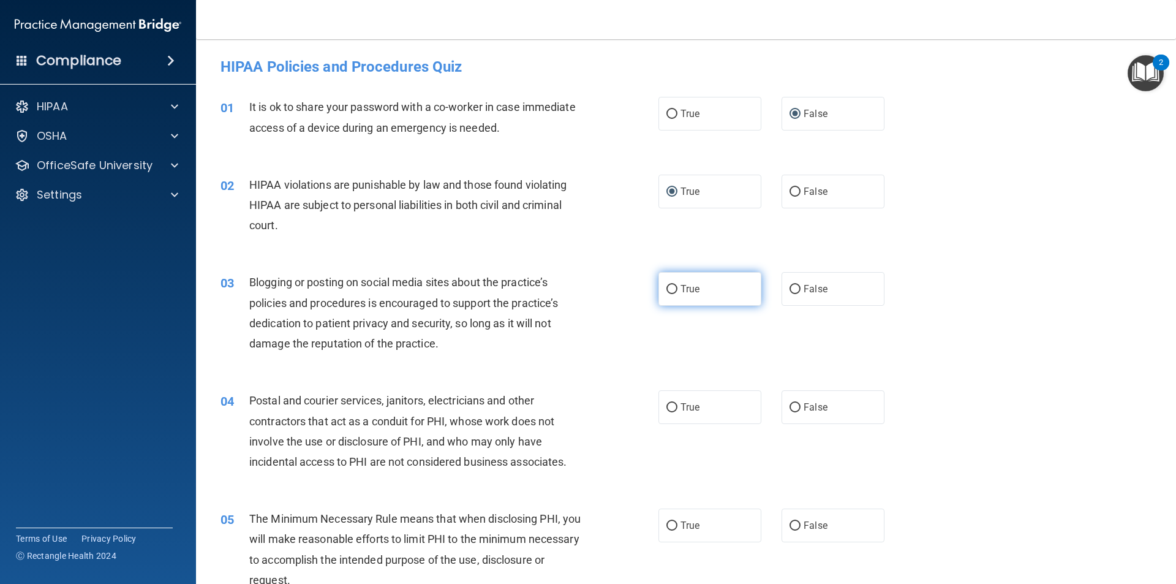
radio input "true"
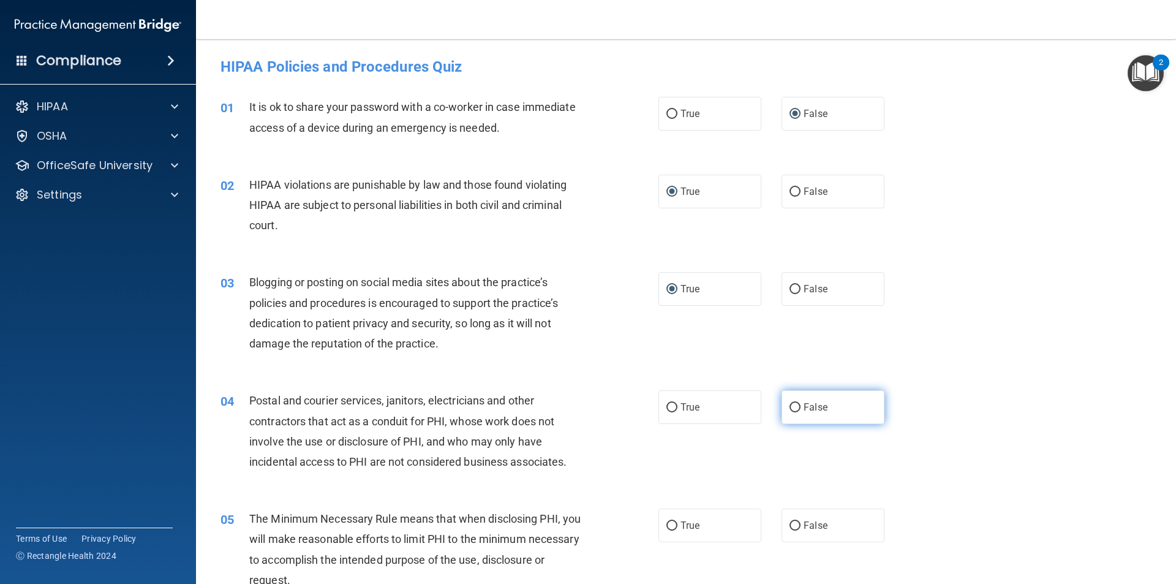
click at [811, 408] on span "False" at bounding box center [815, 407] width 24 height 12
click at [800, 408] on input "False" at bounding box center [794, 407] width 11 height 9
radio input "true"
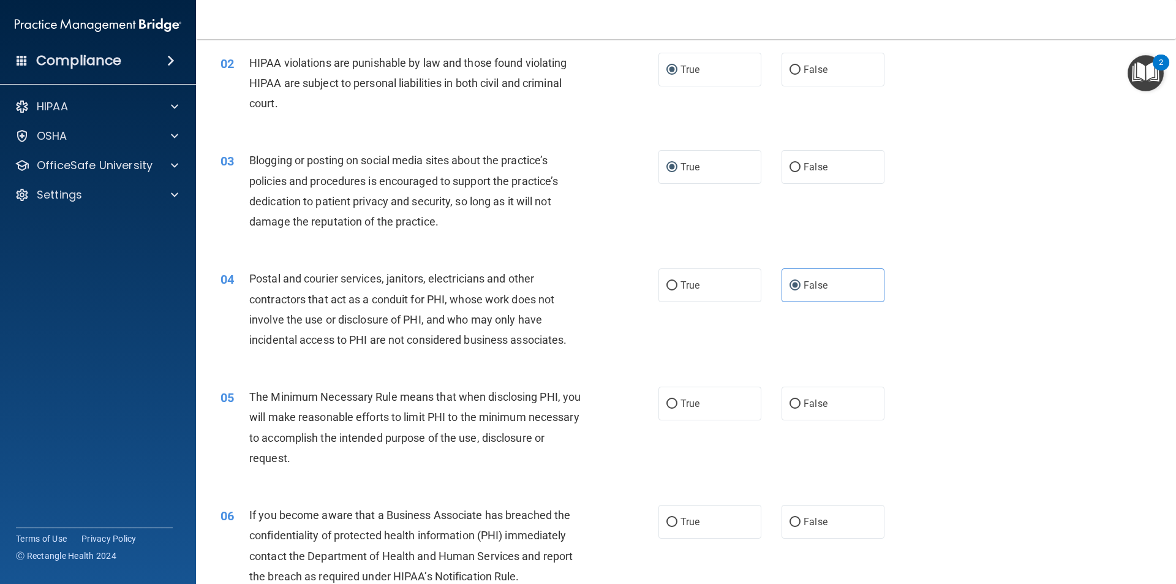
scroll to position [122, 0]
click at [667, 402] on input "True" at bounding box center [671, 403] width 11 height 9
radio input "true"
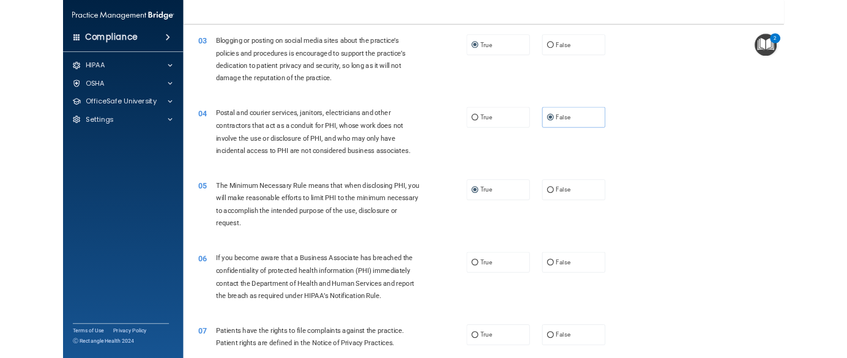
scroll to position [245, 0]
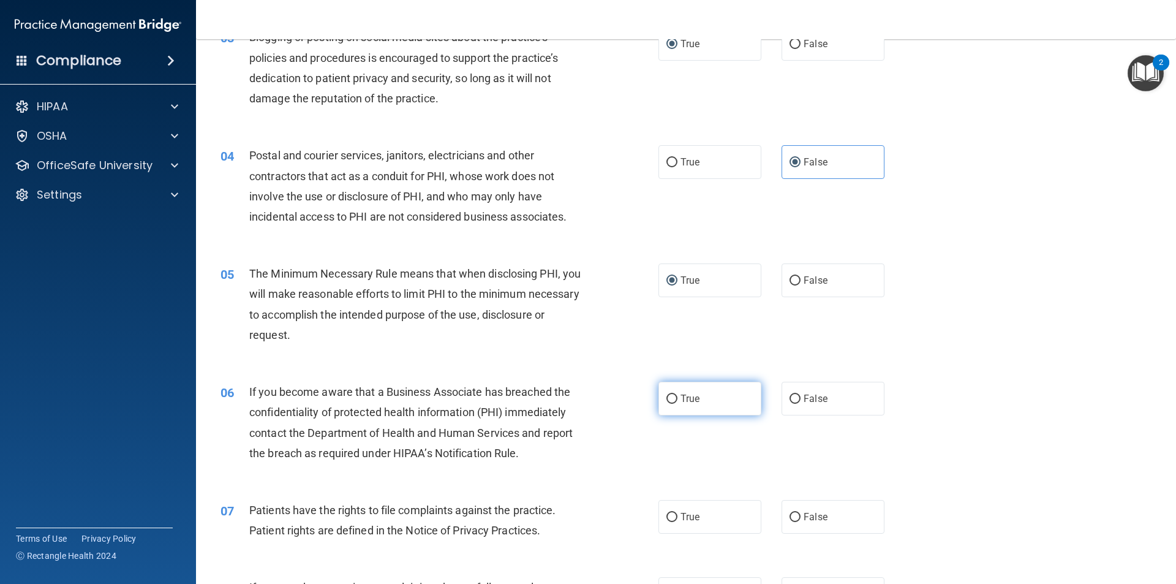
click at [666, 402] on input "True" at bounding box center [671, 398] width 11 height 9
radio input "true"
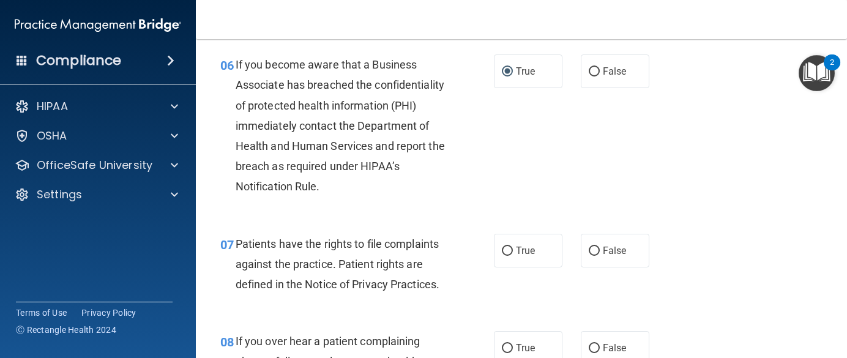
scroll to position [776, 0]
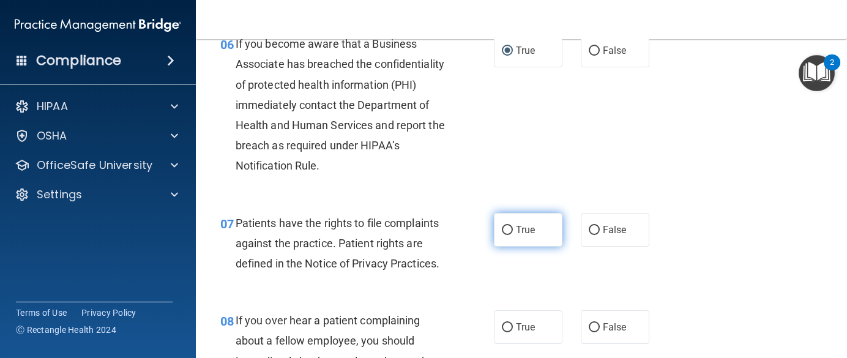
click at [516, 231] on span "True" at bounding box center [525, 230] width 19 height 12
click at [513, 231] on input "True" at bounding box center [507, 230] width 11 height 9
radio input "true"
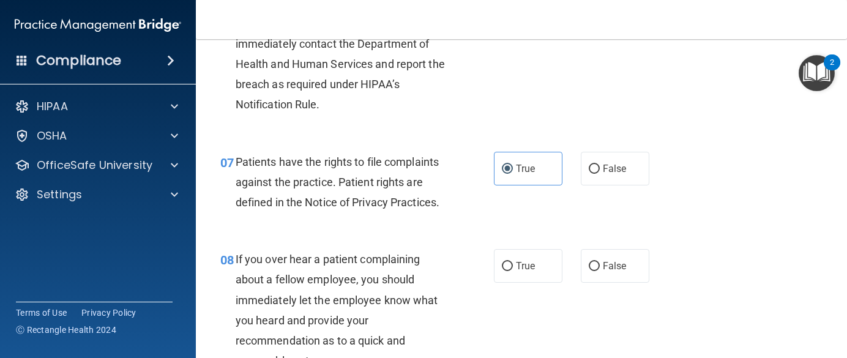
scroll to position [898, 0]
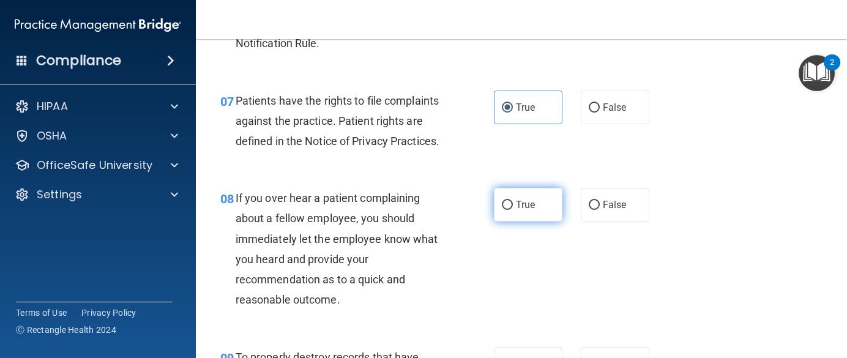
click at [508, 210] on input "True" at bounding box center [507, 205] width 11 height 9
radio input "true"
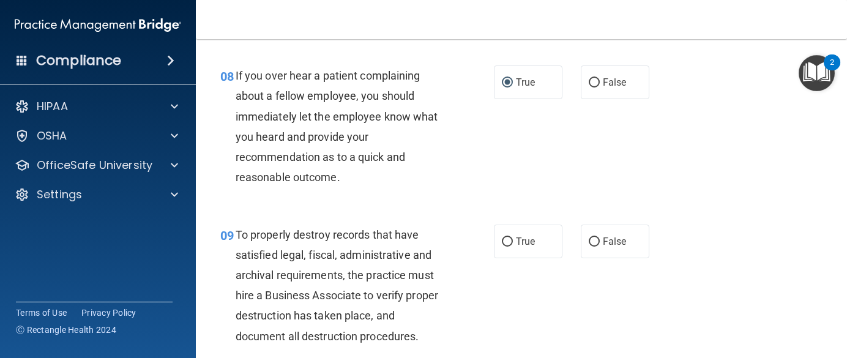
scroll to position [1082, 0]
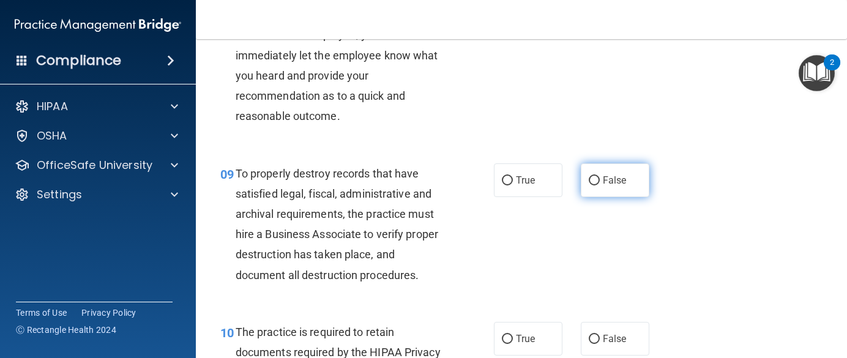
click at [610, 194] on label "False" at bounding box center [615, 180] width 69 height 34
click at [600, 186] on input "False" at bounding box center [594, 180] width 11 height 9
radio input "true"
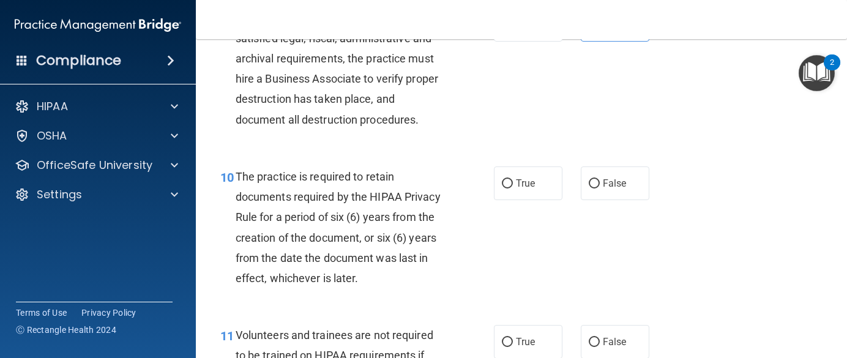
scroll to position [1266, 0]
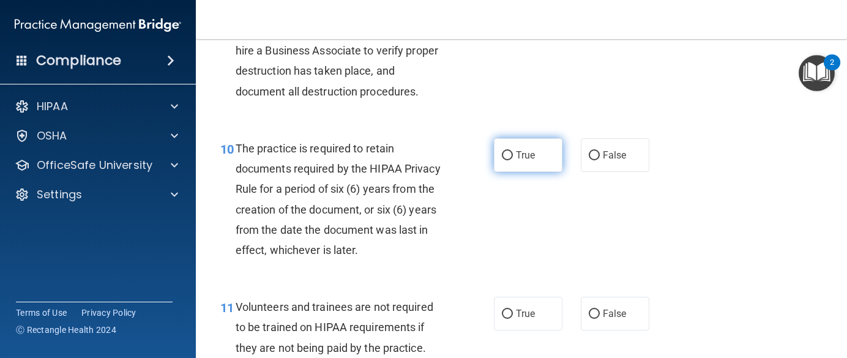
click at [519, 172] on label "True" at bounding box center [528, 155] width 69 height 34
click at [513, 160] on input "True" at bounding box center [507, 155] width 11 height 9
radio input "true"
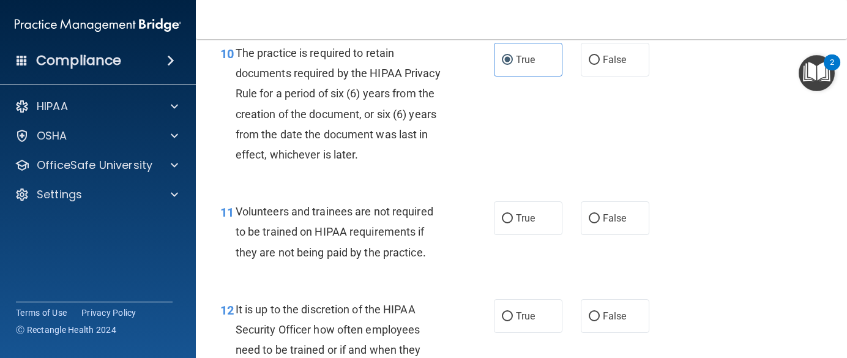
scroll to position [1388, 0]
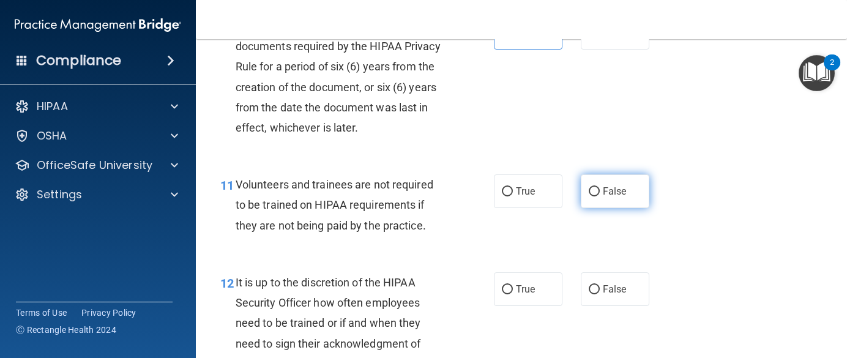
click at [600, 208] on label "False" at bounding box center [615, 192] width 69 height 34
click at [600, 197] on input "False" at bounding box center [594, 191] width 11 height 9
radio input "true"
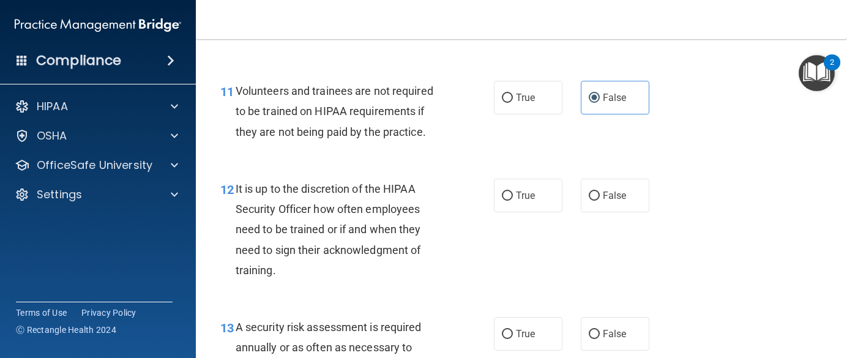
scroll to position [1511, 0]
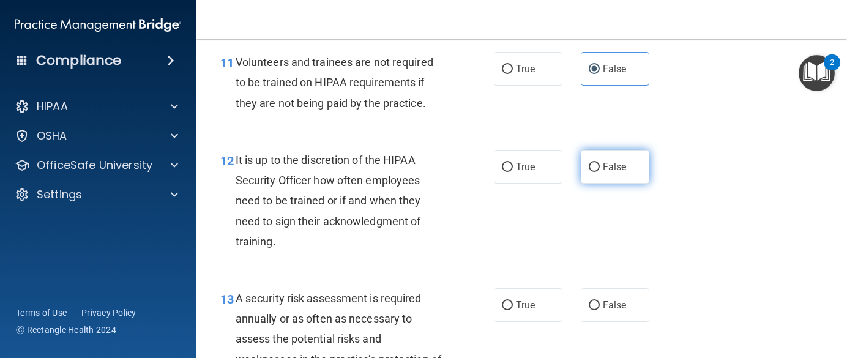
click at [617, 184] on label "False" at bounding box center [615, 167] width 69 height 34
click at [600, 172] on input "False" at bounding box center [594, 167] width 11 height 9
radio input "true"
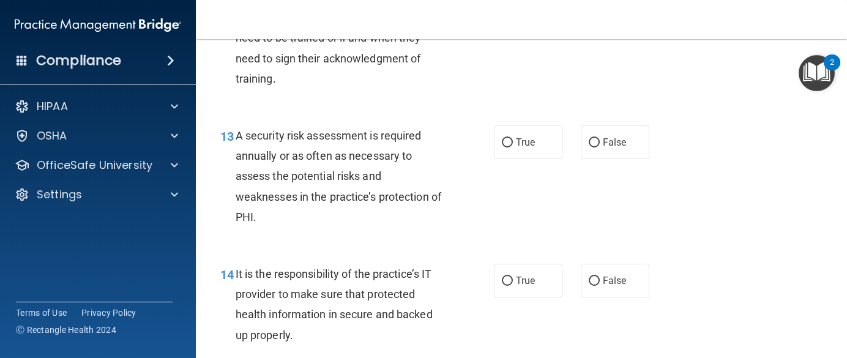
scroll to position [1694, 0]
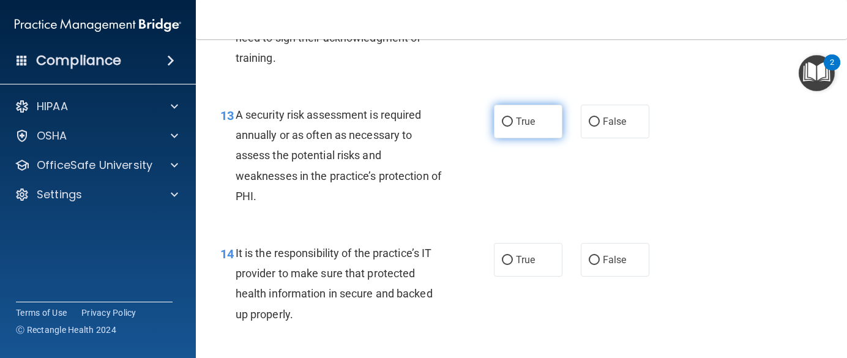
click at [511, 138] on label "True" at bounding box center [528, 122] width 69 height 34
click at [511, 127] on input "True" at bounding box center [507, 122] width 11 height 9
radio input "true"
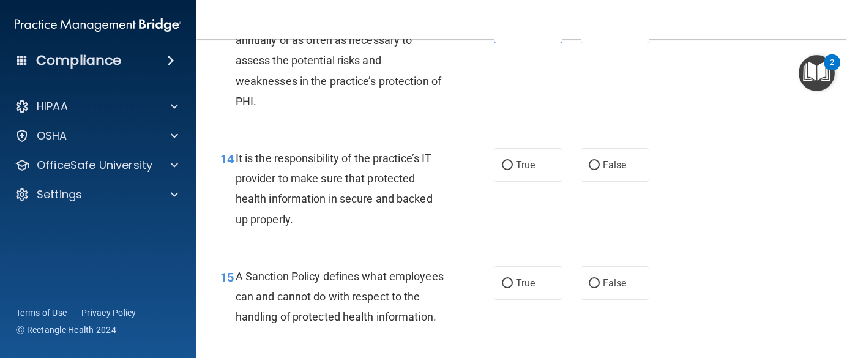
scroll to position [1817, 0]
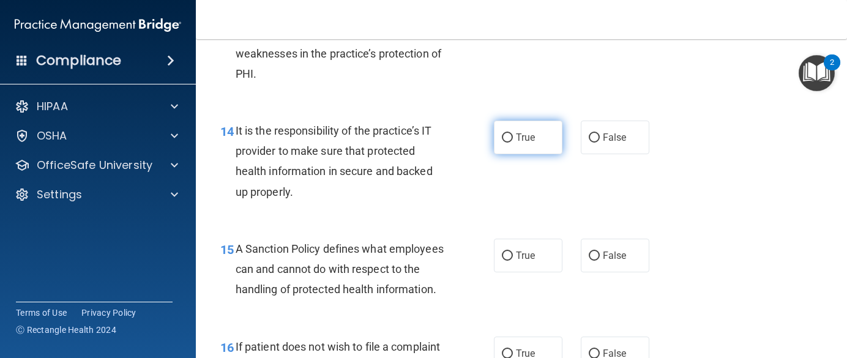
click at [509, 154] on label "True" at bounding box center [528, 138] width 69 height 34
click at [509, 143] on input "True" at bounding box center [507, 137] width 11 height 9
radio input "true"
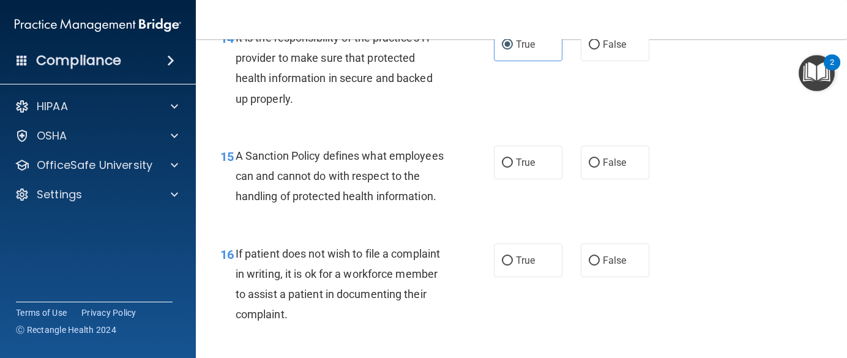
scroll to position [1939, 0]
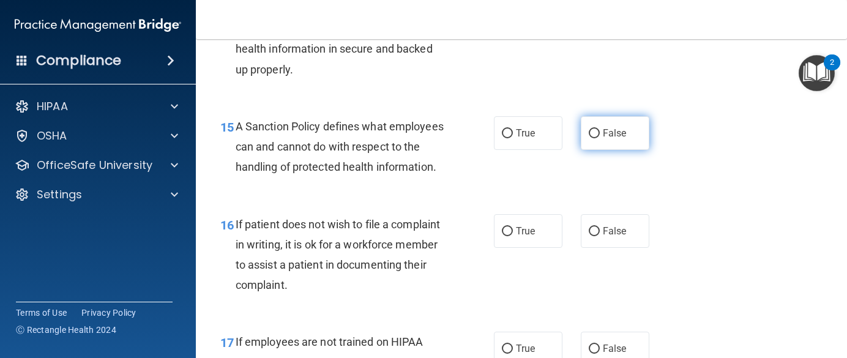
click at [604, 150] on label "False" at bounding box center [615, 133] width 69 height 34
click at [600, 138] on input "False" at bounding box center [594, 133] width 11 height 9
radio input "true"
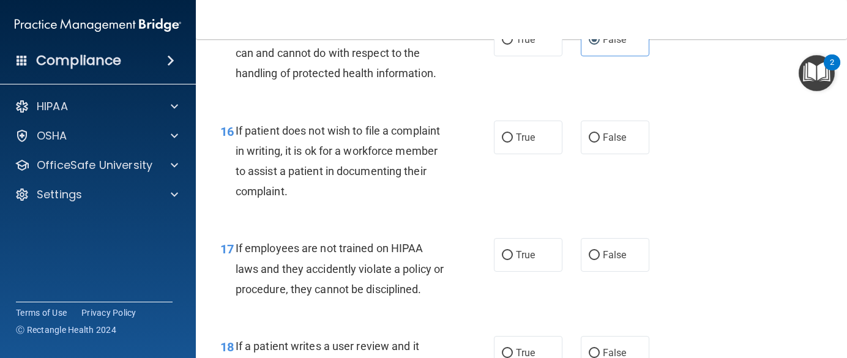
scroll to position [2062, 0]
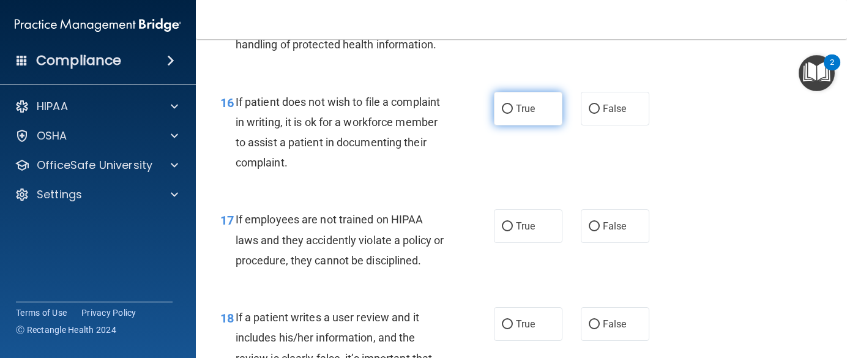
click at [525, 126] on label "True" at bounding box center [528, 109] width 69 height 34
click at [513, 114] on input "True" at bounding box center [507, 109] width 11 height 9
radio input "true"
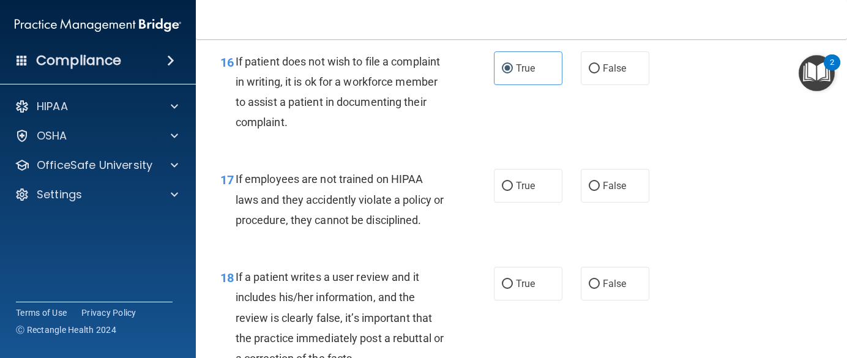
scroll to position [2123, 0]
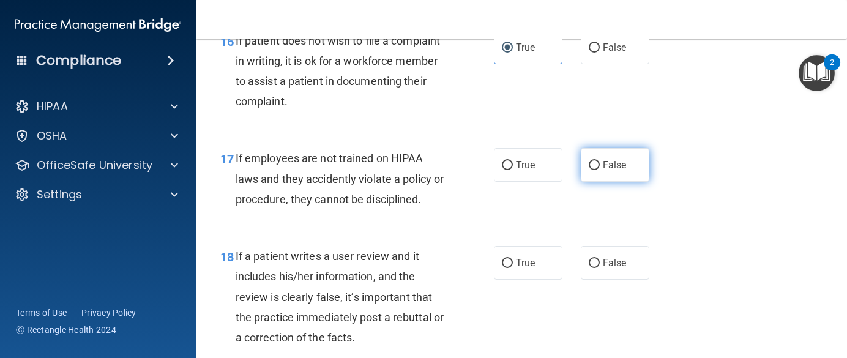
click at [592, 182] on label "False" at bounding box center [615, 165] width 69 height 34
click at [592, 170] on input "False" at bounding box center [594, 165] width 11 height 9
radio input "true"
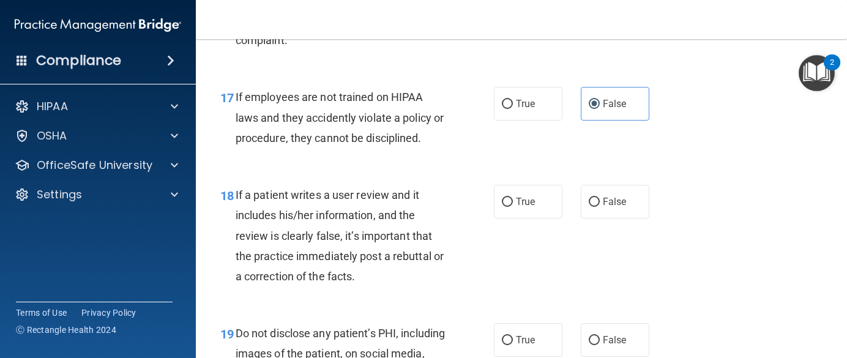
scroll to position [2245, 0]
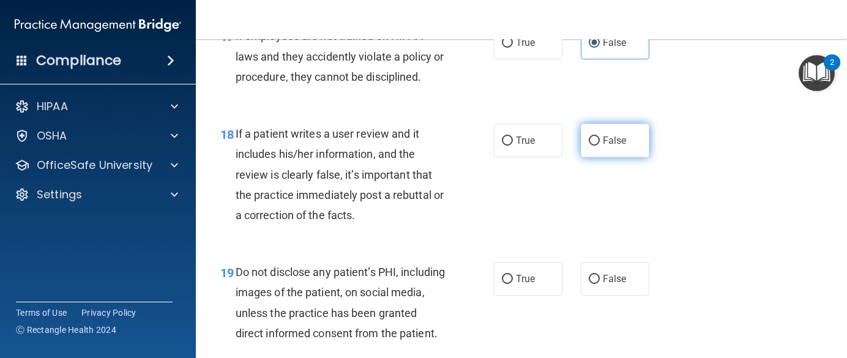
click at [596, 157] on label "False" at bounding box center [615, 141] width 69 height 34
click at [596, 146] on input "False" at bounding box center [594, 141] width 11 height 9
radio input "true"
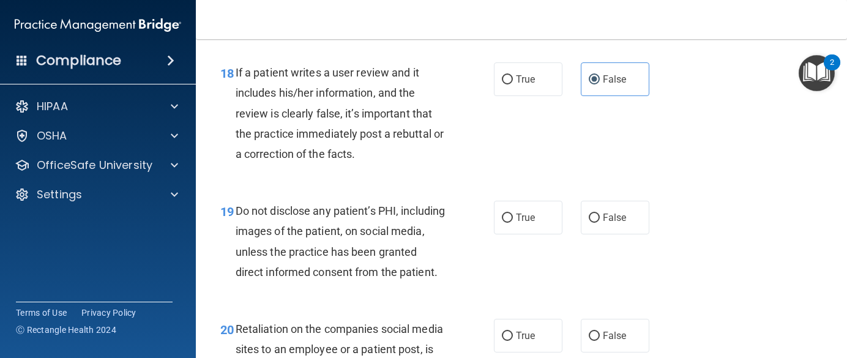
scroll to position [2368, 0]
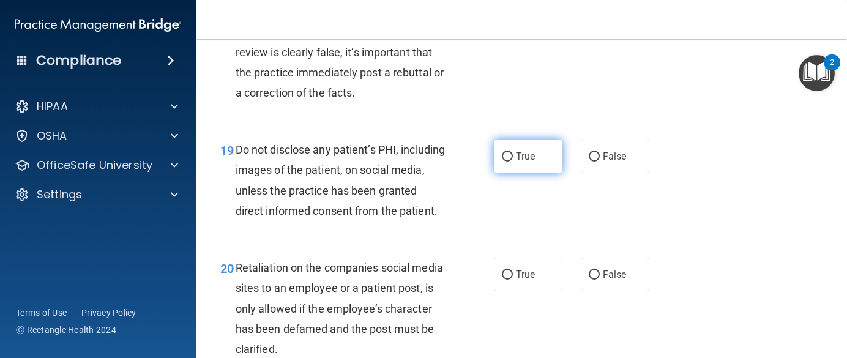
click at [515, 173] on label "True" at bounding box center [528, 157] width 69 height 34
click at [513, 162] on input "True" at bounding box center [507, 156] width 11 height 9
radio input "true"
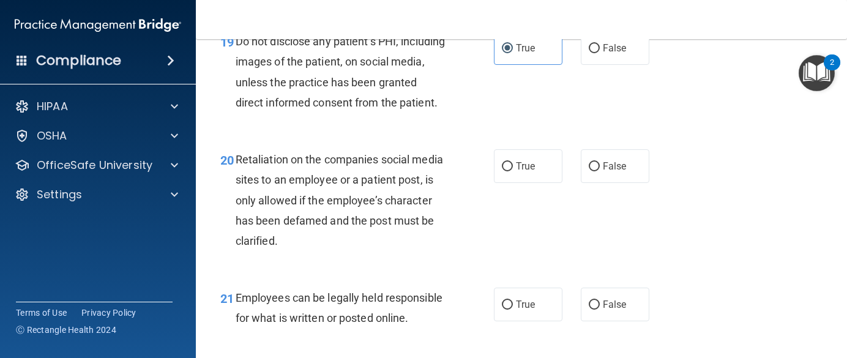
scroll to position [2490, 0]
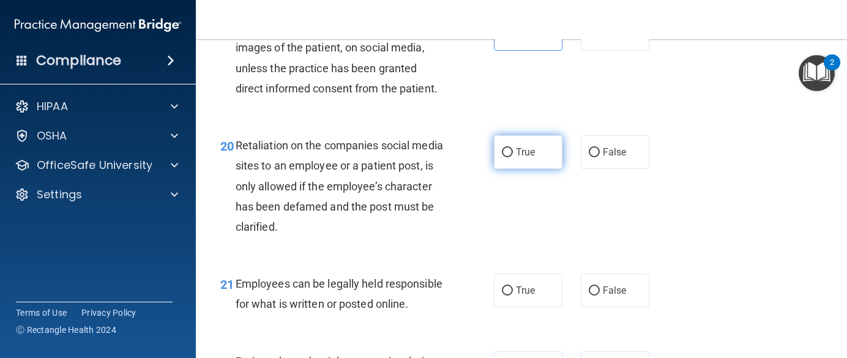
click at [519, 158] on span "True" at bounding box center [525, 152] width 19 height 12
click at [513, 157] on input "True" at bounding box center [507, 152] width 11 height 9
radio input "true"
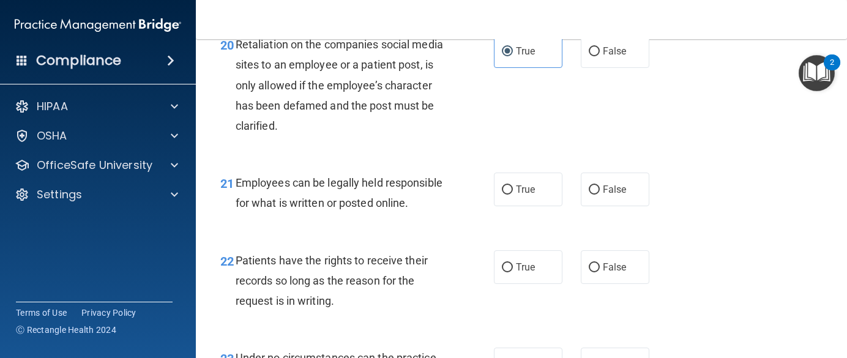
scroll to position [2613, 0]
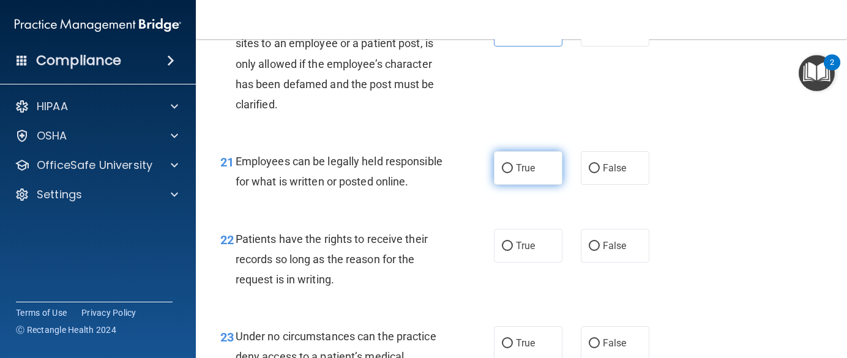
click at [538, 185] on label "True" at bounding box center [528, 168] width 69 height 34
click at [513, 173] on input "True" at bounding box center [507, 168] width 11 height 9
radio input "true"
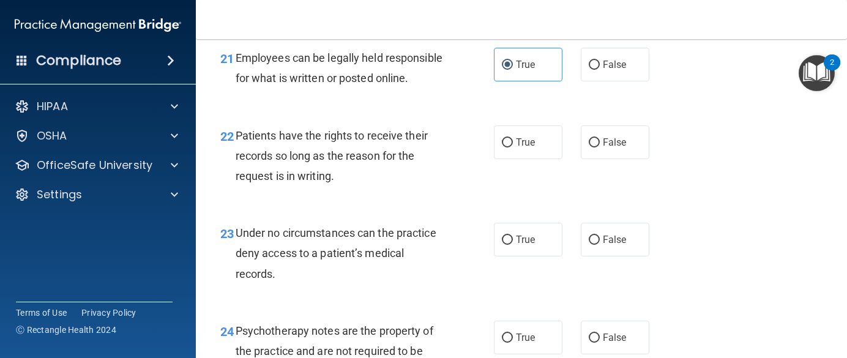
scroll to position [2735, 0]
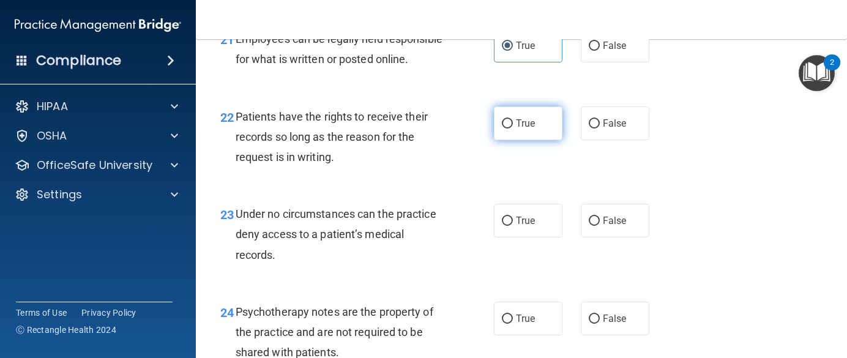
click at [520, 140] on label "True" at bounding box center [528, 124] width 69 height 34
click at [513, 129] on input "True" at bounding box center [507, 123] width 11 height 9
radio input "true"
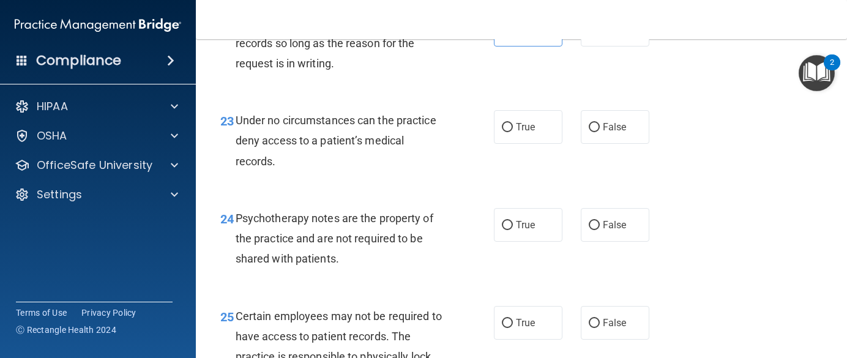
scroll to position [2858, 0]
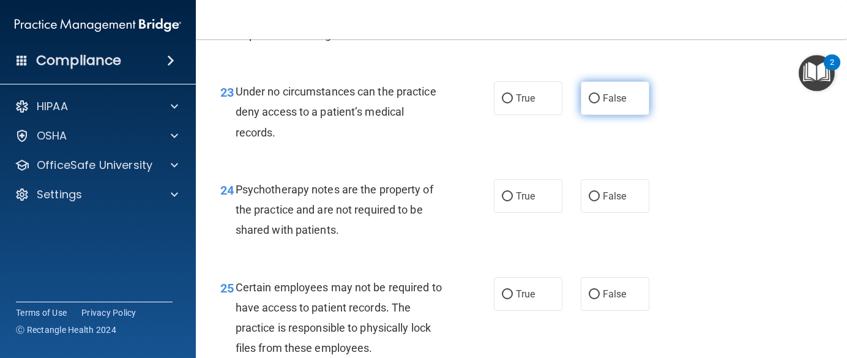
click at [618, 115] on label "False" at bounding box center [615, 98] width 69 height 34
click at [588, 115] on label "False" at bounding box center [615, 98] width 69 height 34
click at [589, 103] on input "False" at bounding box center [594, 98] width 11 height 9
radio input "true"
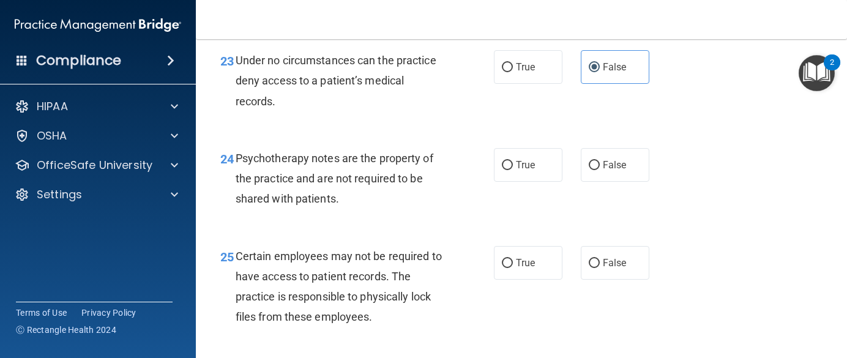
scroll to position [2919, 0]
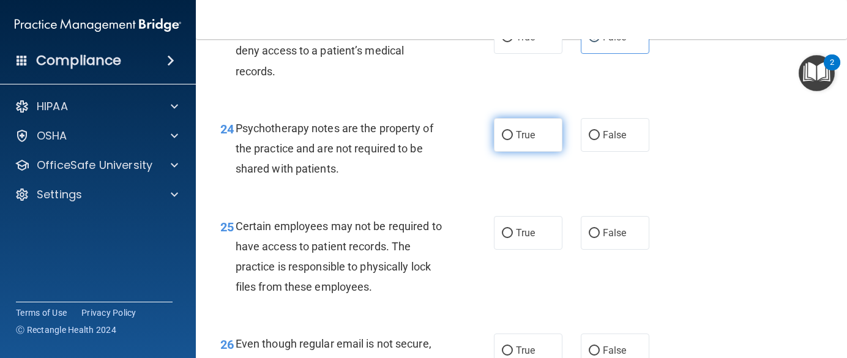
click at [509, 152] on label "True" at bounding box center [528, 135] width 69 height 34
click at [509, 140] on input "True" at bounding box center [507, 135] width 11 height 9
radio input "true"
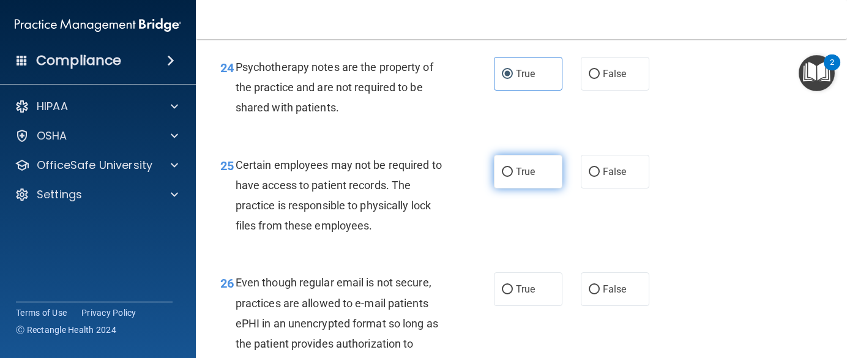
click at [506, 177] on input "True" at bounding box center [507, 172] width 11 height 9
radio input "true"
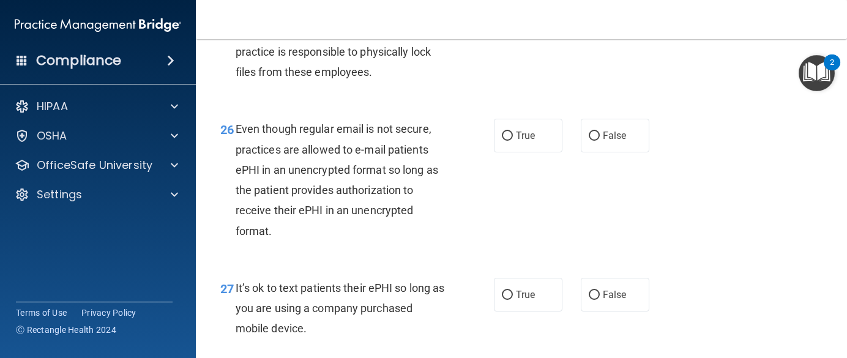
scroll to position [3164, 0]
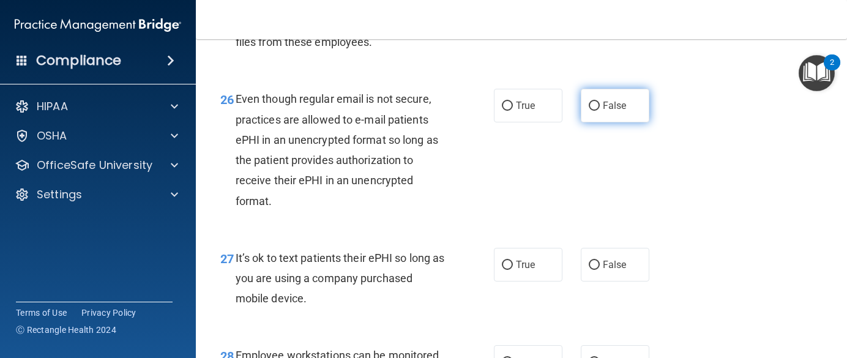
click at [603, 111] on span "False" at bounding box center [615, 106] width 24 height 12
click at [600, 111] on input "False" at bounding box center [594, 106] width 11 height 9
radio input "true"
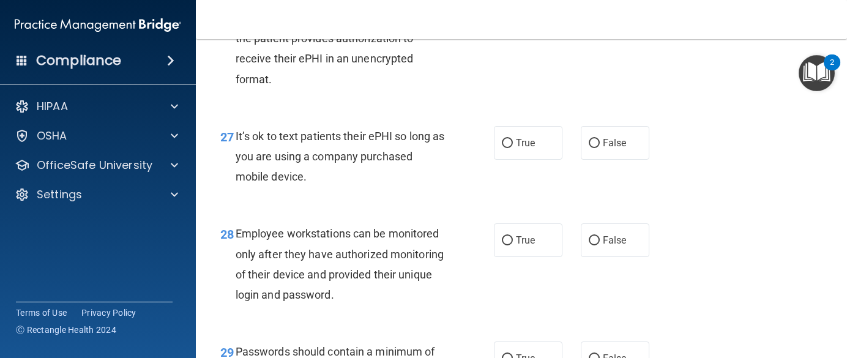
scroll to position [3286, 0]
click at [619, 159] on label "False" at bounding box center [615, 143] width 69 height 34
click at [600, 148] on input "False" at bounding box center [594, 142] width 11 height 9
radio input "true"
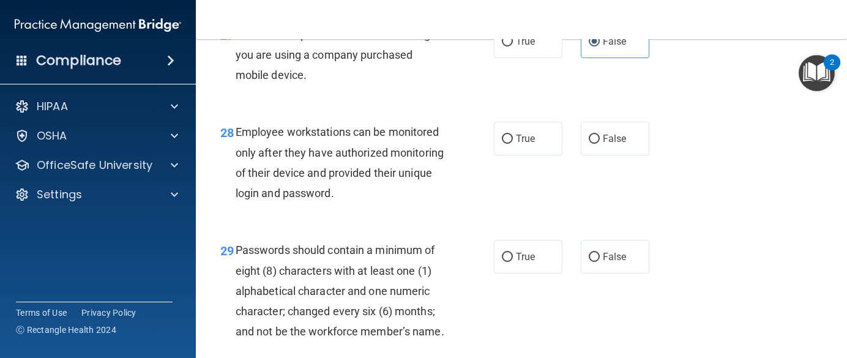
scroll to position [3409, 0]
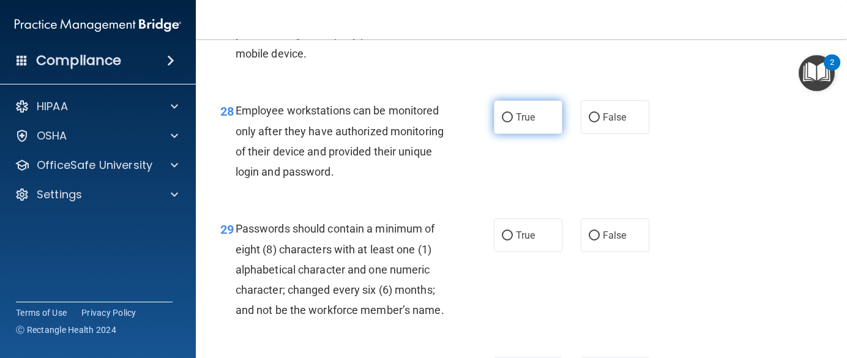
click at [530, 134] on label "True" at bounding box center [528, 117] width 69 height 34
click at [513, 122] on input "True" at bounding box center [507, 117] width 11 height 9
radio input "true"
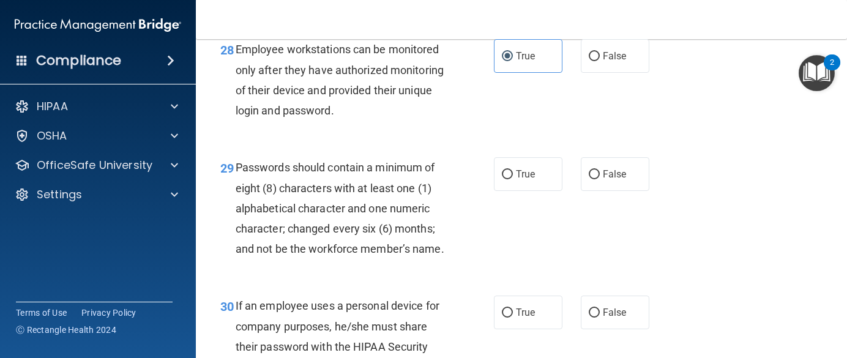
scroll to position [3531, 0]
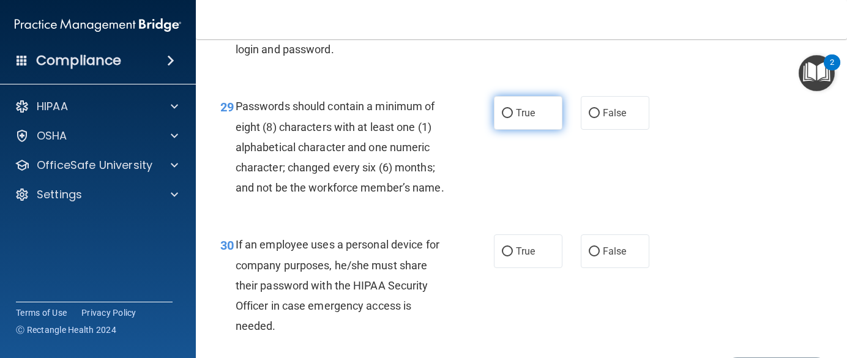
click at [494, 130] on label "True" at bounding box center [528, 113] width 69 height 34
click at [502, 118] on input "True" at bounding box center [507, 113] width 11 height 9
radio input "true"
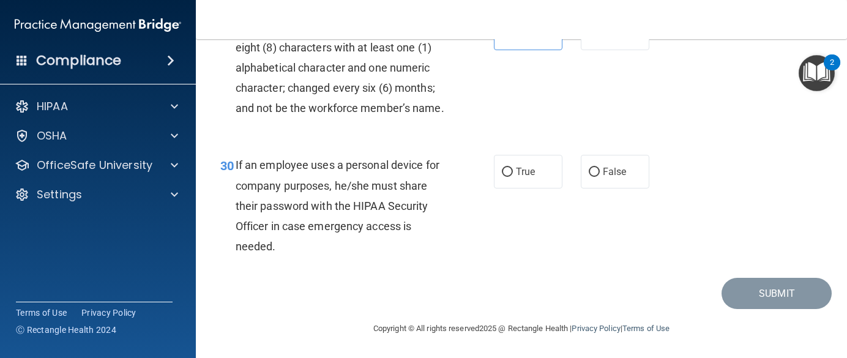
scroll to position [3654, 0]
click at [596, 189] on label "False" at bounding box center [615, 172] width 69 height 34
click at [596, 177] on input "False" at bounding box center [594, 172] width 11 height 9
radio input "true"
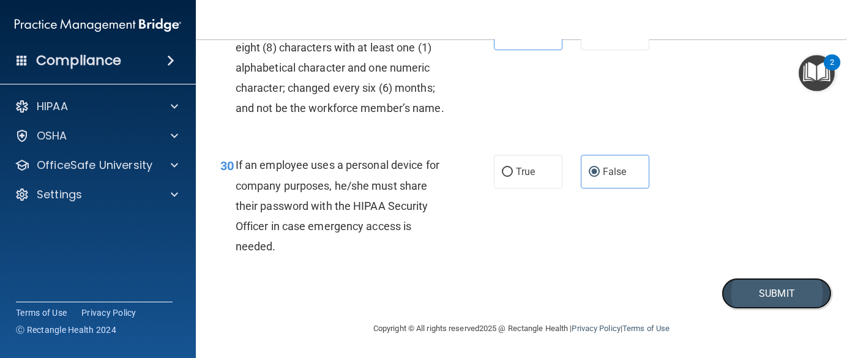
click at [746, 309] on button "Submit" at bounding box center [777, 293] width 110 height 31
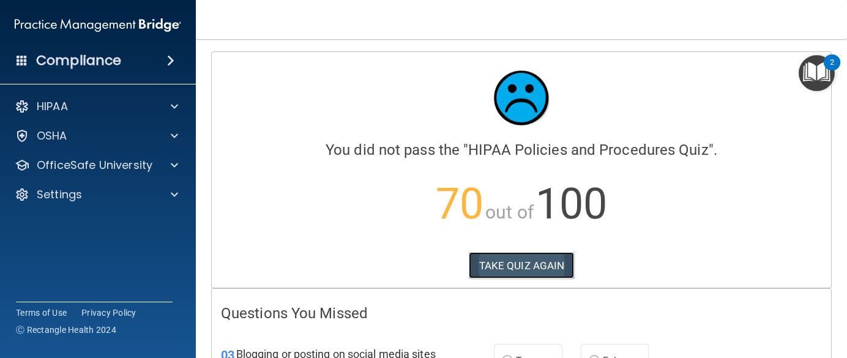
click at [491, 258] on button "TAKE QUIZ AGAIN" at bounding box center [522, 265] width 106 height 27
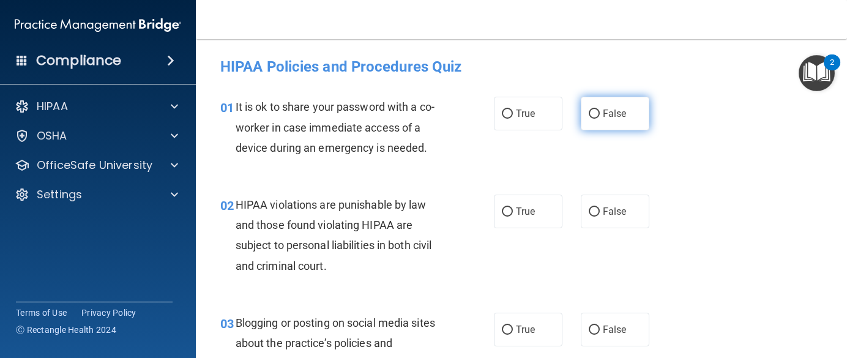
click at [592, 113] on input "False" at bounding box center [594, 114] width 11 height 9
radio input "true"
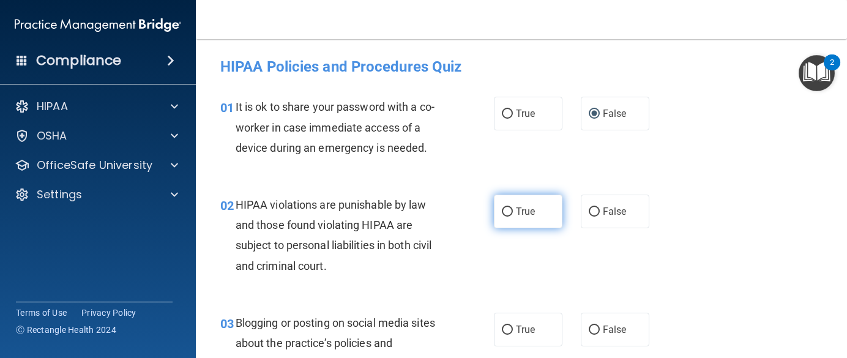
click at [505, 211] on input "True" at bounding box center [507, 212] width 11 height 9
radio input "true"
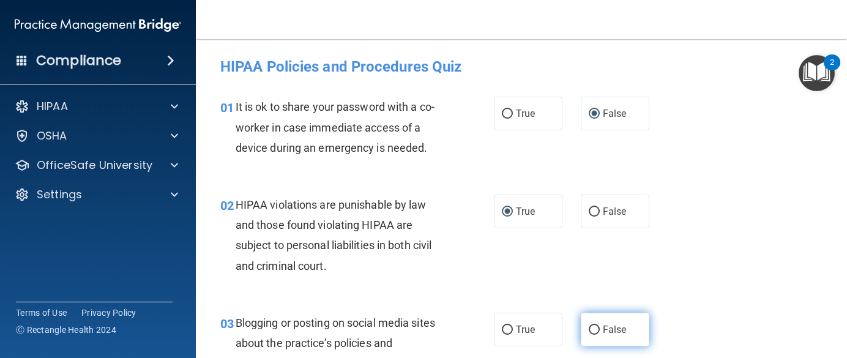
click at [603, 332] on span "False" at bounding box center [615, 330] width 24 height 12
click at [598, 332] on input "False" at bounding box center [594, 330] width 11 height 9
radio input "true"
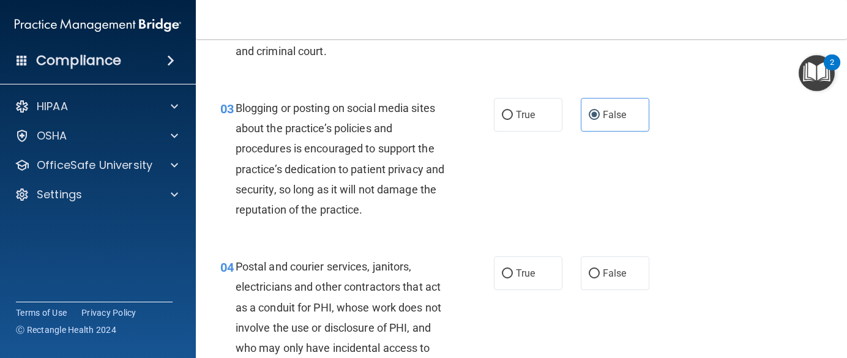
scroll to position [245, 0]
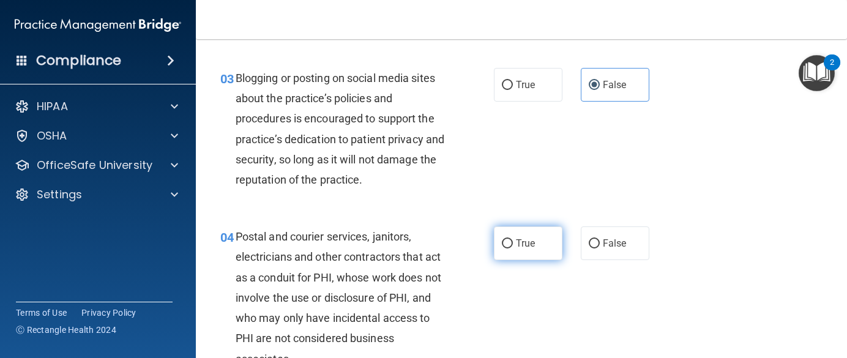
click at [516, 239] on span "True" at bounding box center [525, 244] width 19 height 12
click at [513, 239] on input "True" at bounding box center [507, 243] width 11 height 9
radio input "true"
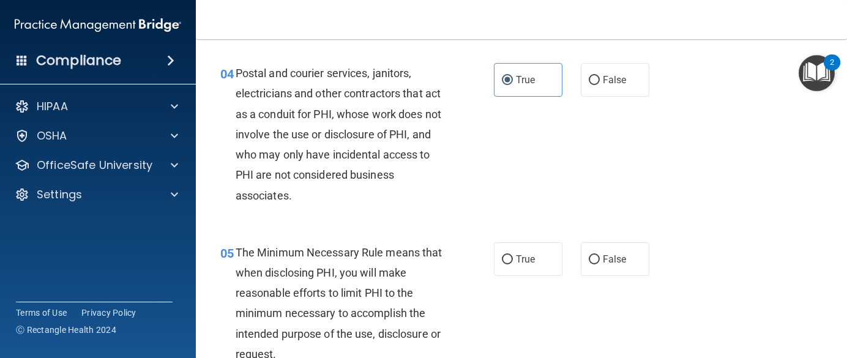
scroll to position [429, 0]
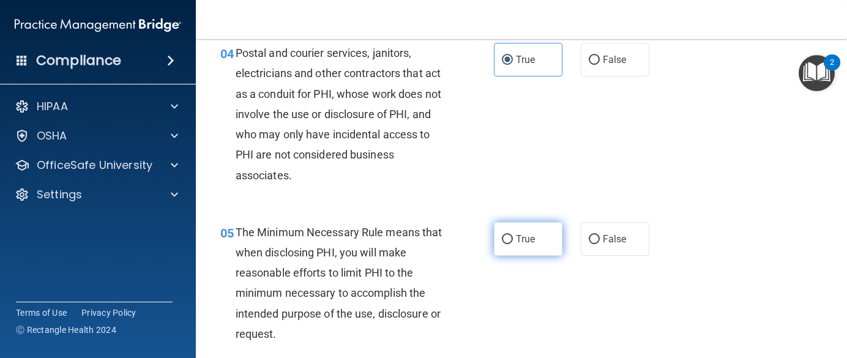
click at [516, 243] on span "True" at bounding box center [525, 239] width 19 height 12
click at [513, 243] on input "True" at bounding box center [507, 239] width 11 height 9
radio input "true"
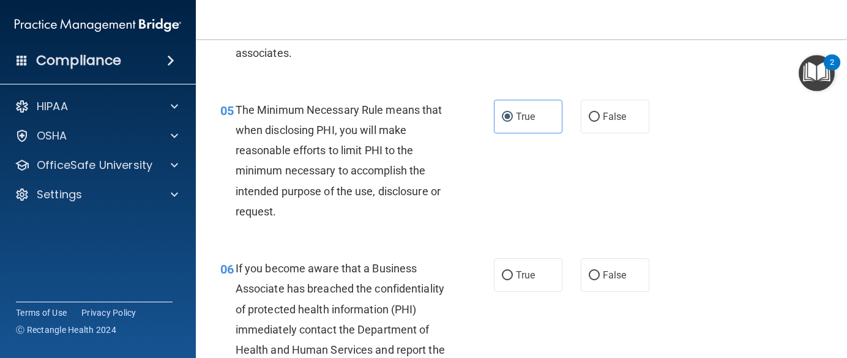
scroll to position [612, 0]
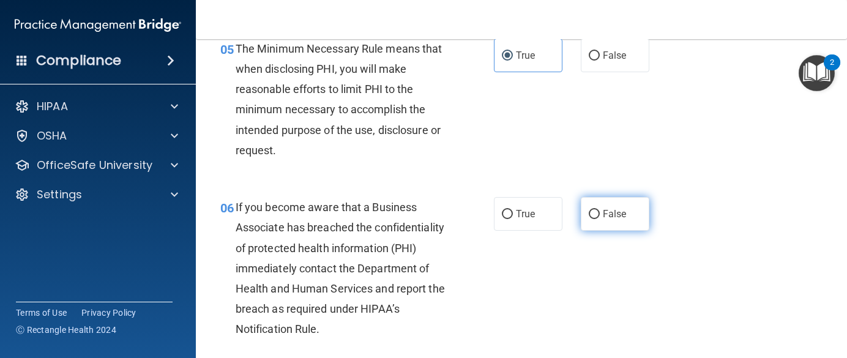
click at [609, 214] on span "False" at bounding box center [615, 214] width 24 height 12
click at [600, 214] on input "False" at bounding box center [594, 214] width 11 height 9
radio input "true"
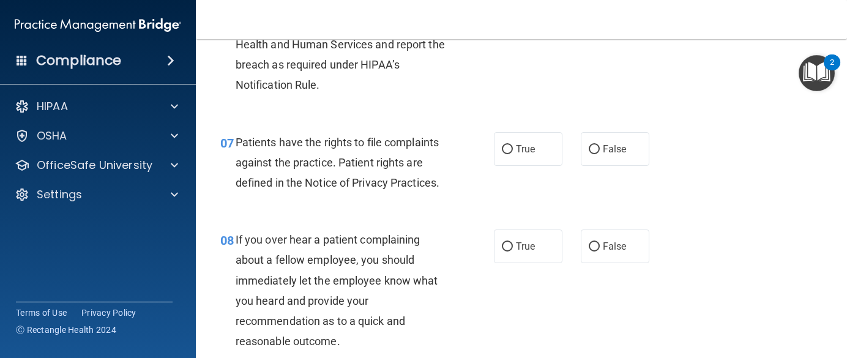
scroll to position [857, 0]
click at [516, 150] on span "True" at bounding box center [525, 149] width 19 height 12
click at [513, 150] on input "True" at bounding box center [507, 149] width 11 height 9
radio input "true"
click at [589, 251] on input "False" at bounding box center [594, 246] width 11 height 9
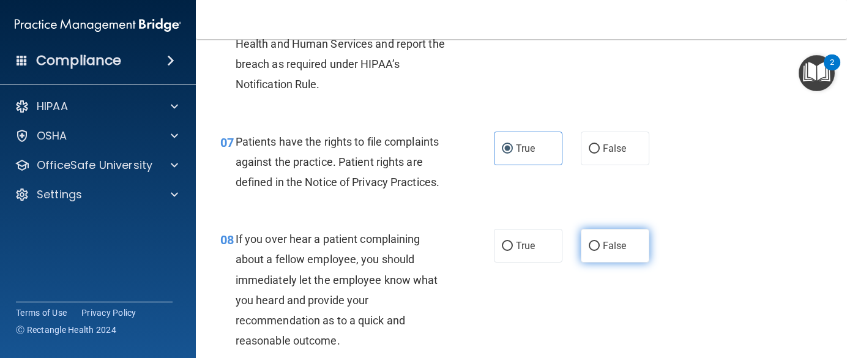
radio input "true"
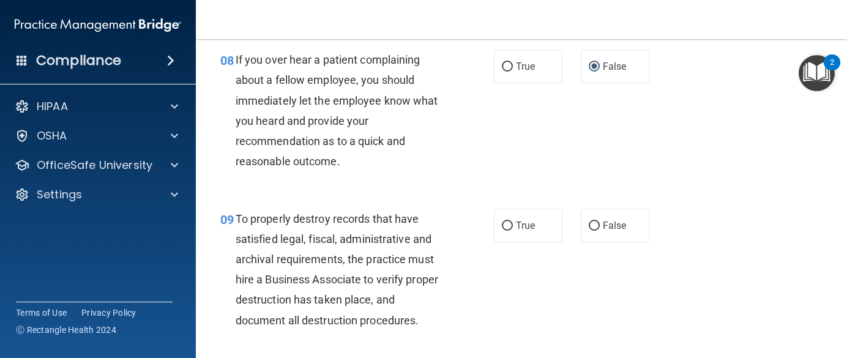
scroll to position [1041, 0]
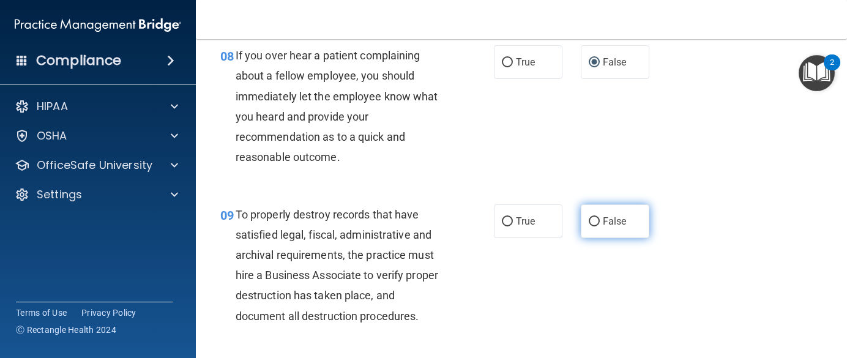
click at [582, 238] on label "False" at bounding box center [615, 222] width 69 height 34
click at [589, 227] on input "False" at bounding box center [594, 221] width 11 height 9
radio input "true"
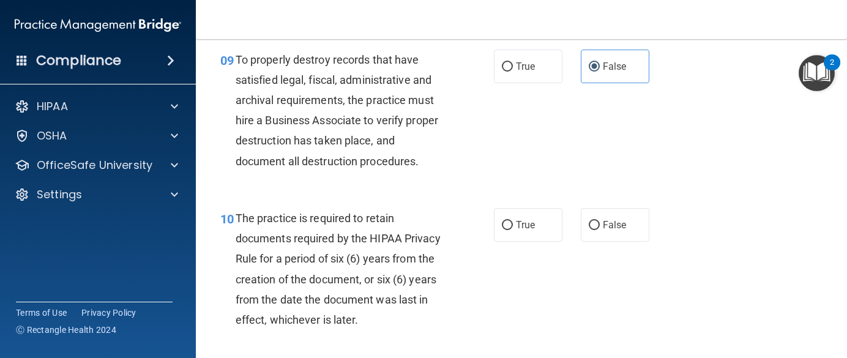
scroll to position [1225, 0]
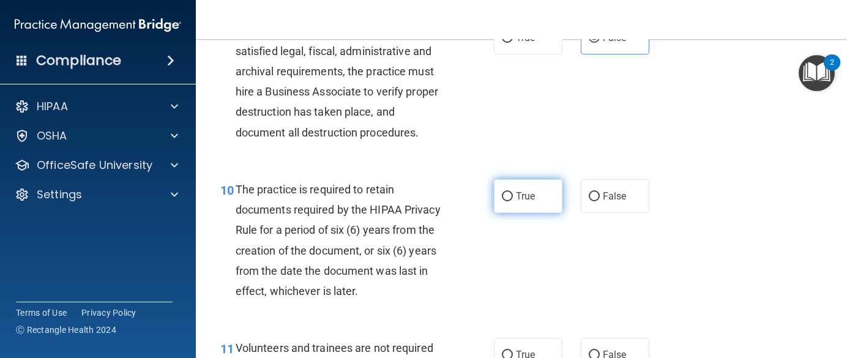
click at [521, 202] on span "True" at bounding box center [525, 196] width 19 height 12
click at [513, 201] on input "True" at bounding box center [507, 196] width 11 height 9
radio input "true"
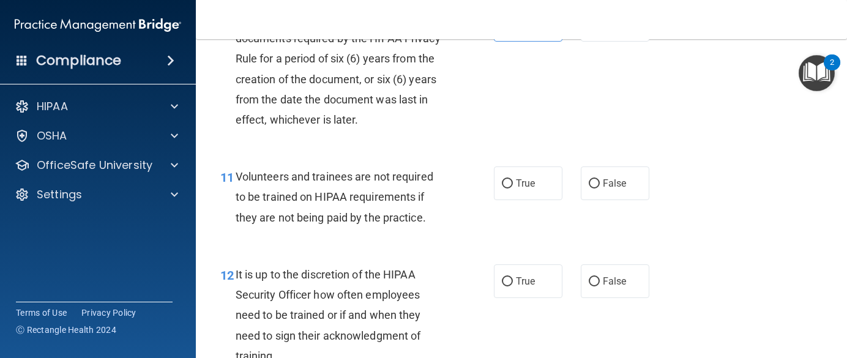
scroll to position [1408, 0]
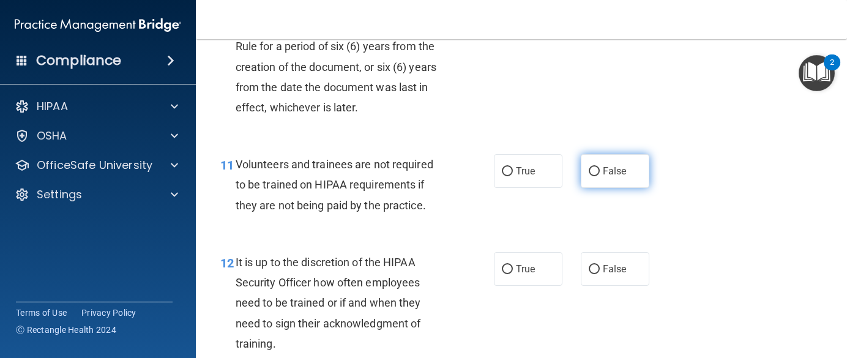
click at [603, 184] on label "False" at bounding box center [615, 171] width 69 height 34
click at [600, 176] on input "False" at bounding box center [594, 171] width 11 height 9
radio input "true"
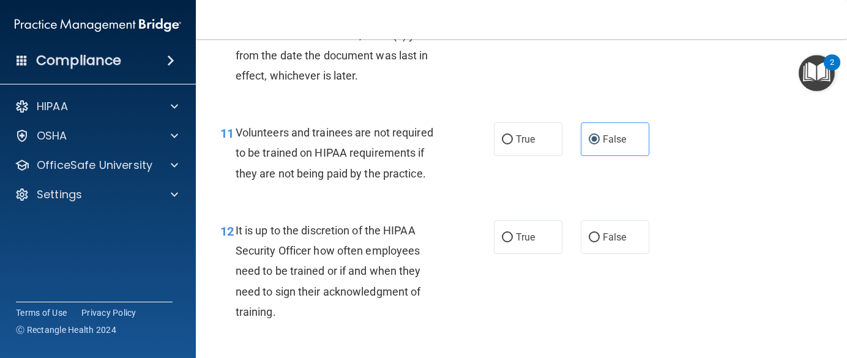
scroll to position [1470, 0]
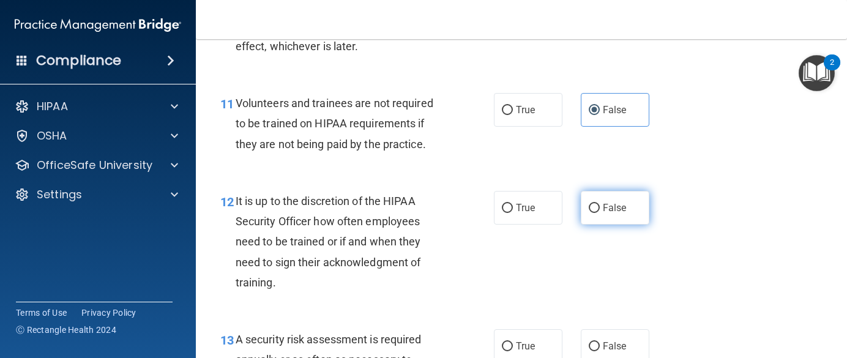
click at [634, 212] on label "False" at bounding box center [615, 208] width 69 height 34
click at [600, 212] on input "False" at bounding box center [594, 208] width 11 height 9
radio input "true"
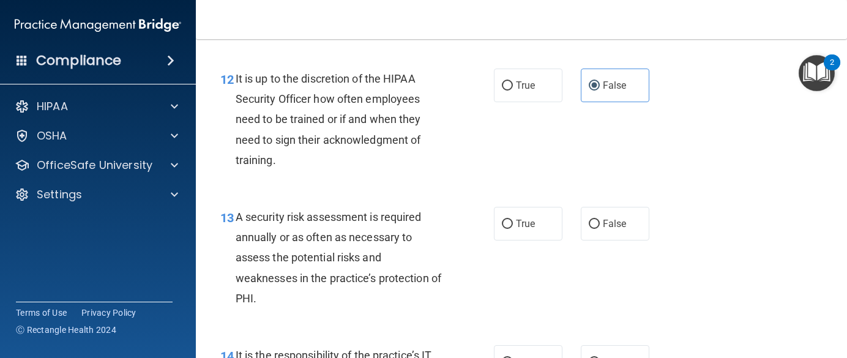
scroll to position [1653, 0]
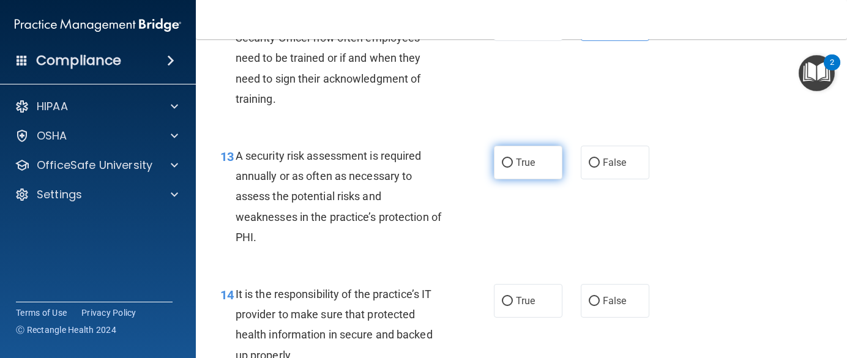
click at [516, 179] on label "True" at bounding box center [528, 163] width 69 height 34
click at [513, 168] on input "True" at bounding box center [507, 163] width 11 height 9
radio input "true"
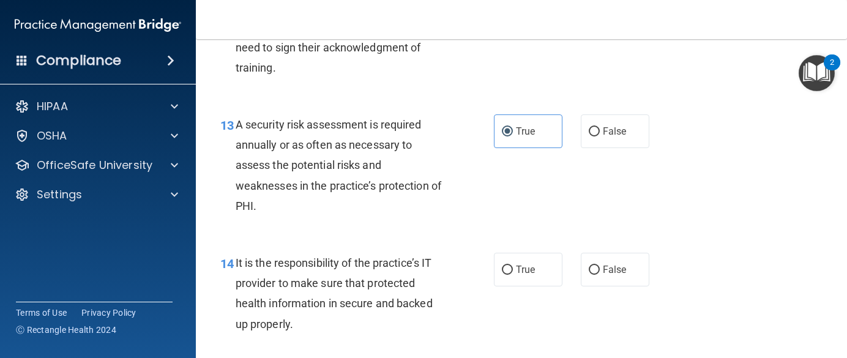
scroll to position [1714, 0]
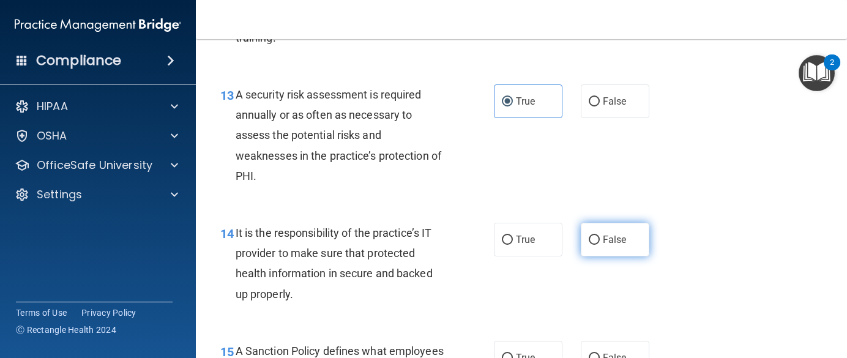
click at [589, 245] on input "False" at bounding box center [594, 240] width 11 height 9
radio input "true"
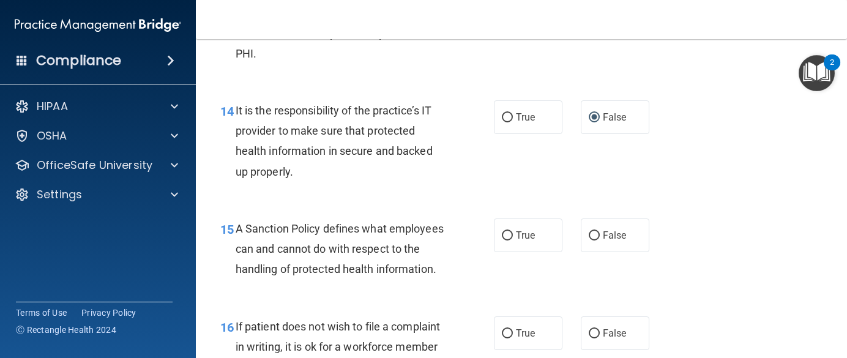
scroll to position [1898, 0]
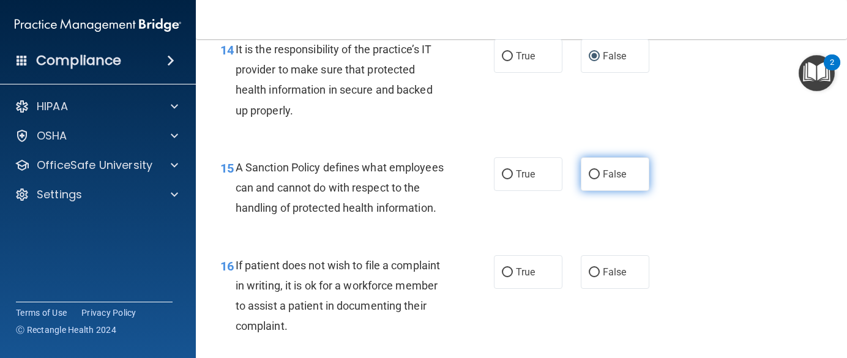
click at [597, 191] on label "False" at bounding box center [615, 174] width 69 height 34
click at [597, 179] on input "False" at bounding box center [594, 174] width 11 height 9
radio input "true"
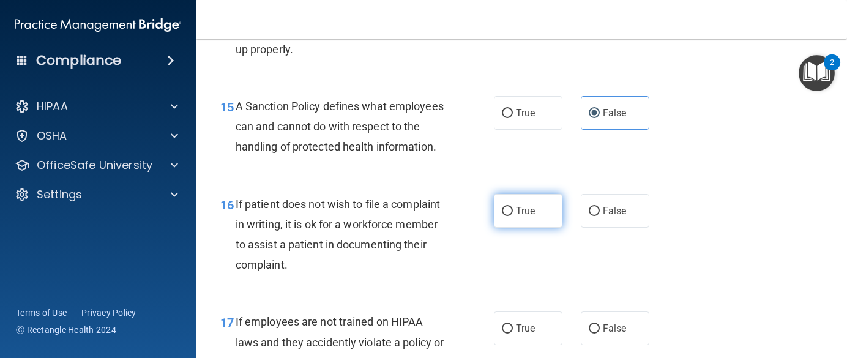
click at [511, 228] on label "True" at bounding box center [528, 211] width 69 height 34
click at [511, 216] on input "True" at bounding box center [507, 211] width 11 height 9
radio input "true"
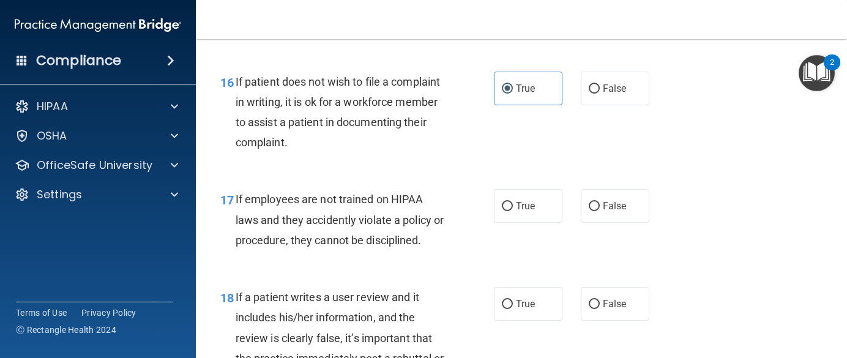
scroll to position [2143, 0]
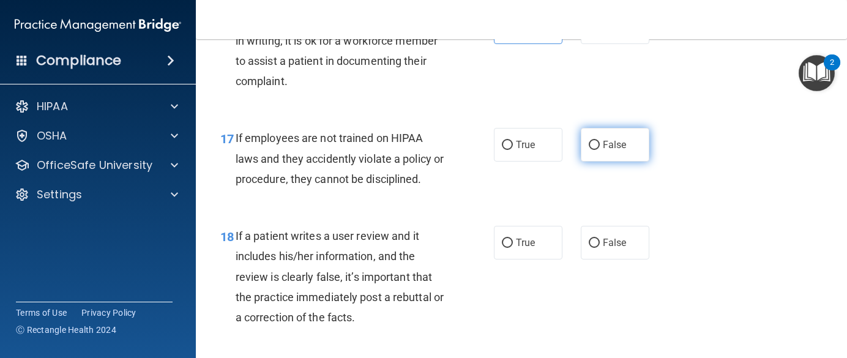
click at [600, 162] on label "False" at bounding box center [615, 145] width 69 height 34
click at [600, 150] on input "False" at bounding box center [594, 145] width 11 height 9
radio input "true"
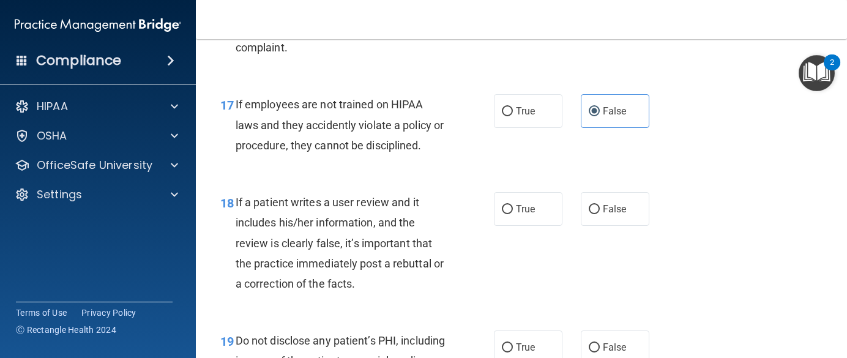
scroll to position [2204, 0]
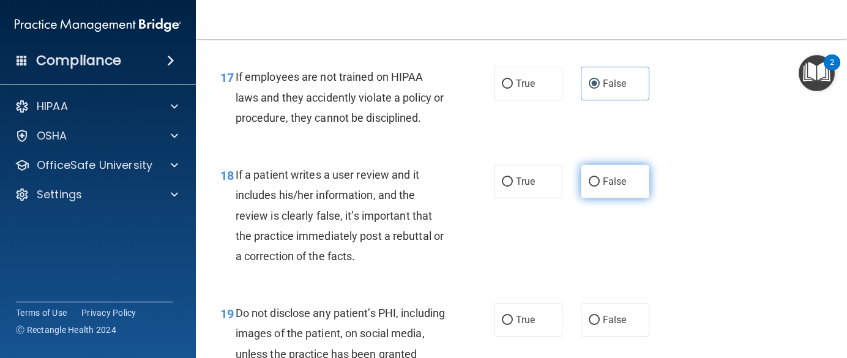
click at [590, 198] on label "False" at bounding box center [615, 182] width 69 height 34
click at [590, 187] on input "False" at bounding box center [594, 182] width 11 height 9
radio input "true"
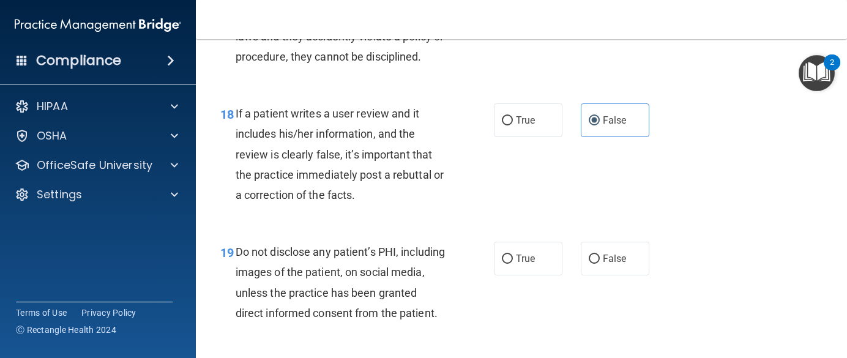
scroll to position [2327, 0]
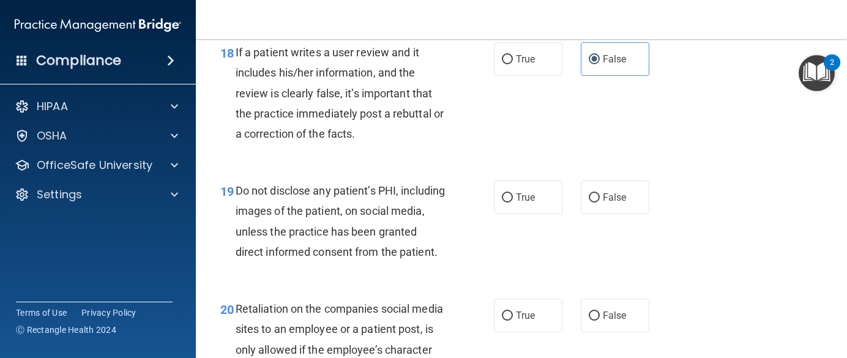
click at [534, 220] on div "19 Do not disclose any patient’s PHI, including images of the patient, on socia…" at bounding box center [521, 224] width 621 height 118
click at [520, 203] on span "True" at bounding box center [525, 198] width 19 height 12
click at [513, 203] on input "True" at bounding box center [507, 197] width 11 height 9
radio input "true"
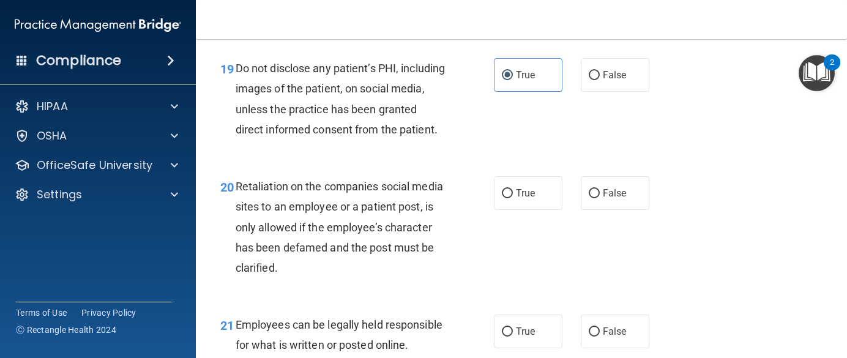
scroll to position [2511, 0]
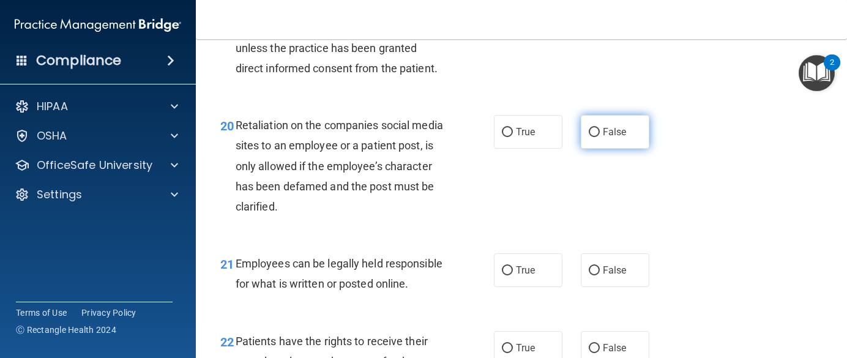
click at [603, 138] on span "False" at bounding box center [615, 132] width 24 height 12
click at [600, 137] on input "False" at bounding box center [594, 132] width 11 height 9
radio input "true"
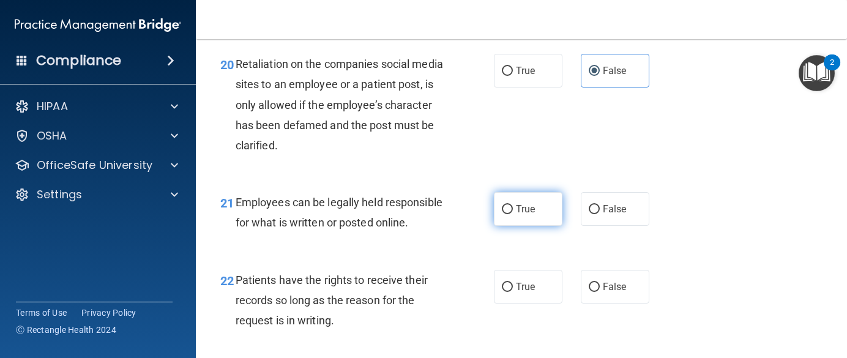
click at [506, 214] on input "True" at bounding box center [507, 209] width 11 height 9
radio input "true"
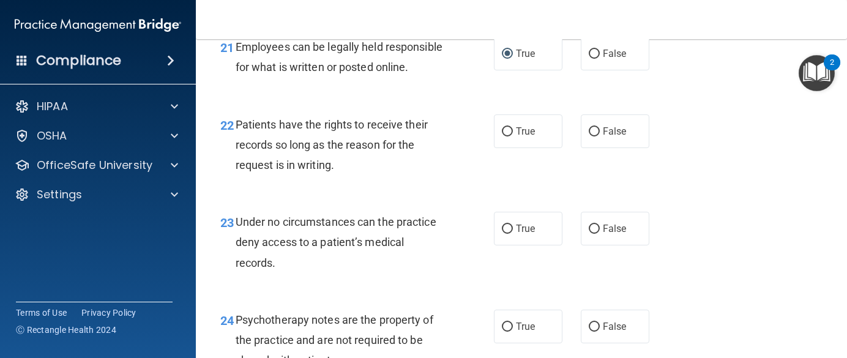
scroll to position [2755, 0]
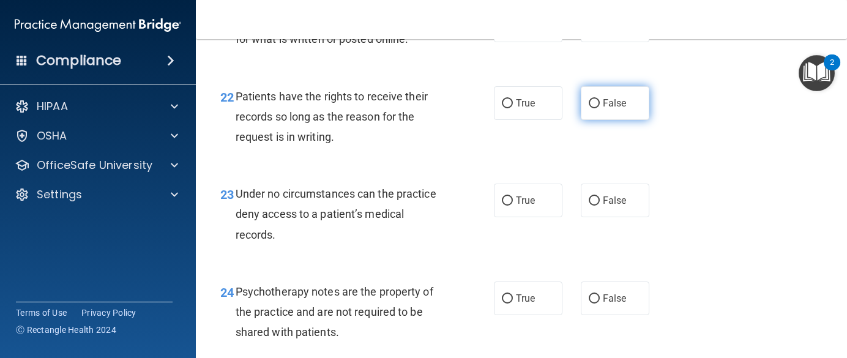
click at [589, 108] on input "False" at bounding box center [594, 103] width 11 height 9
radio input "true"
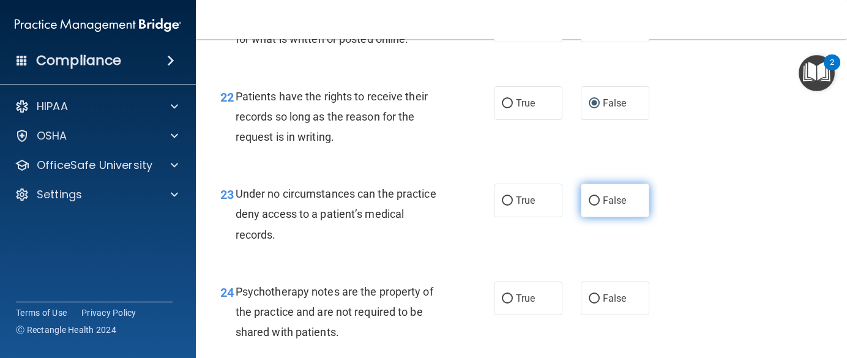
click at [603, 206] on span "False" at bounding box center [615, 201] width 24 height 12
click at [598, 206] on input "False" at bounding box center [594, 201] width 11 height 9
radio input "true"
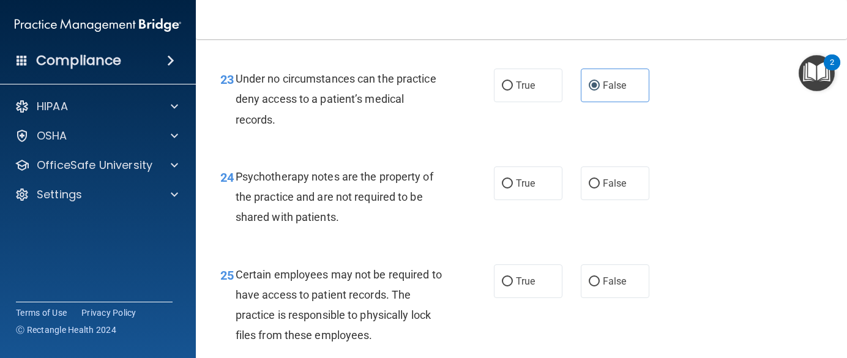
scroll to position [2878, 0]
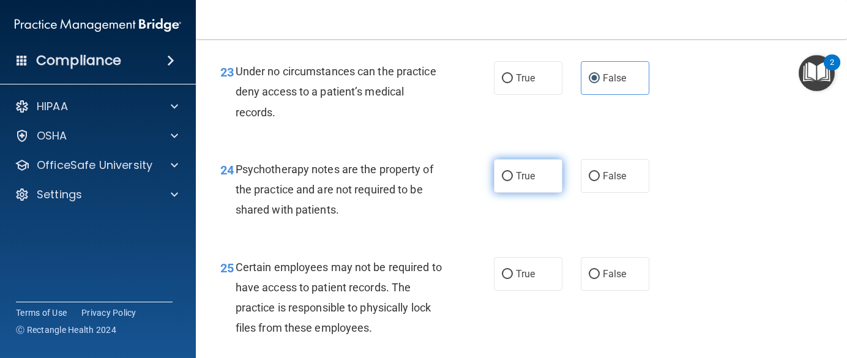
click at [519, 182] on span "True" at bounding box center [525, 176] width 19 height 12
click at [513, 181] on input "True" at bounding box center [507, 176] width 11 height 9
radio input "true"
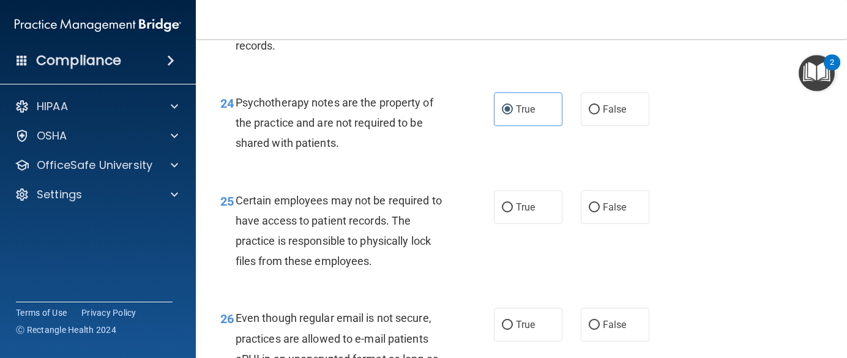
scroll to position [3000, 0]
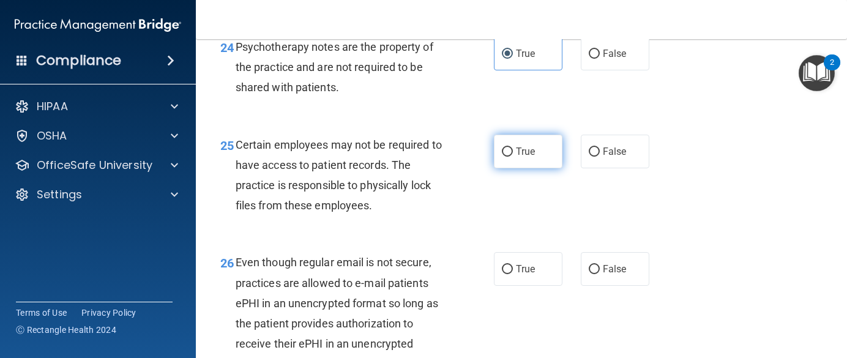
click at [513, 168] on label "True" at bounding box center [528, 152] width 69 height 34
click at [513, 157] on input "True" at bounding box center [507, 152] width 11 height 9
radio input "true"
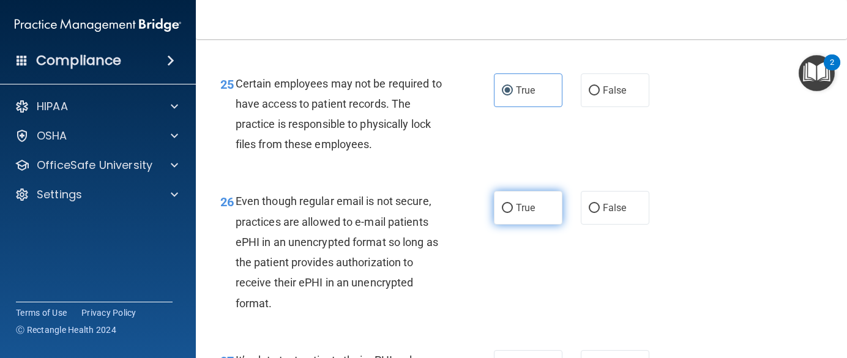
click at [502, 213] on input "True" at bounding box center [507, 208] width 11 height 9
radio input "true"
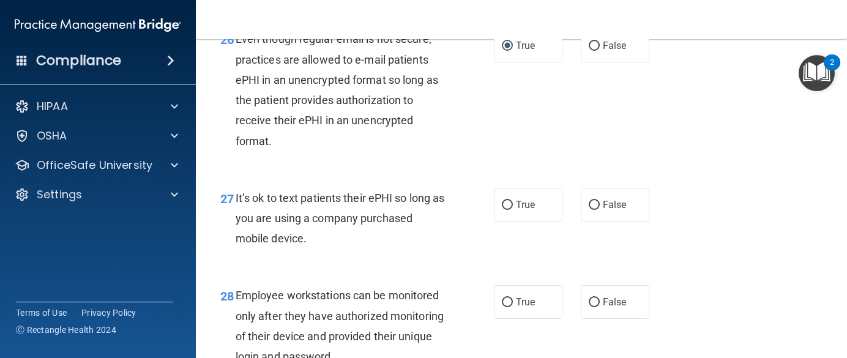
scroll to position [3245, 0]
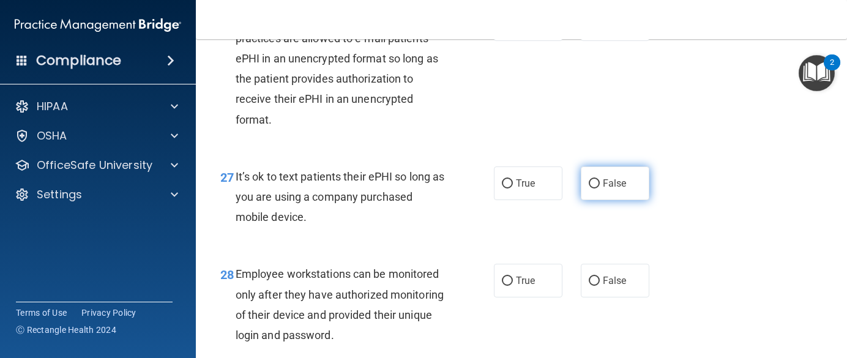
click at [597, 200] on label "False" at bounding box center [615, 184] width 69 height 34
click at [597, 189] on input "False" at bounding box center [594, 183] width 11 height 9
radio input "true"
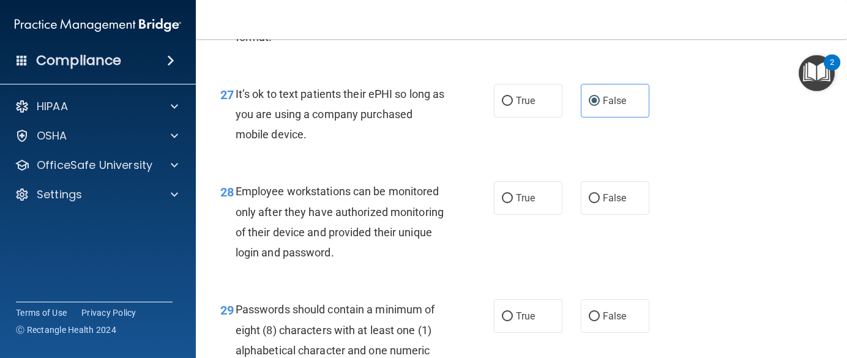
scroll to position [3368, 0]
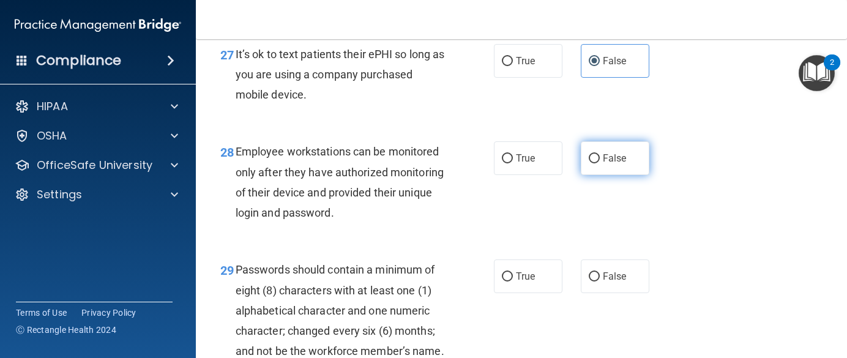
click at [594, 175] on label "False" at bounding box center [615, 158] width 69 height 34
click at [594, 163] on input "False" at bounding box center [594, 158] width 11 height 9
radio input "true"
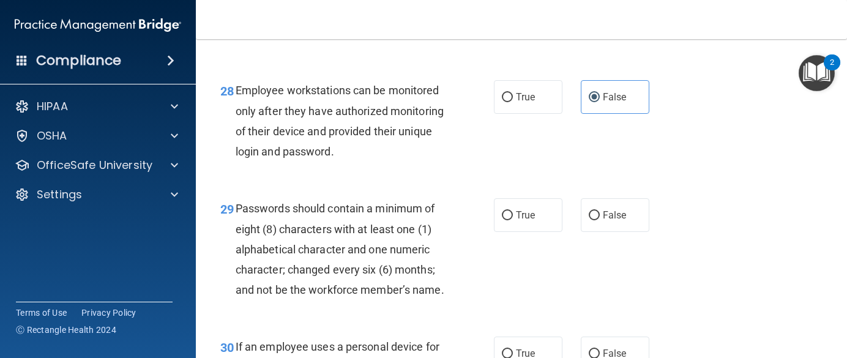
scroll to position [3490, 0]
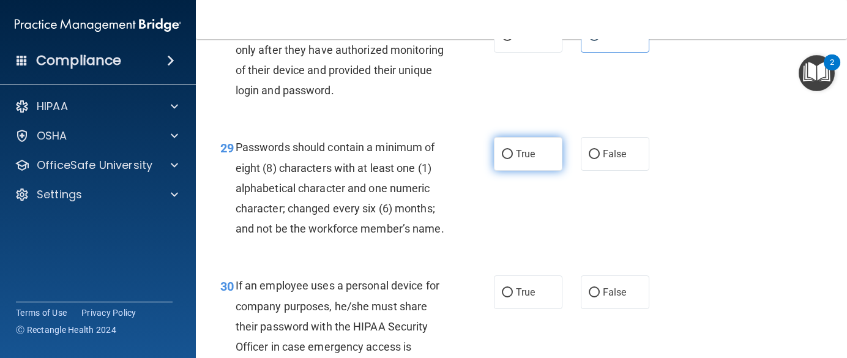
click at [511, 171] on label "True" at bounding box center [528, 154] width 69 height 34
click at [511, 159] on input "True" at bounding box center [507, 154] width 11 height 9
radio input "true"
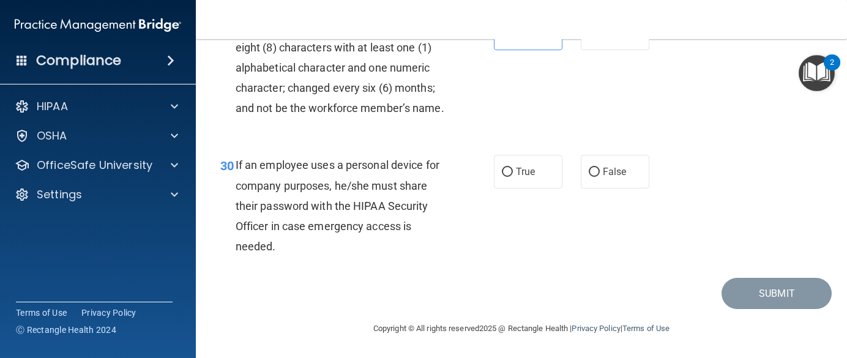
scroll to position [3674, 0]
click at [606, 178] on span "False" at bounding box center [615, 172] width 24 height 12
click at [600, 177] on input "False" at bounding box center [594, 172] width 11 height 9
radio input "true"
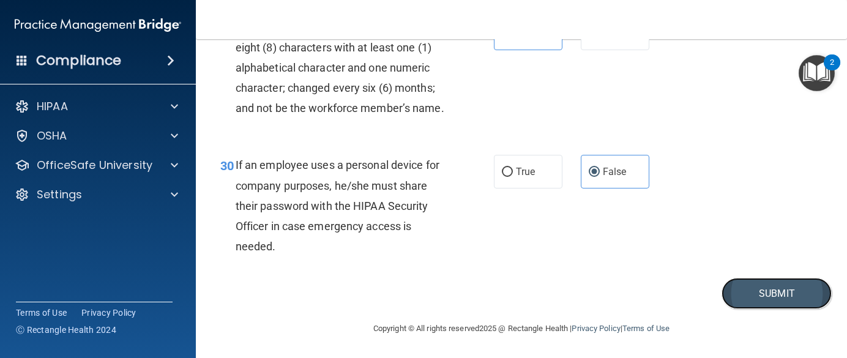
click at [770, 309] on button "Submit" at bounding box center [777, 293] width 110 height 31
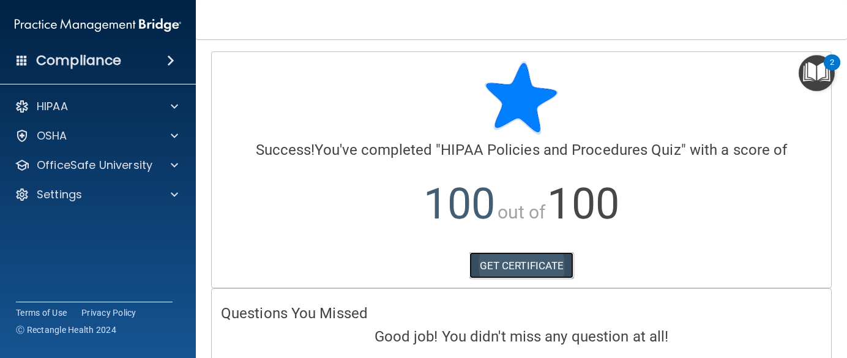
click at [480, 276] on link "GET CERTIFICATE" at bounding box center [522, 265] width 105 height 27
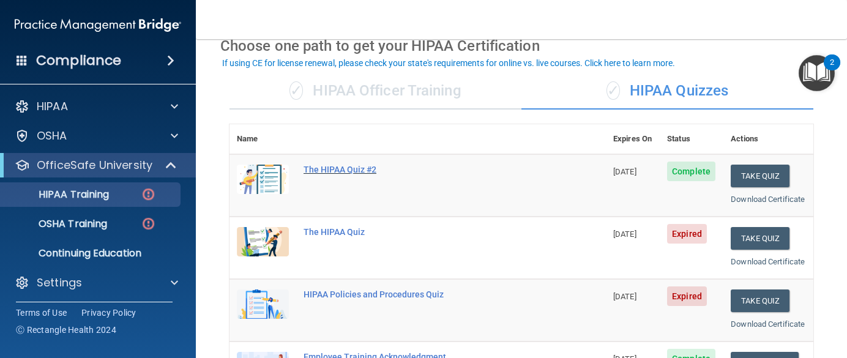
scroll to position [122, 0]
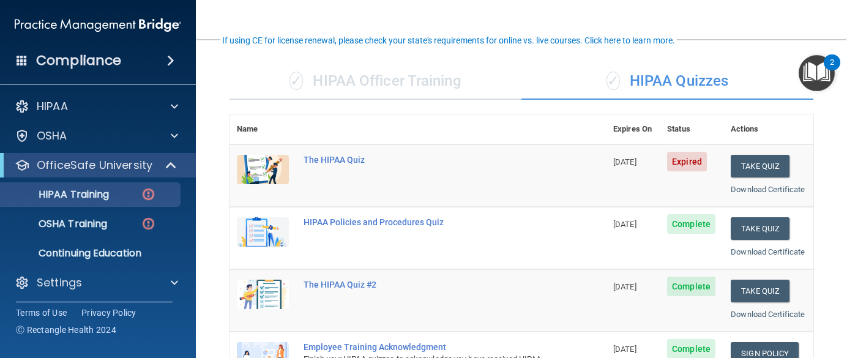
scroll to position [61, 0]
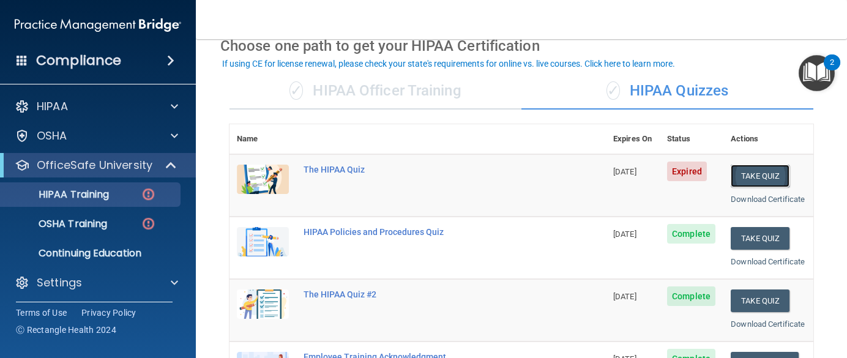
click at [762, 172] on button "Take Quiz" at bounding box center [760, 176] width 59 height 23
